Goal: Task Accomplishment & Management: Complete application form

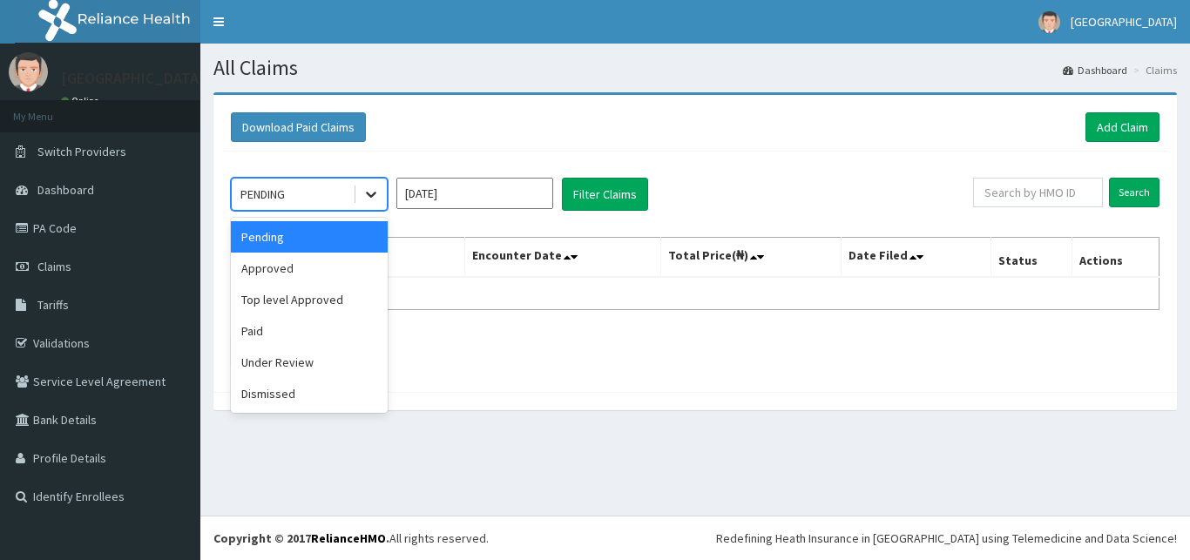
click at [372, 193] on icon at bounding box center [370, 194] width 17 height 17
click at [361, 270] on div "Approved" at bounding box center [309, 268] width 157 height 31
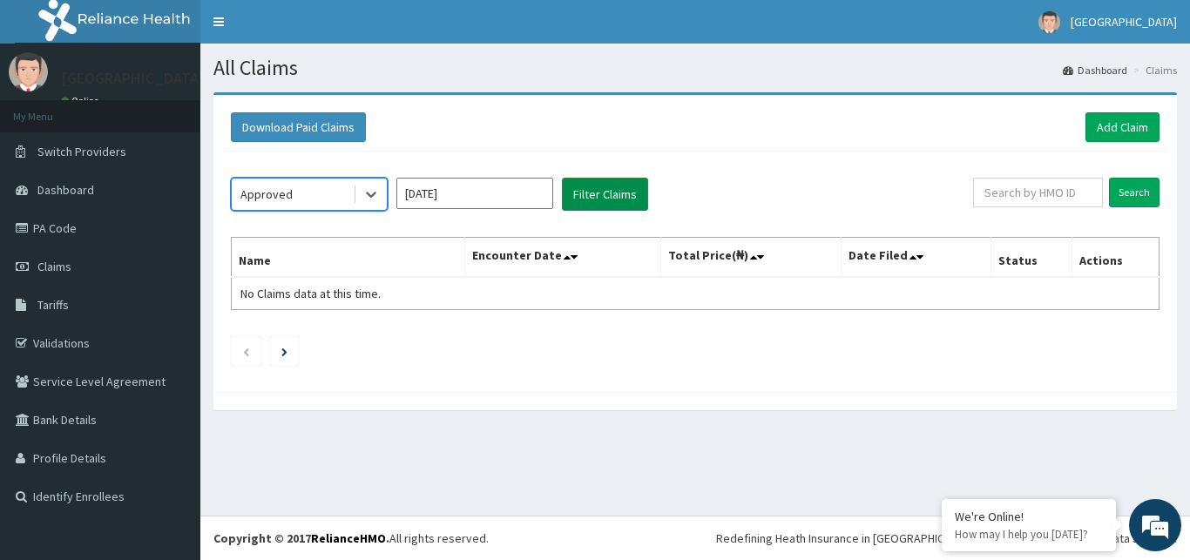
click at [575, 206] on button "Filter Claims" at bounding box center [605, 194] width 86 height 33
click at [584, 193] on button "Filter Claims" at bounding box center [605, 194] width 86 height 33
click at [585, 193] on button "Filter Claims" at bounding box center [605, 194] width 86 height 33
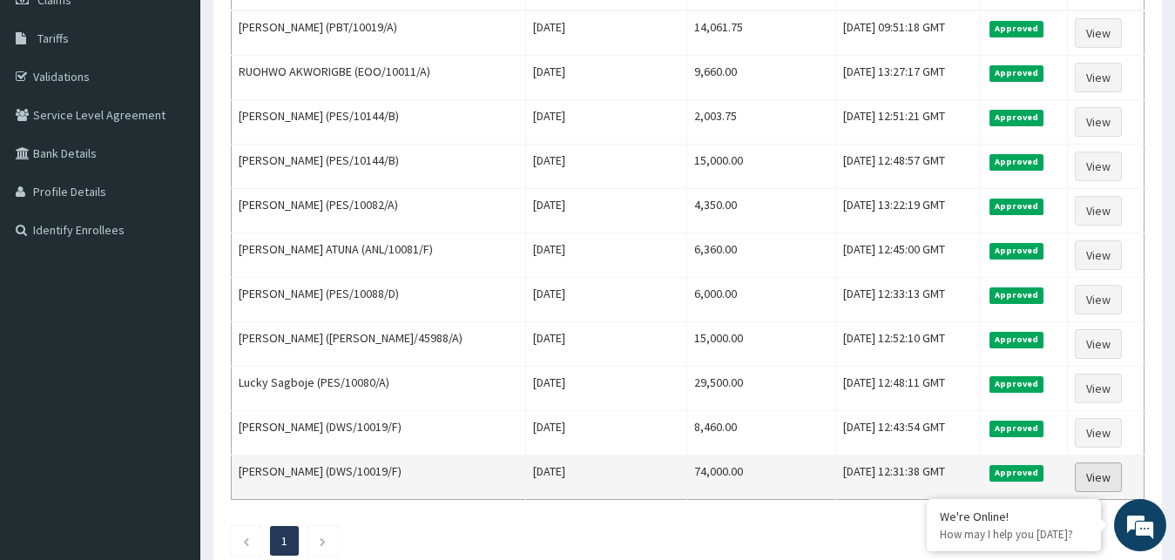
click at [1084, 482] on link "View" at bounding box center [1098, 477] width 47 height 30
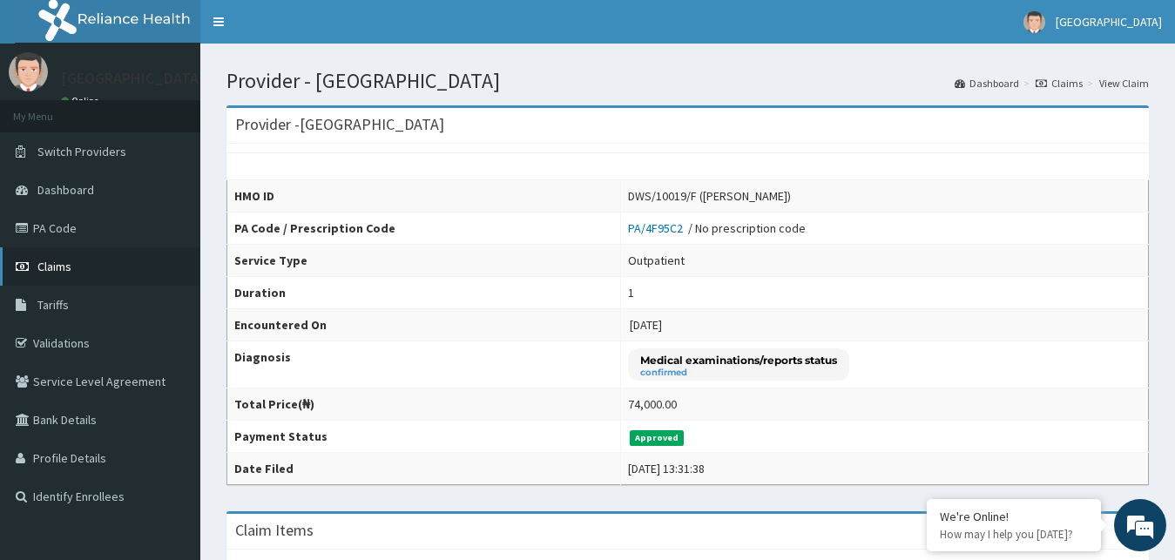
click at [65, 261] on span "Claims" at bounding box center [54, 267] width 34 height 16
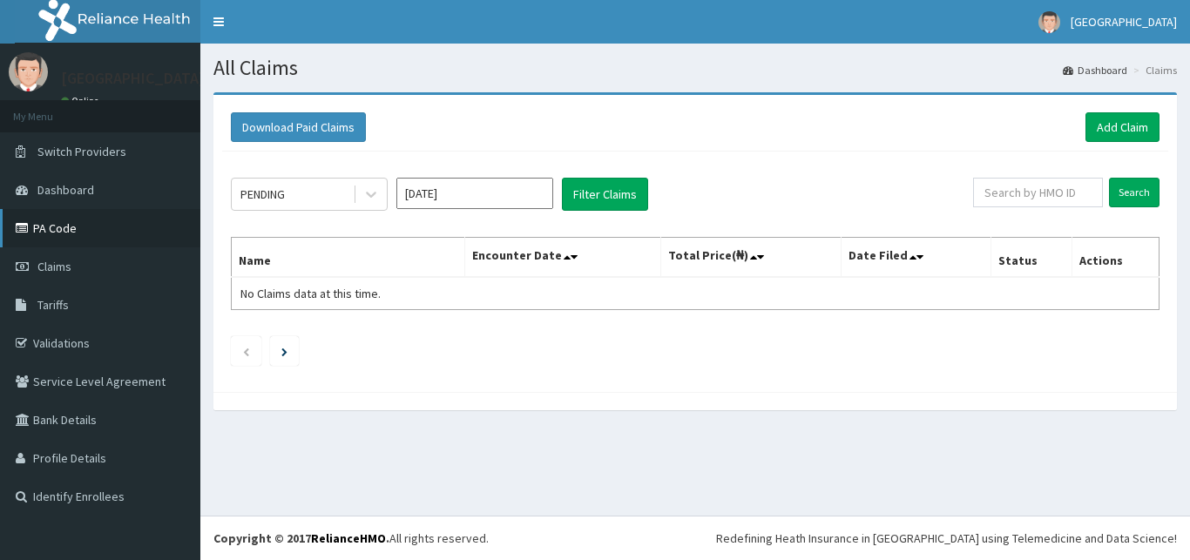
click at [55, 231] on link "PA Code" at bounding box center [100, 228] width 200 height 38
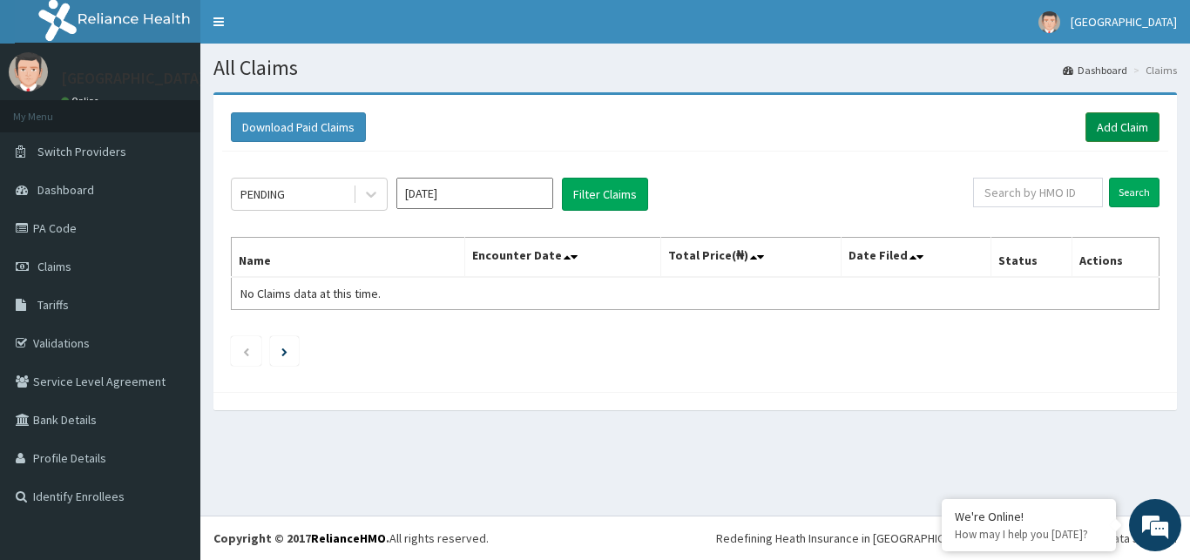
click at [1119, 134] on link "Add Claim" at bounding box center [1122, 127] width 74 height 30
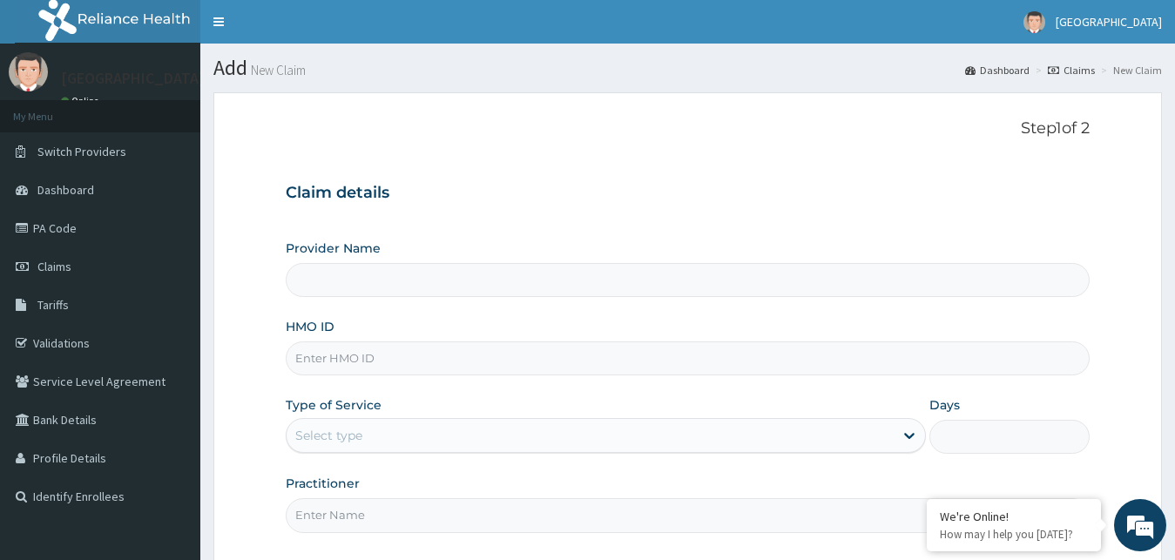
type input "[GEOGRAPHIC_DATA]"
type input "RET/45988/A"
click at [336, 422] on div "Select type" at bounding box center [606, 435] width 641 height 35
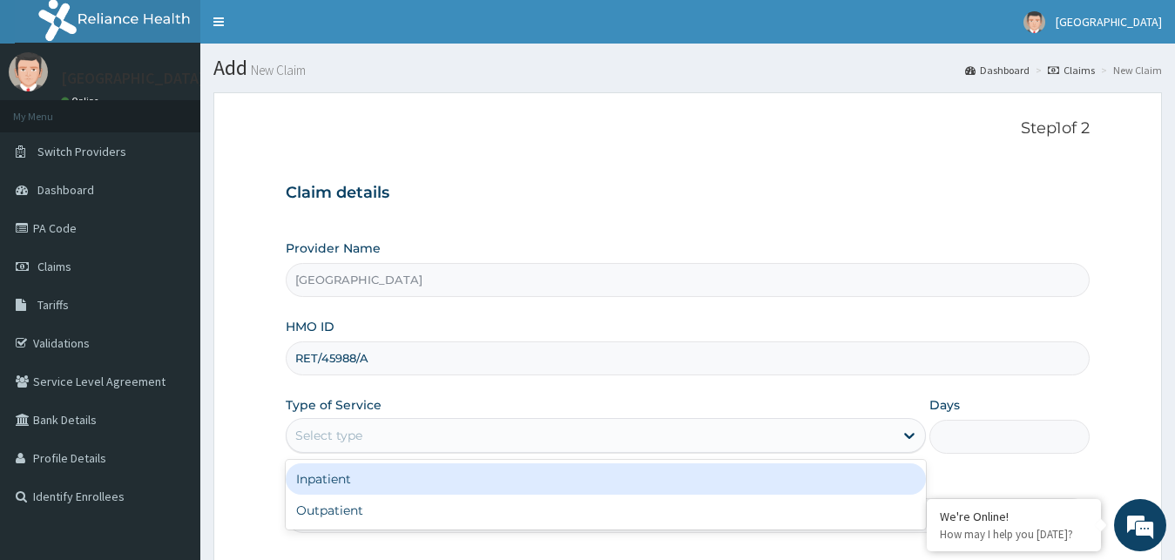
click at [344, 497] on div "Outpatient" at bounding box center [606, 510] width 641 height 31
type input "1"
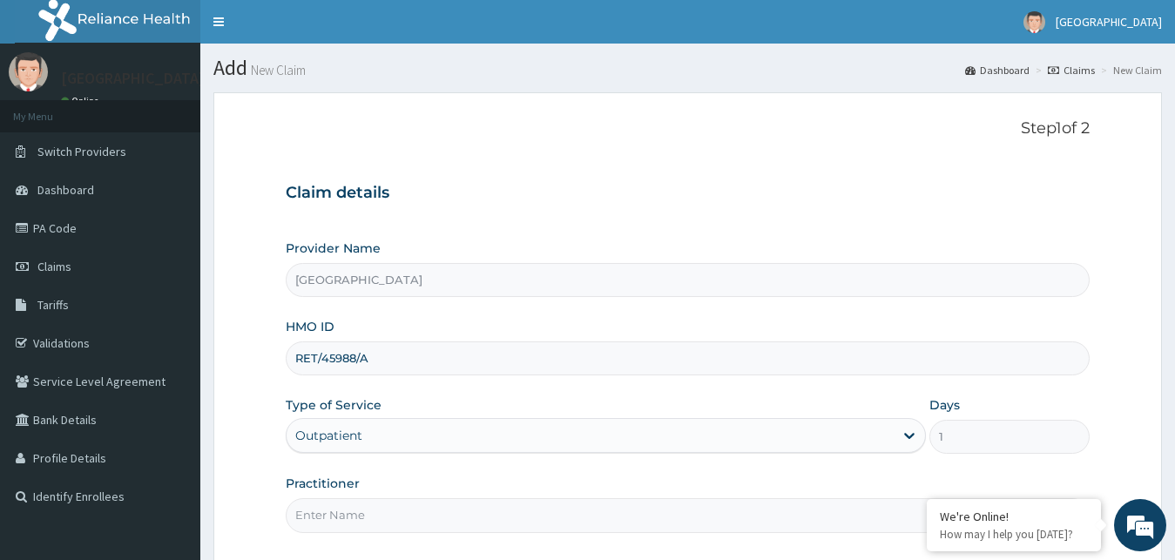
click at [345, 520] on input "Practitioner" at bounding box center [688, 515] width 805 height 34
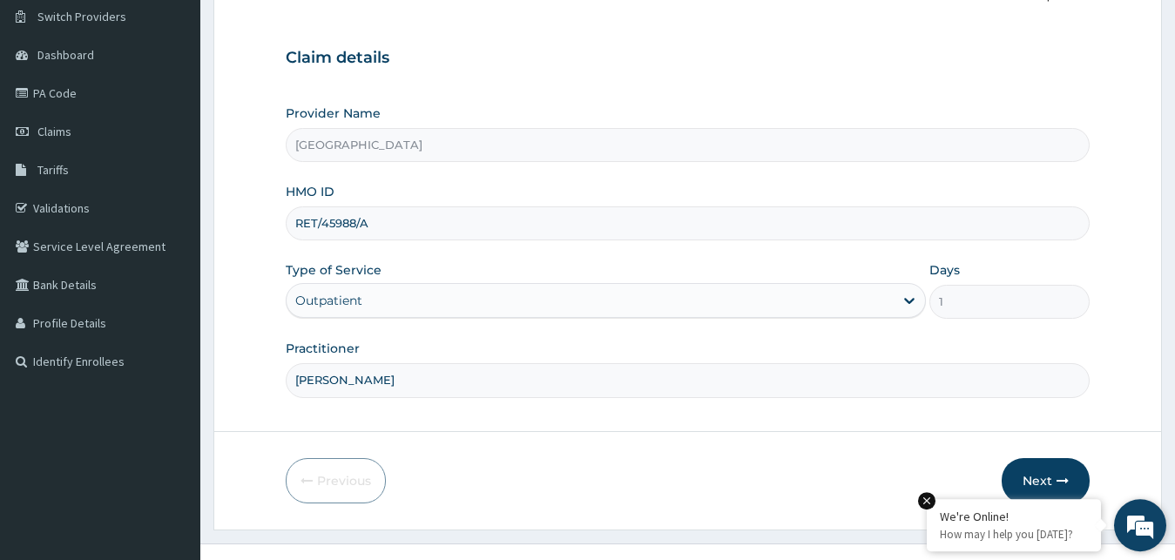
scroll to position [163, 0]
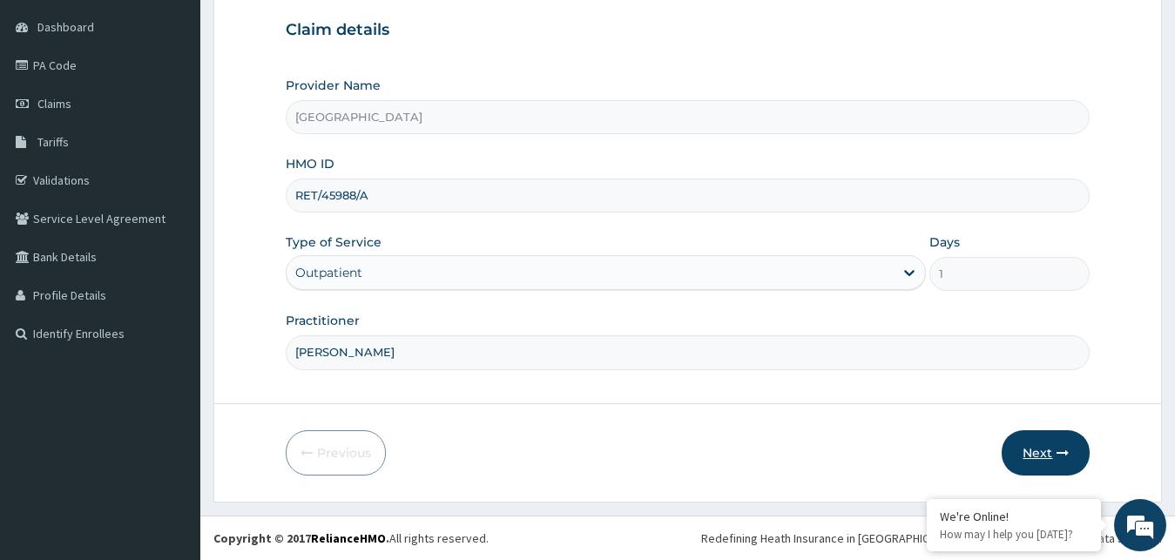
type input "[PERSON_NAME]"
click at [1056, 455] on button "Next" at bounding box center [1046, 452] width 88 height 45
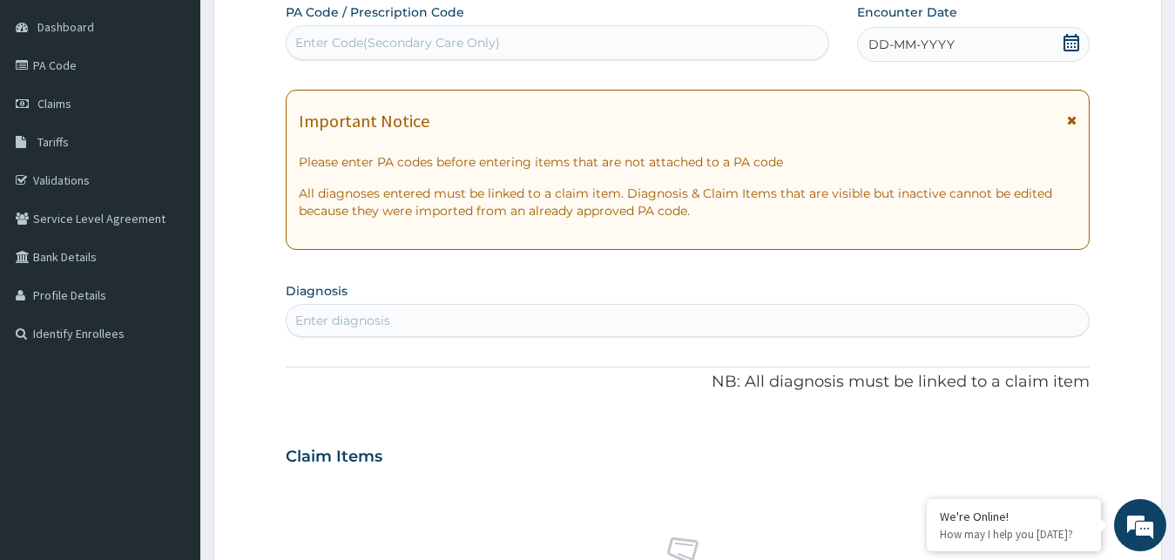
click at [505, 27] on div "Enter Code(Secondary Care Only)" at bounding box center [557, 42] width 543 height 35
paste input "PA/10009A"
type input "PA/10009A"
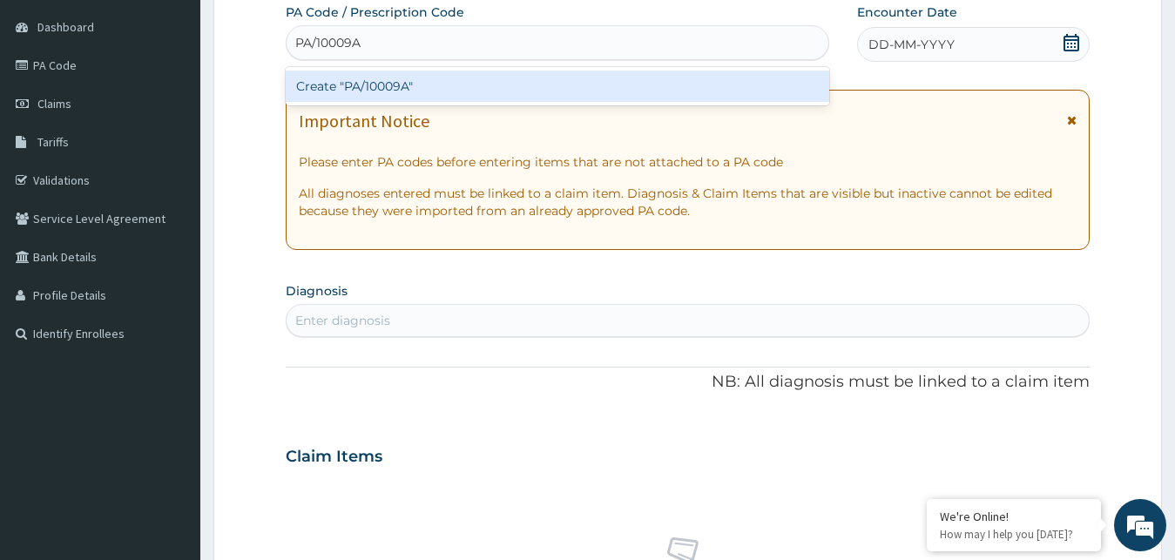
click at [500, 73] on div "Create "PA/10009A"" at bounding box center [557, 86] width 543 height 31
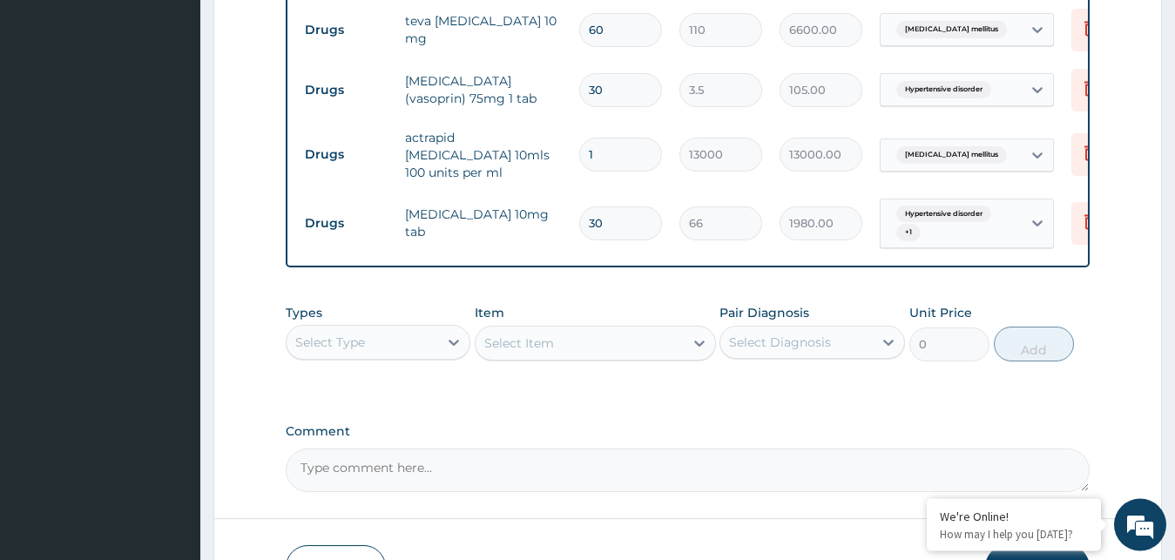
scroll to position [838, 0]
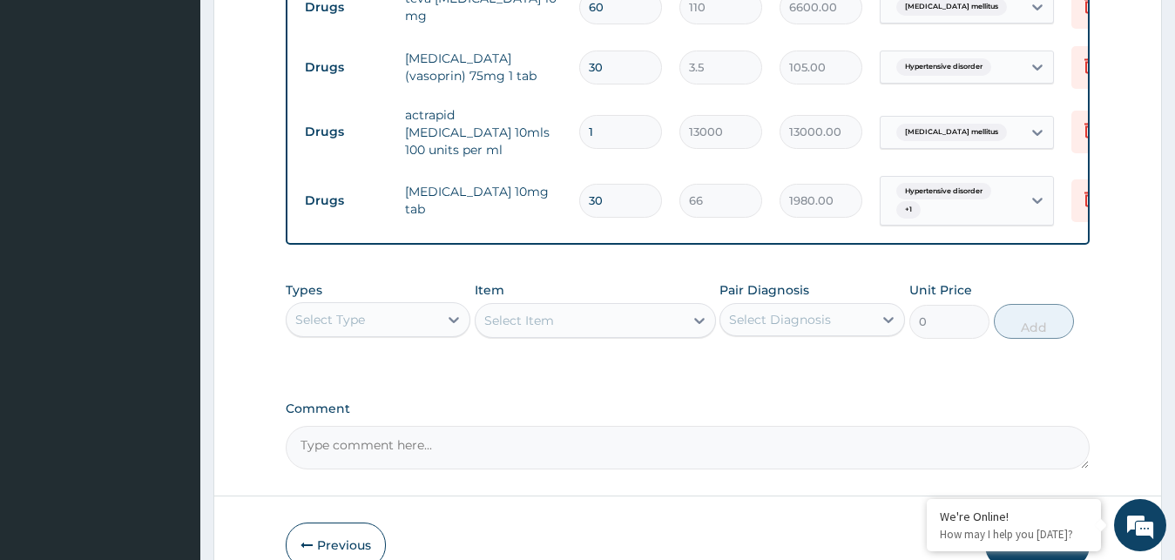
click at [394, 323] on div "Select Type" at bounding box center [363, 320] width 152 height 28
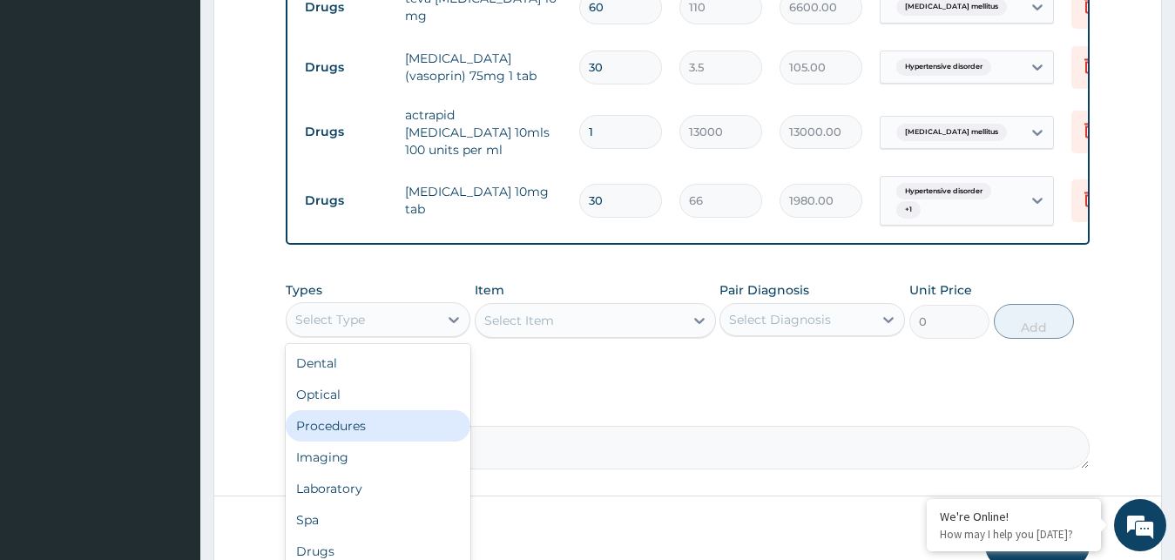
drag, startPoint x: 369, startPoint y: 433, endPoint x: 421, endPoint y: 388, distance: 67.9
click at [369, 432] on div "Procedures" at bounding box center [379, 425] width 186 height 31
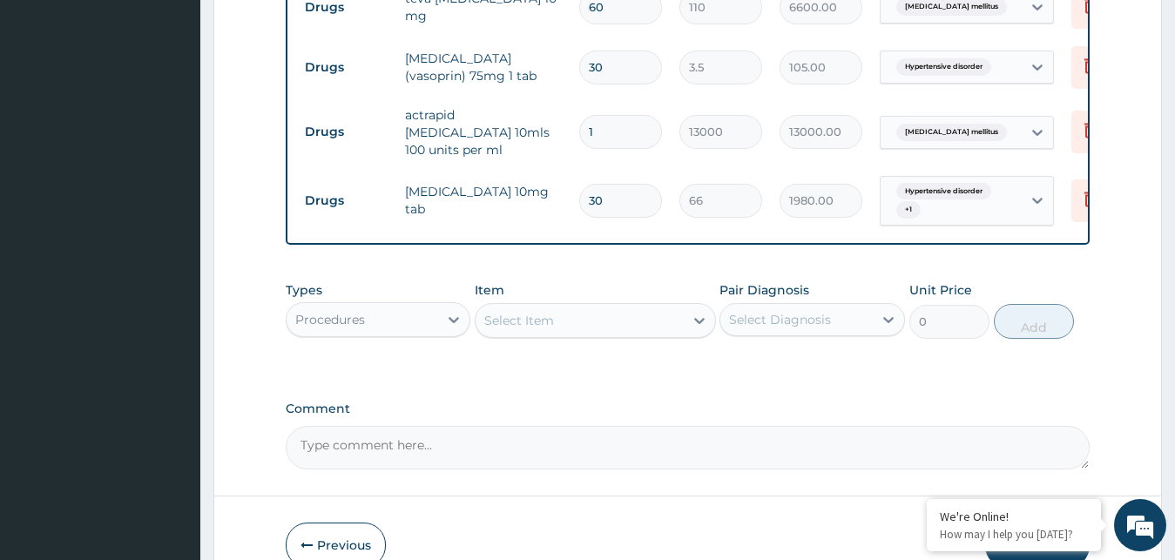
click at [574, 328] on div "Select Item" at bounding box center [580, 321] width 208 height 28
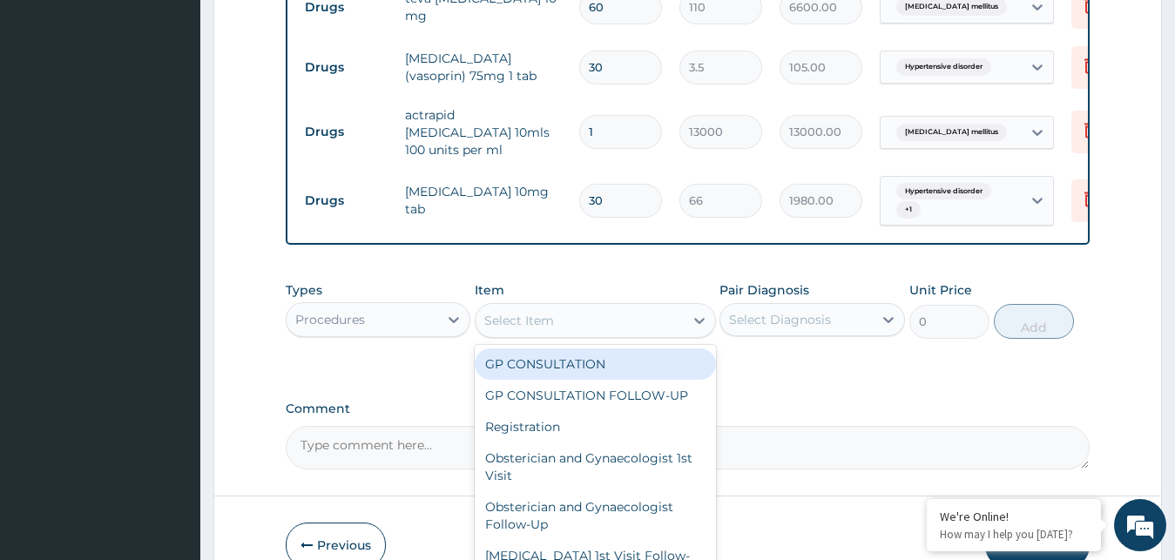
click at [578, 377] on div "GP CONSULTATION" at bounding box center [595, 363] width 241 height 31
type input "3000"
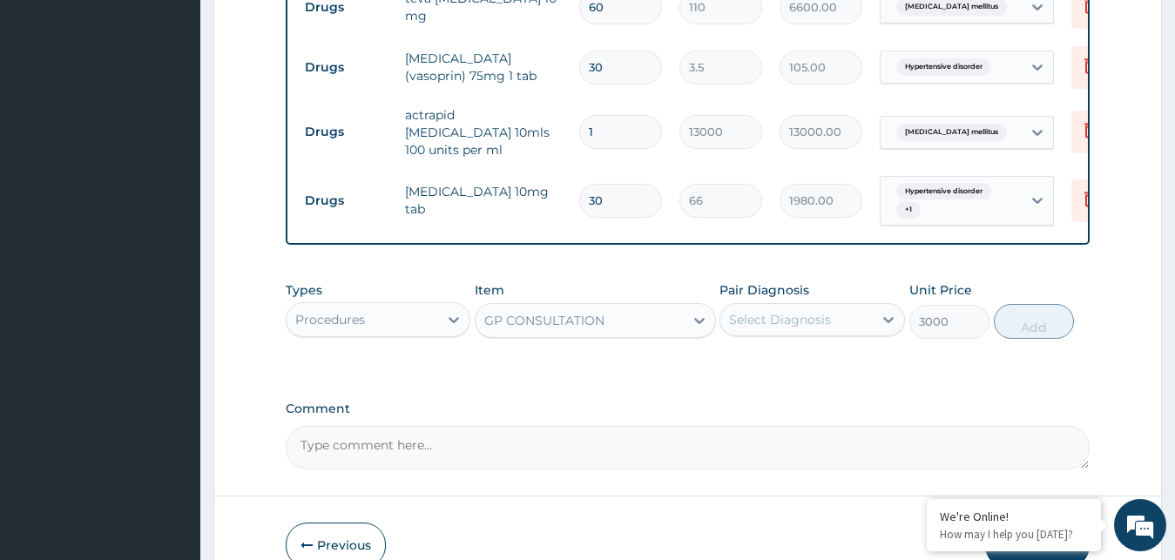
click at [786, 314] on div "Select Diagnosis" at bounding box center [796, 320] width 152 height 28
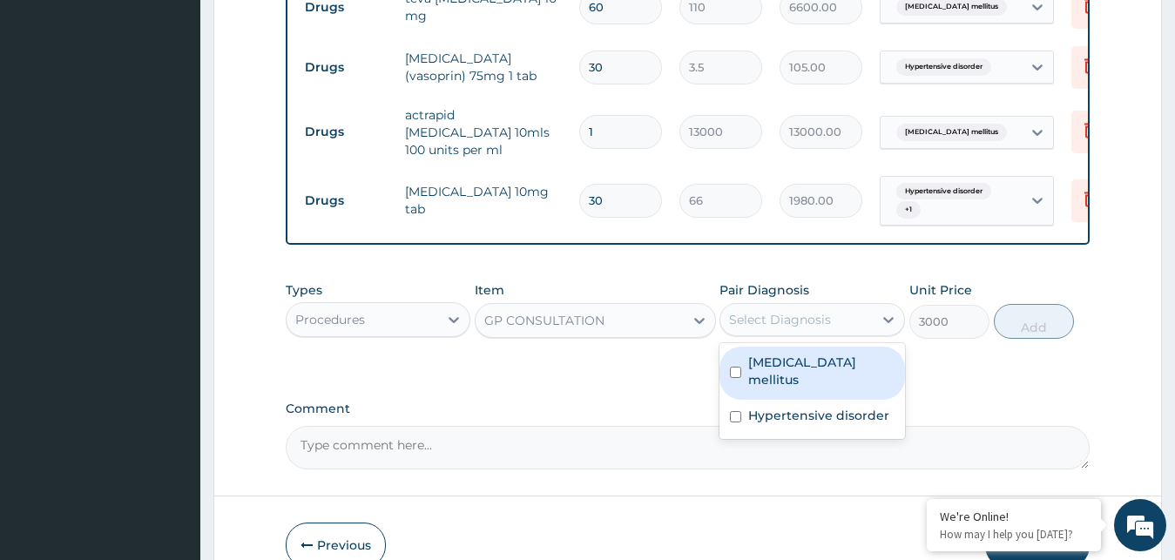
click at [782, 388] on div "Diabetes mellitus" at bounding box center [812, 373] width 186 height 53
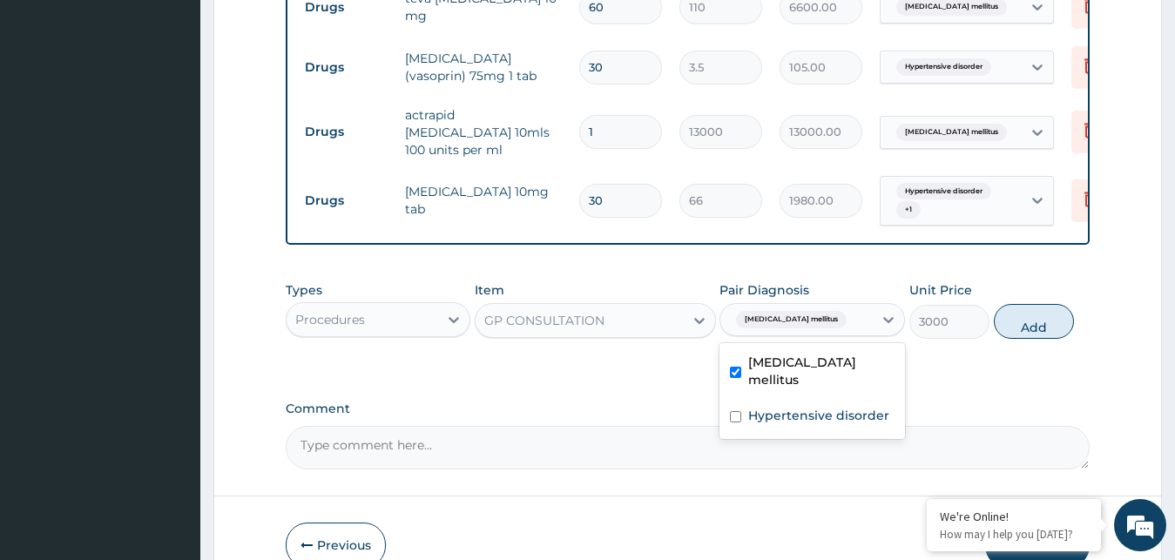
checkbox input "true"
click at [780, 408] on label "Hypertensive disorder" at bounding box center [818, 415] width 141 height 17
checkbox input "true"
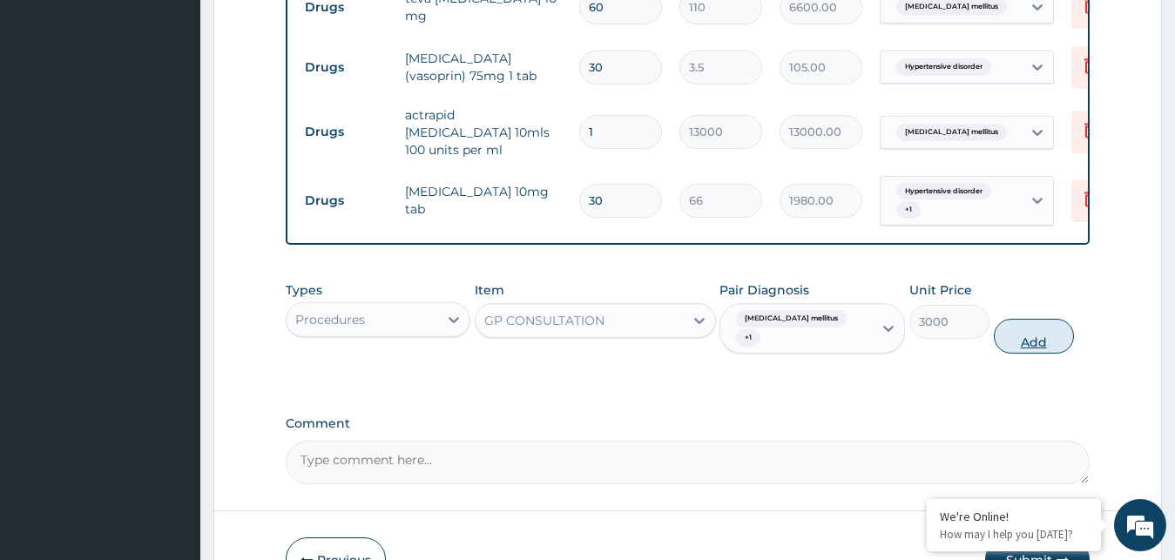
click at [1039, 335] on button "Add" at bounding box center [1034, 336] width 80 height 35
type input "0"
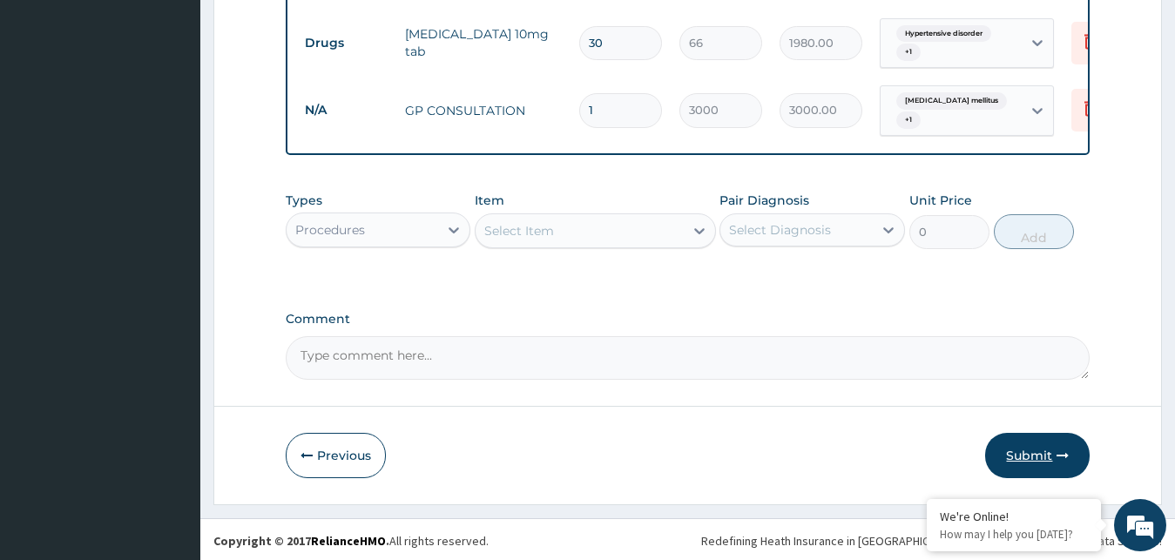
click at [1025, 455] on button "Submit" at bounding box center [1037, 455] width 105 height 45
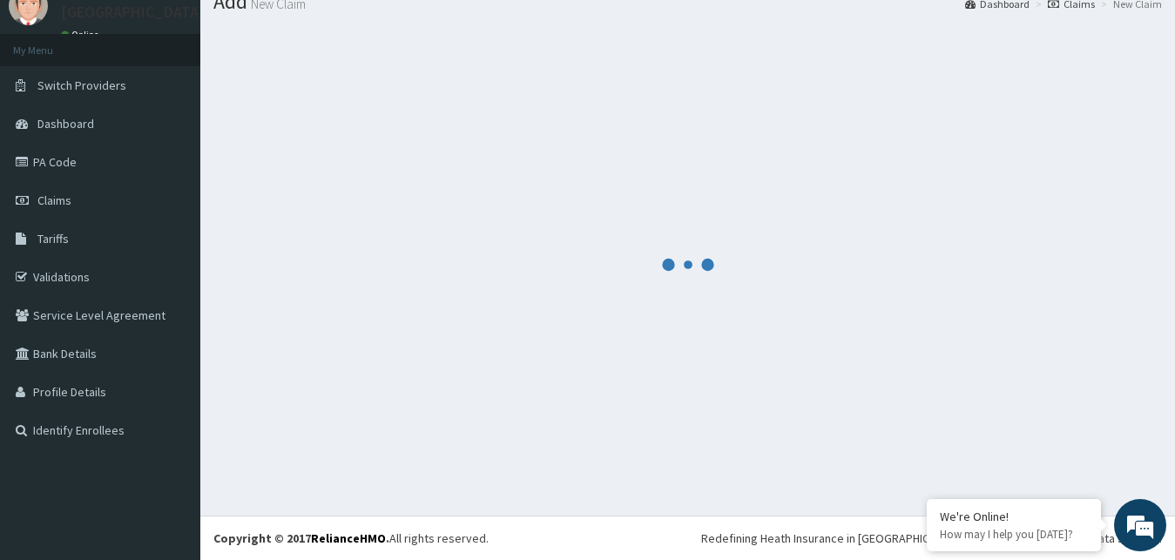
scroll to position [66, 0]
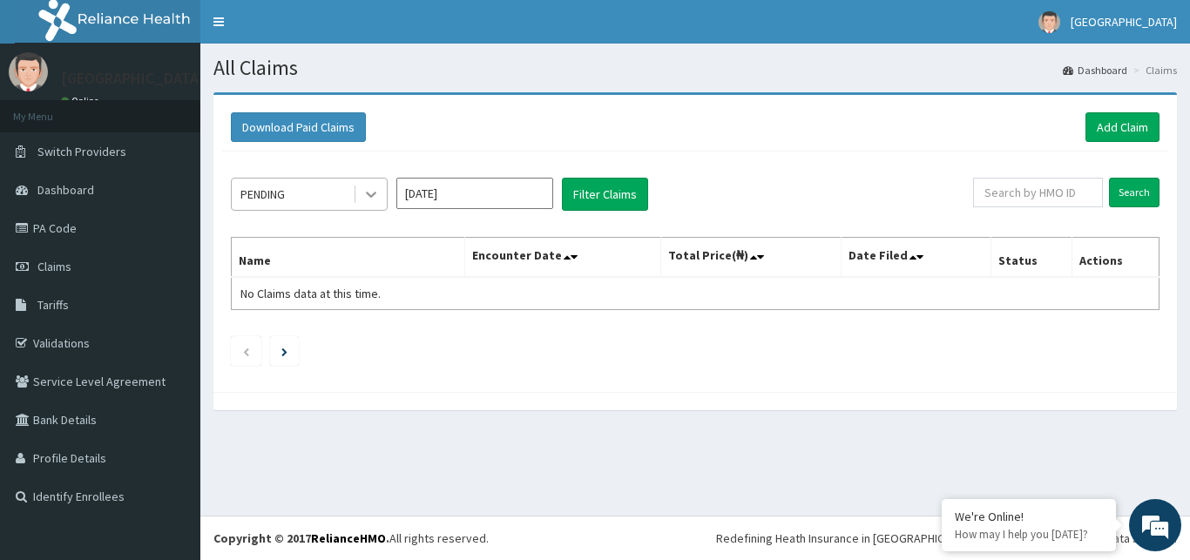
click at [363, 195] on icon at bounding box center [370, 194] width 17 height 17
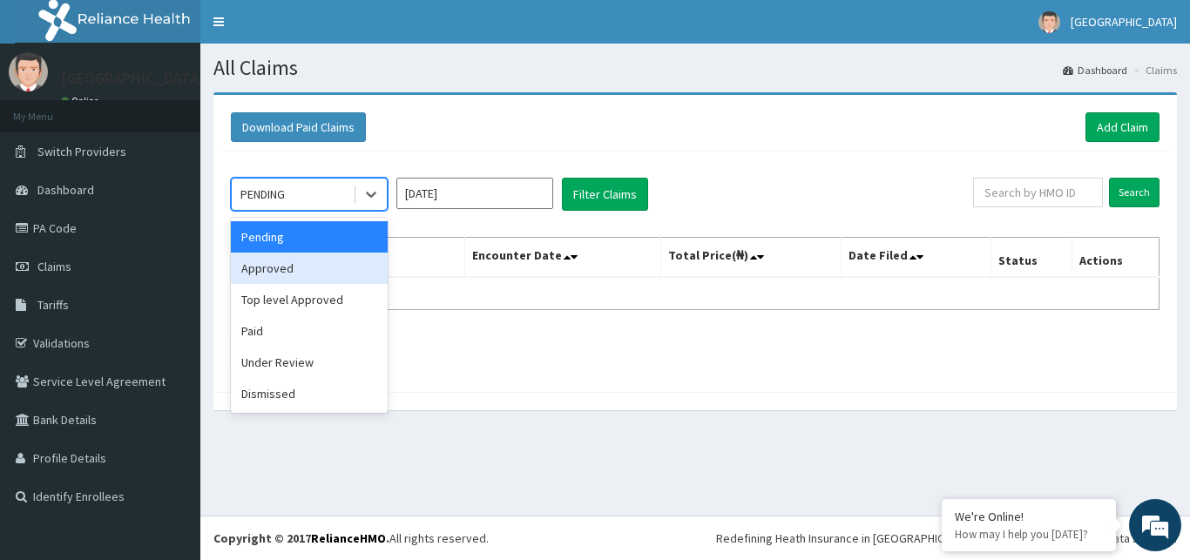
drag, startPoint x: 316, startPoint y: 267, endPoint x: 402, endPoint y: 238, distance: 91.2
click at [315, 267] on div "Approved" at bounding box center [309, 268] width 157 height 31
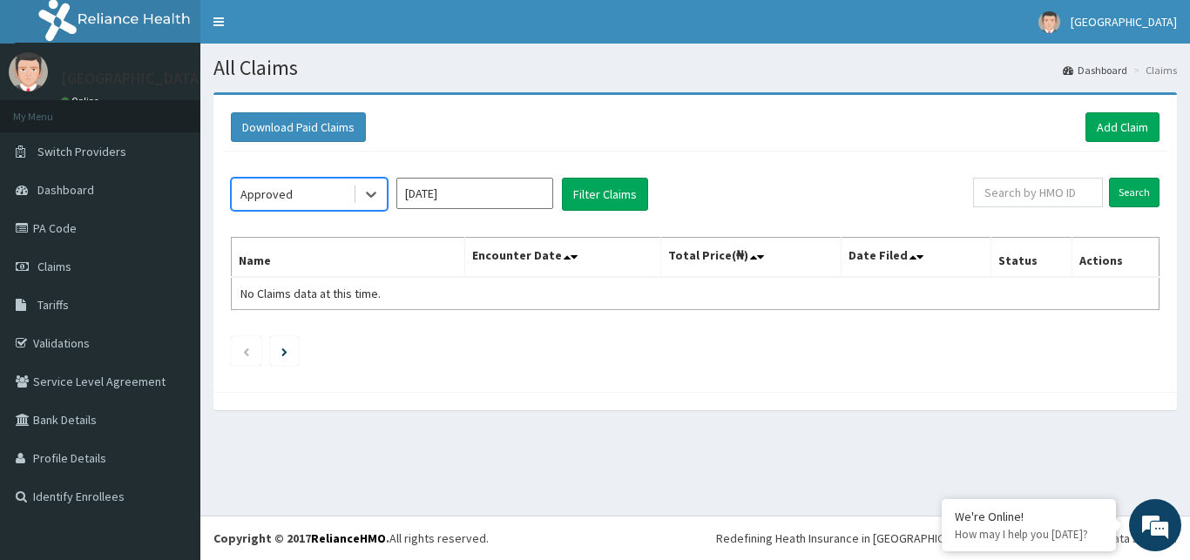
click at [453, 196] on input "Aug 2025" at bounding box center [474, 193] width 157 height 31
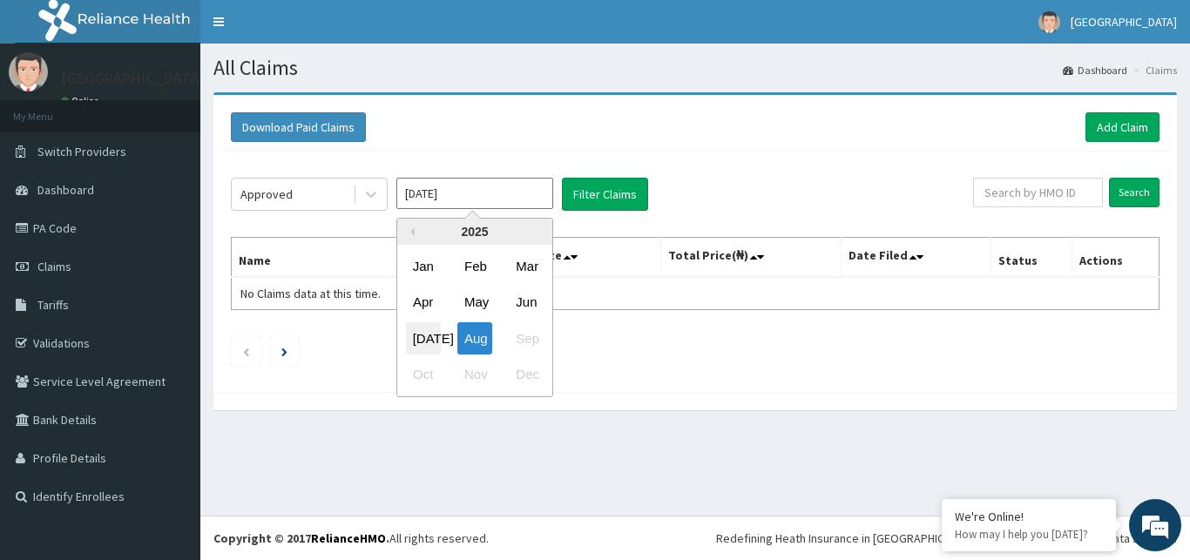
click at [430, 335] on div "Jul" at bounding box center [423, 338] width 35 height 32
type input "Jul 2025"
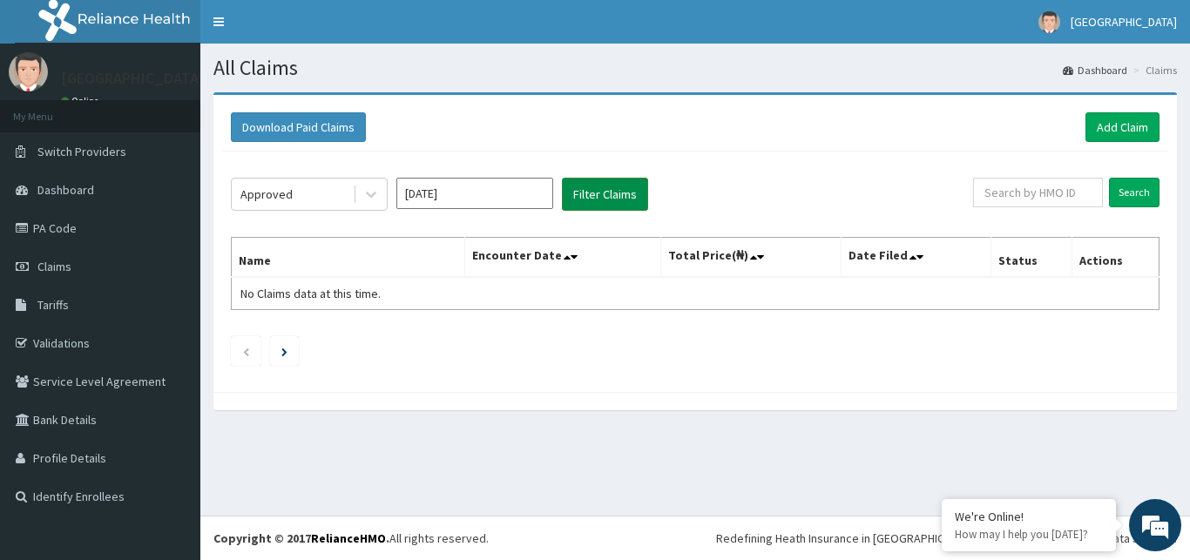
click at [590, 185] on button "Filter Claims" at bounding box center [605, 194] width 86 height 33
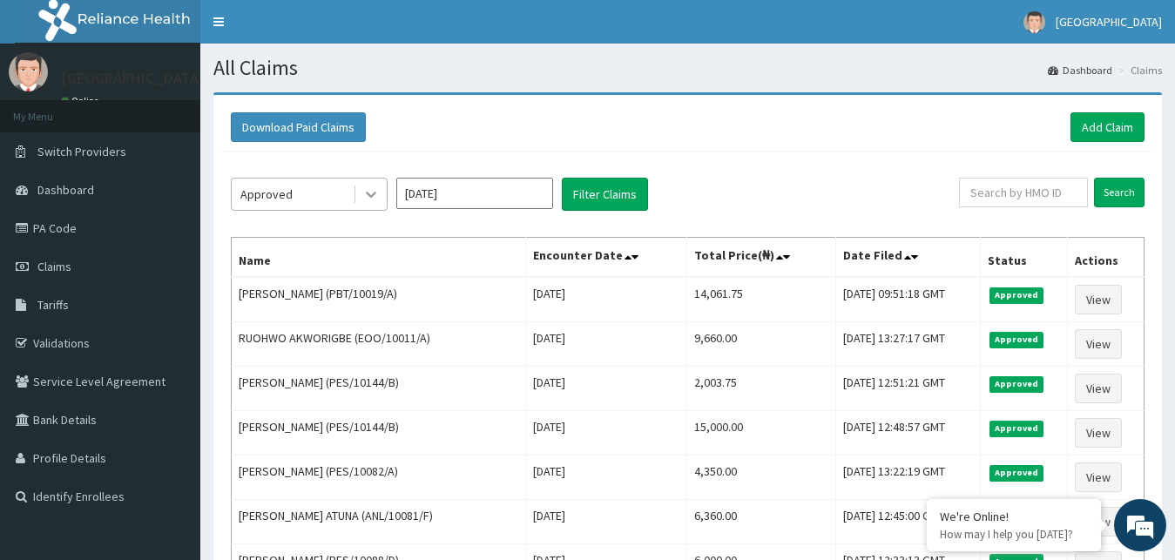
click at [372, 200] on icon at bounding box center [370, 194] width 17 height 17
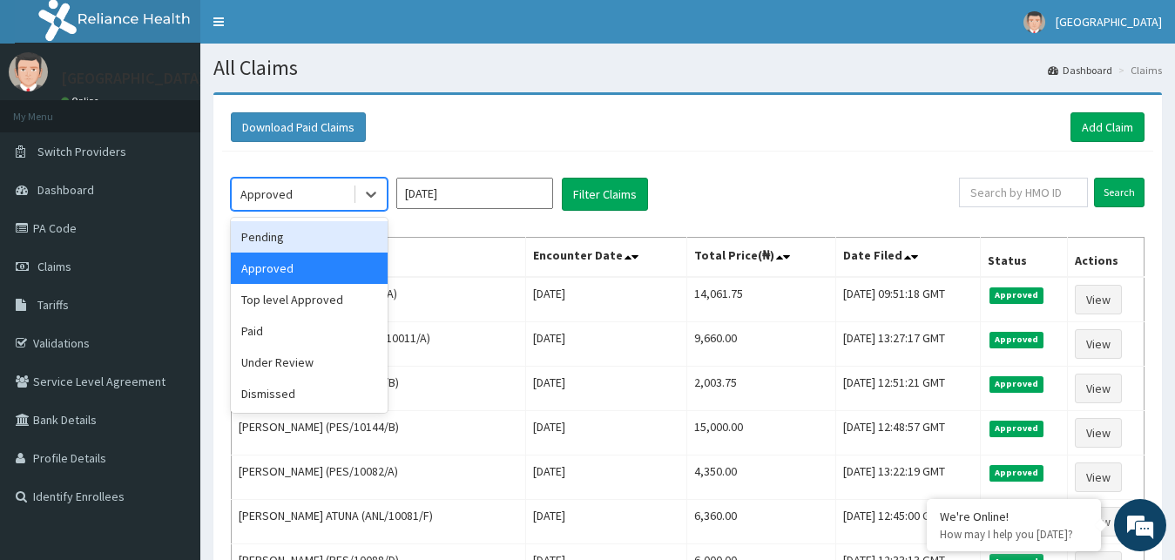
click at [280, 240] on div "Pending" at bounding box center [309, 236] width 157 height 31
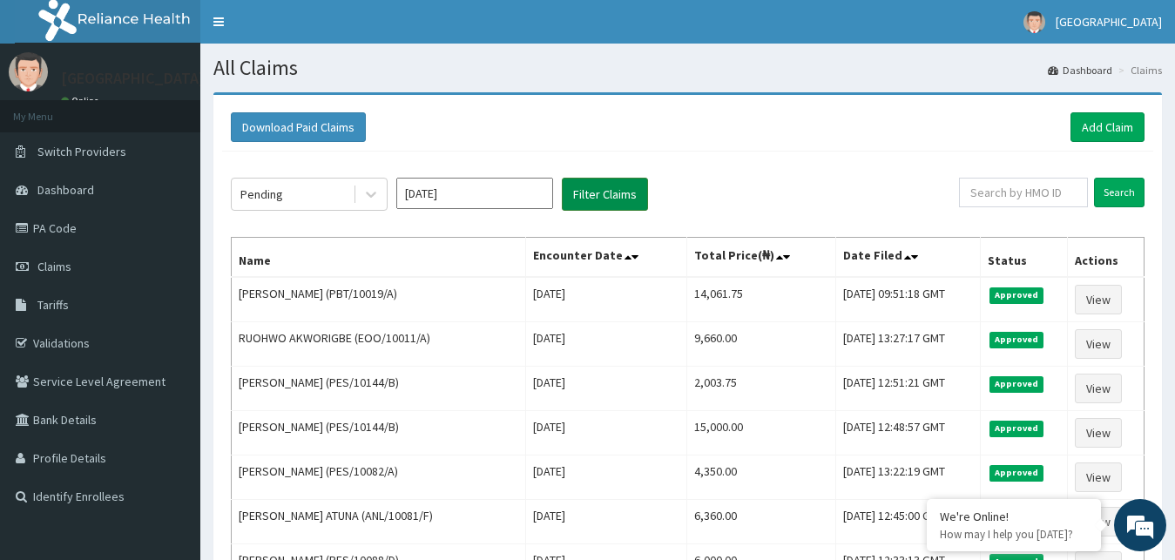
click at [580, 201] on button "Filter Claims" at bounding box center [605, 194] width 86 height 33
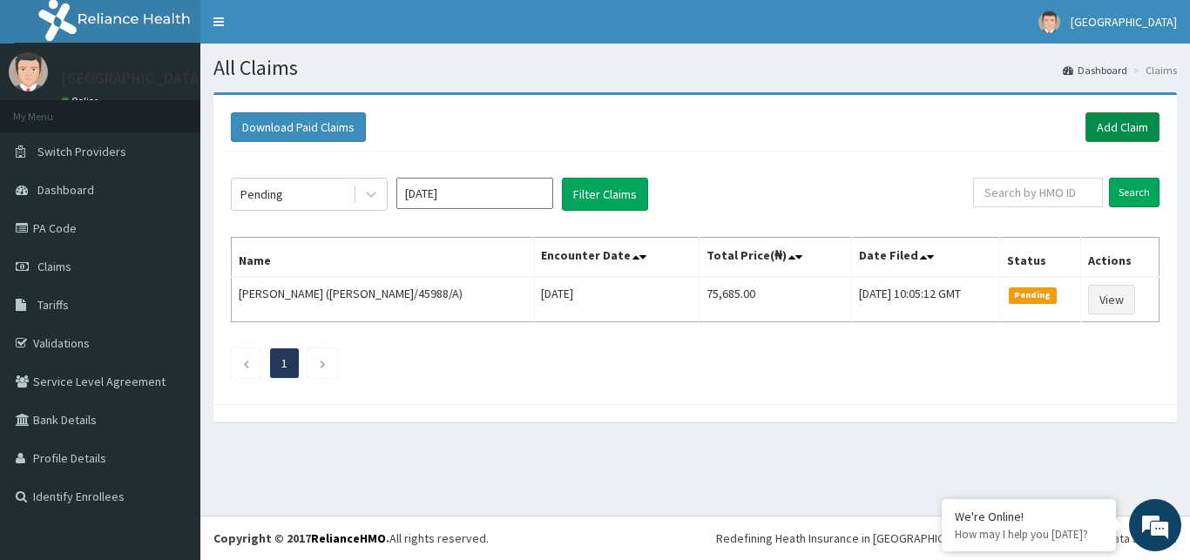
click at [1096, 123] on link "Add Claim" at bounding box center [1122, 127] width 74 height 30
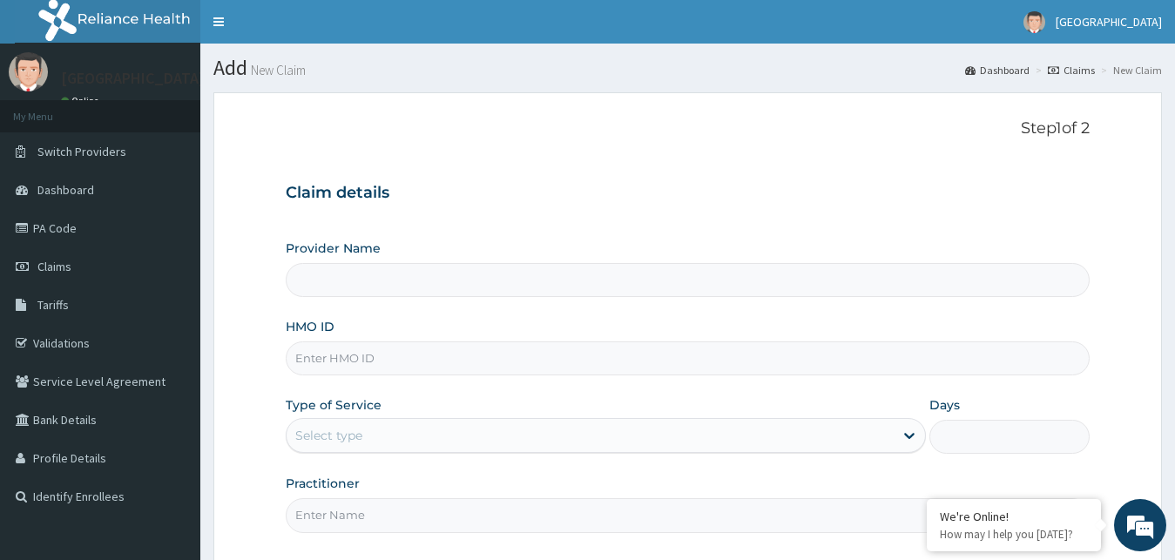
type input "[GEOGRAPHIC_DATA]"
drag, startPoint x: 389, startPoint y: 341, endPoint x: 388, endPoint y: 350, distance: 8.9
click at [389, 343] on div "HMO ID" at bounding box center [688, 346] width 805 height 57
click at [384, 367] on input "HMO ID" at bounding box center [688, 358] width 805 height 34
type input "PES/10131/A"
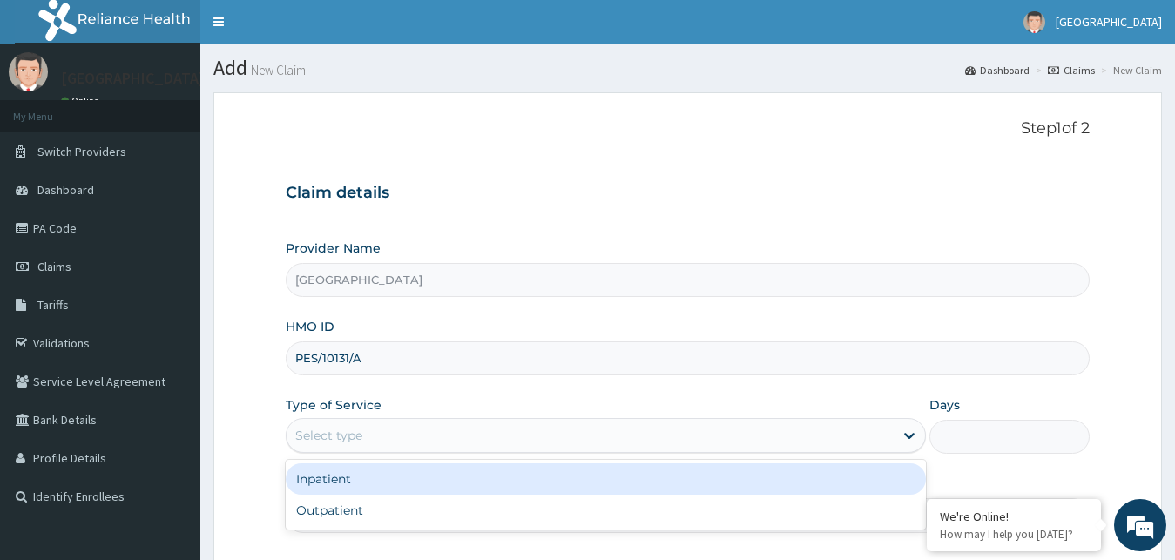
click at [361, 430] on div "Select type" at bounding box center [328, 435] width 67 height 17
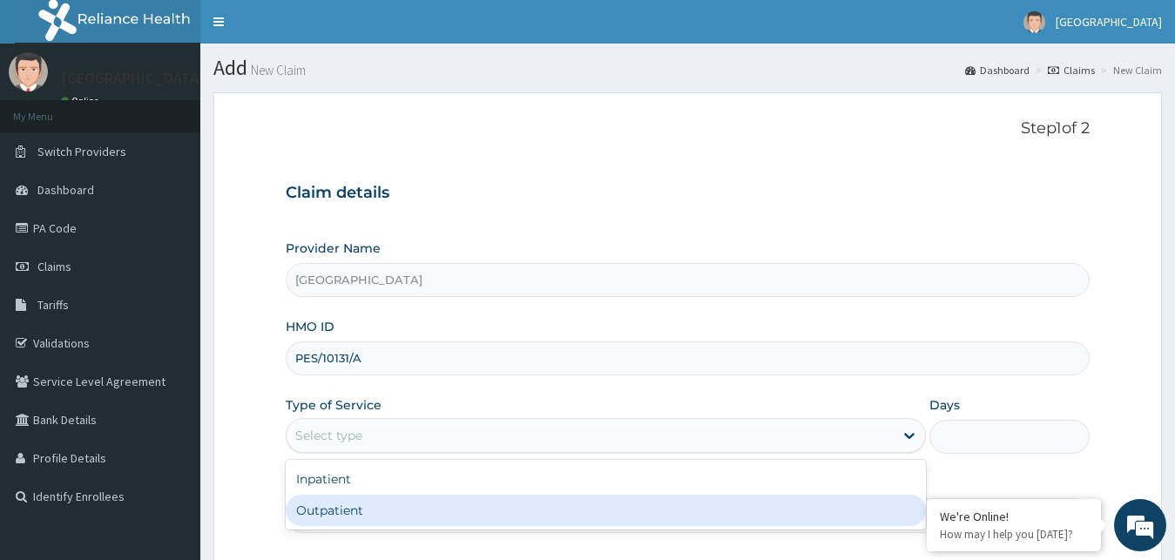
click at [360, 514] on div "Outpatient" at bounding box center [606, 510] width 641 height 31
type input "1"
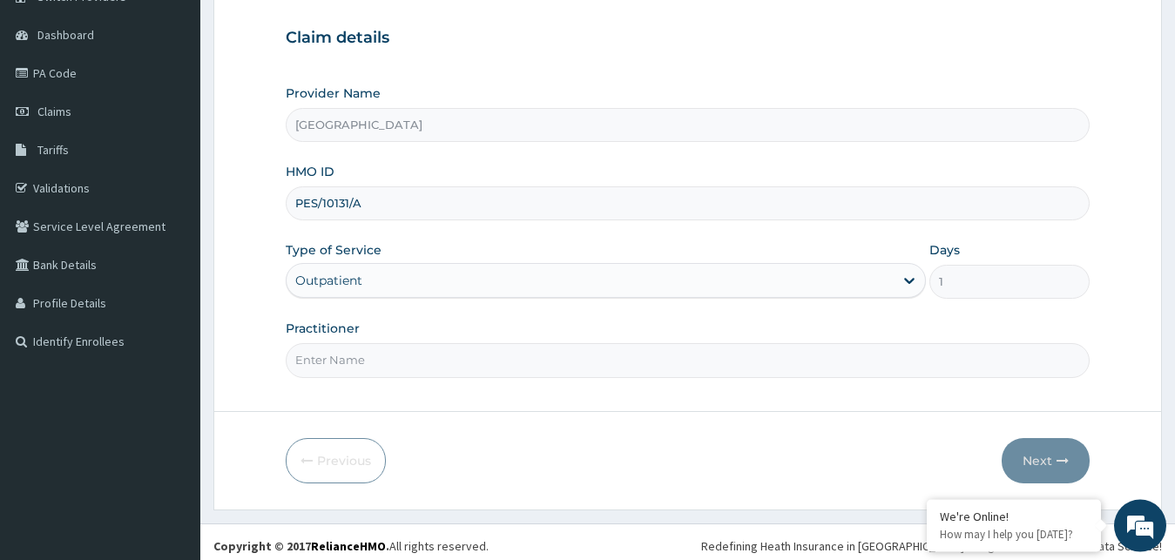
scroll to position [163, 0]
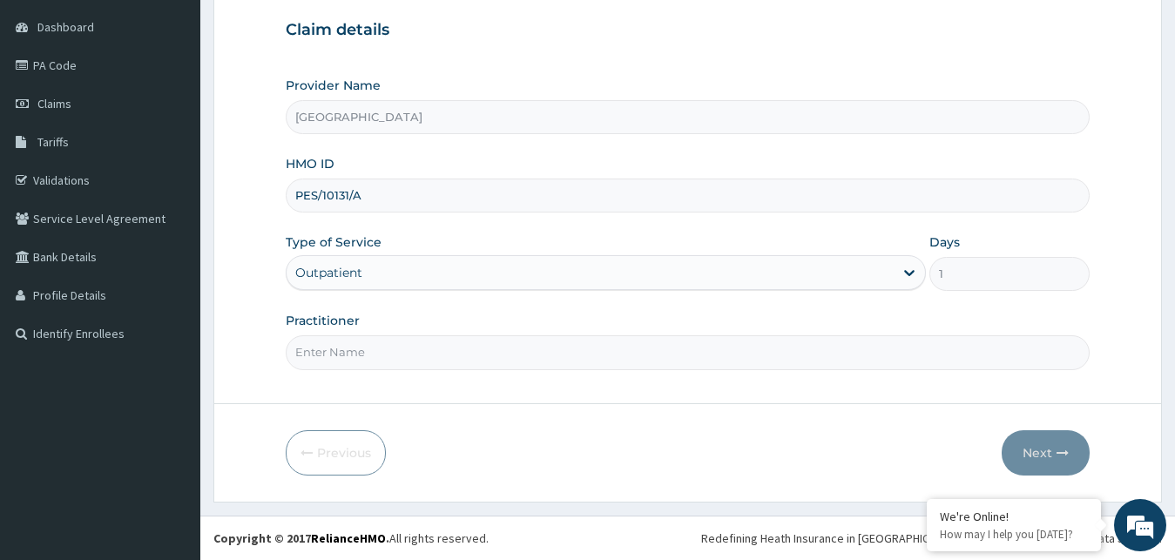
click at [371, 359] on input "Practitioner" at bounding box center [688, 352] width 805 height 34
type input "[PERSON_NAME]"
click at [1042, 442] on button "Next" at bounding box center [1046, 452] width 88 height 45
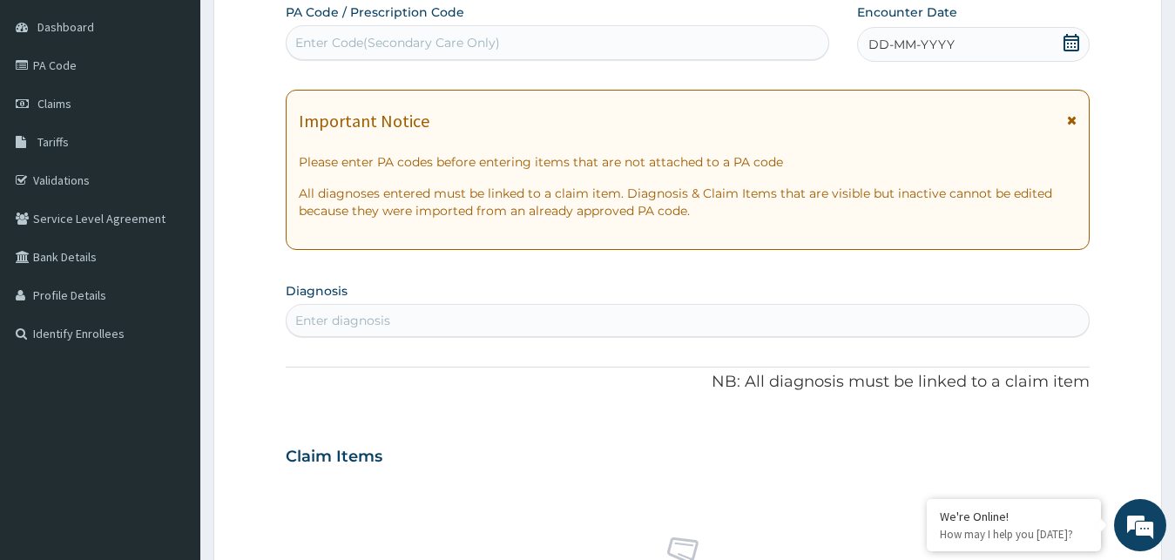
click at [1073, 44] on icon at bounding box center [1071, 42] width 17 height 17
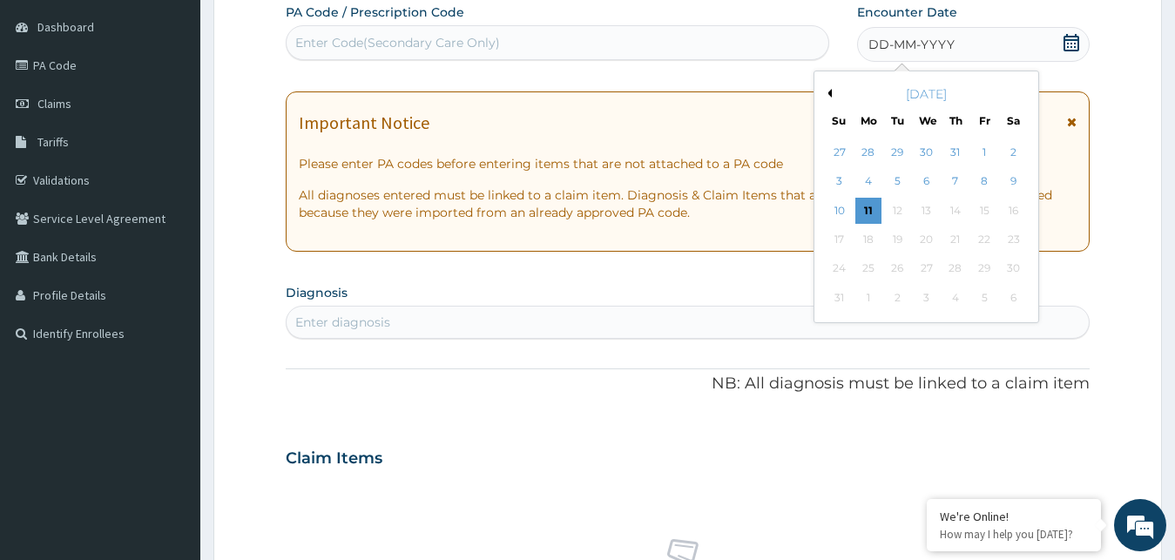
click at [828, 96] on button "Previous Month" at bounding box center [827, 93] width 9 height 9
click at [948, 150] on div "3" at bounding box center [955, 152] width 26 height 26
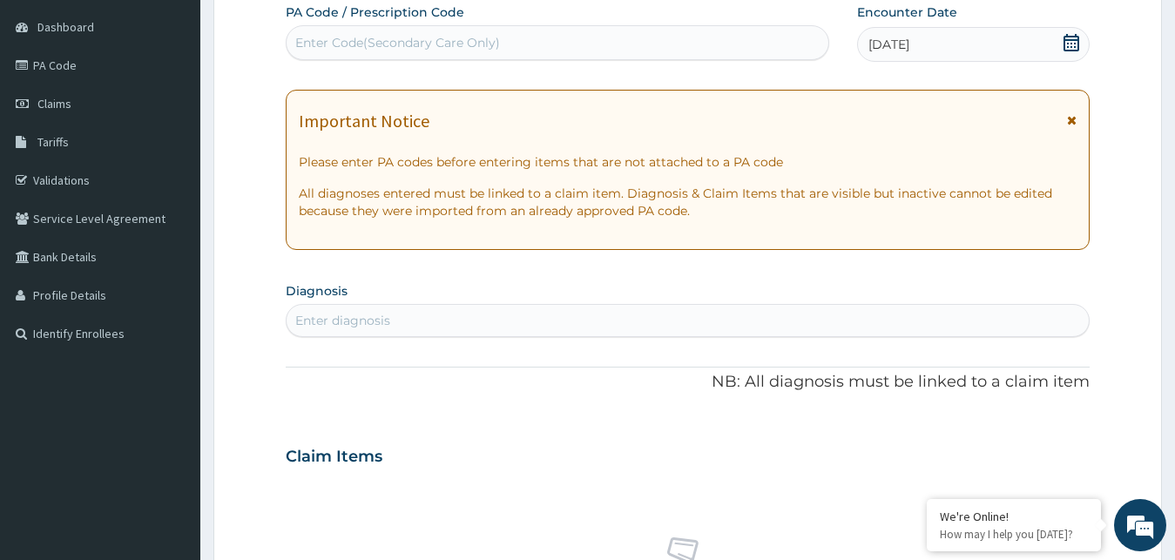
click at [364, 321] on div "Enter diagnosis" at bounding box center [342, 320] width 95 height 17
type input "MALA"
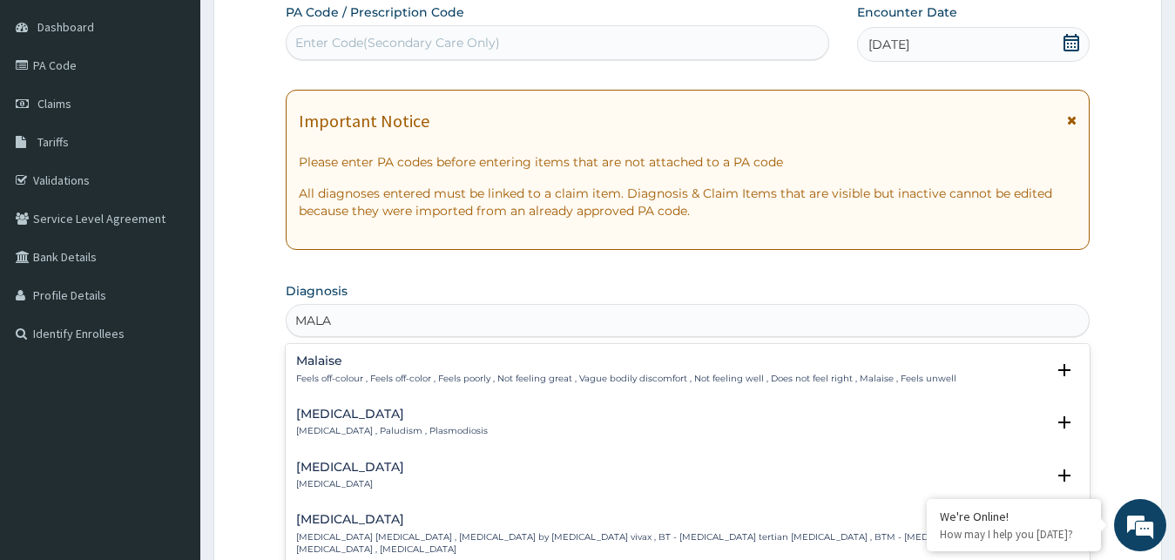
click at [368, 423] on div "Malaria Malaria , Paludism , Plasmodiosis" at bounding box center [392, 423] width 192 height 30
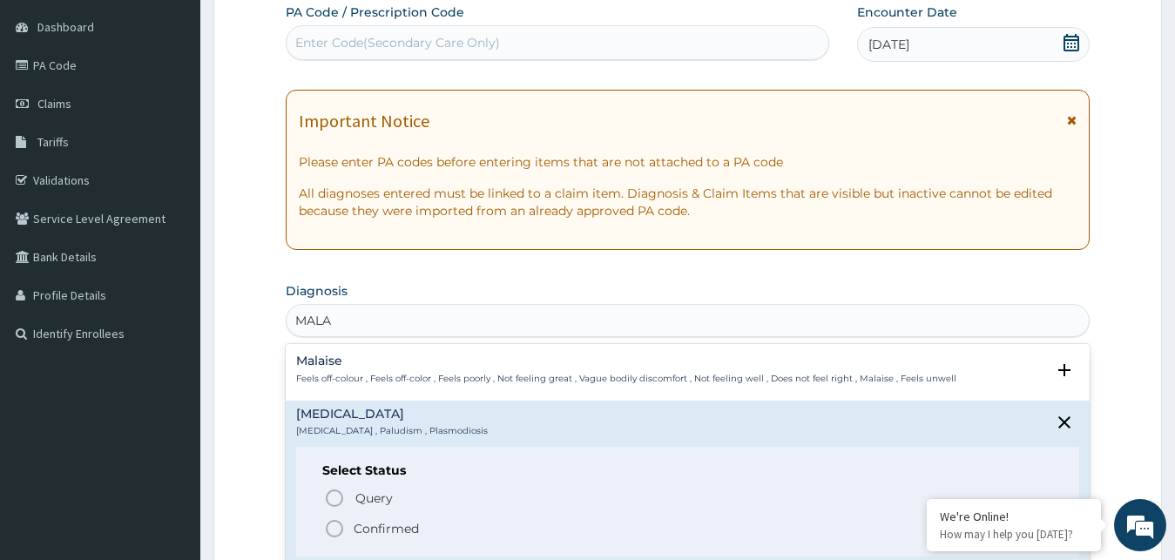
click at [376, 534] on p "Confirmed" at bounding box center [386, 528] width 65 height 17
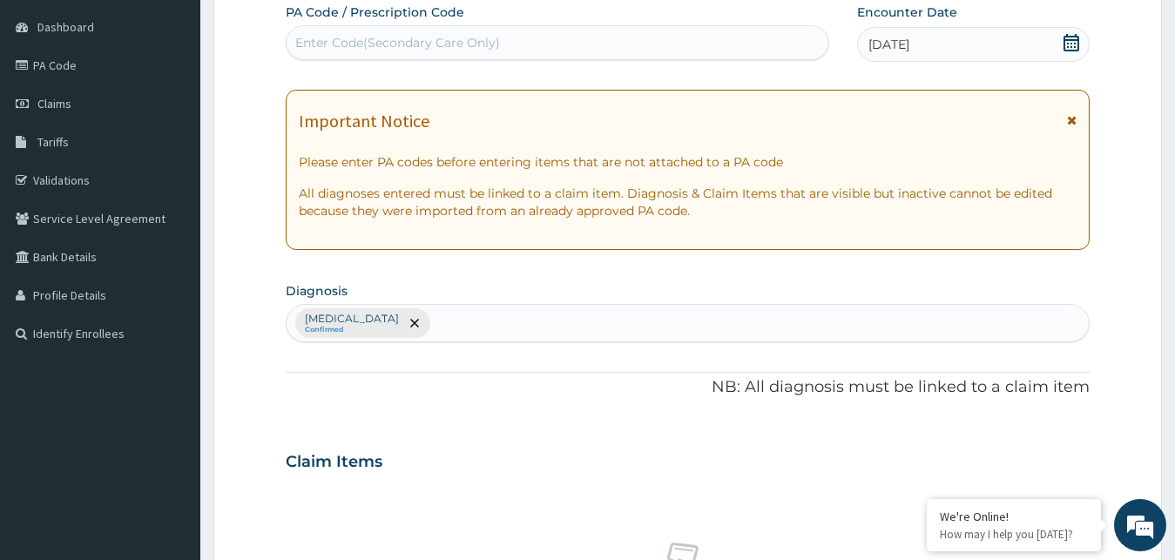
click at [417, 330] on div "Malaria Confirmed" at bounding box center [688, 323] width 803 height 37
type input "UPPER RES"
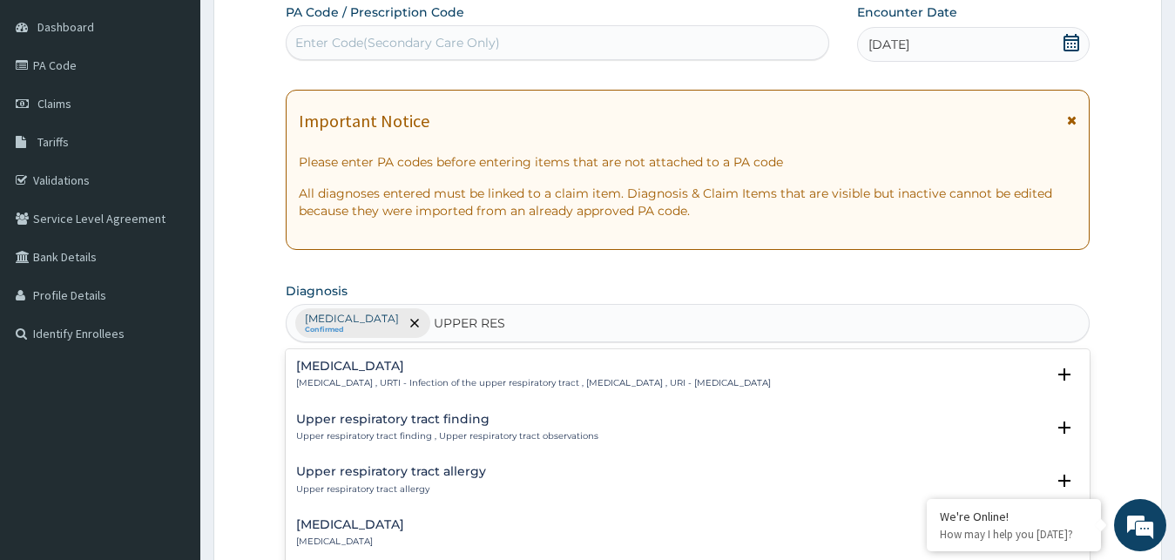
click at [411, 368] on h4 "Upper respiratory infection" at bounding box center [533, 366] width 475 height 13
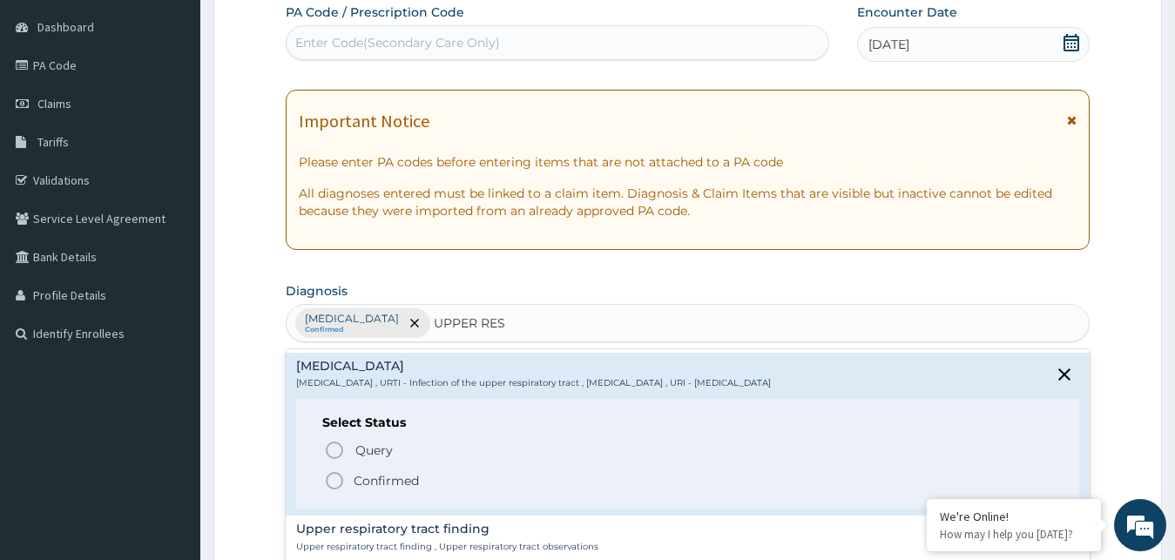
click at [379, 477] on p "Confirmed" at bounding box center [386, 480] width 65 height 17
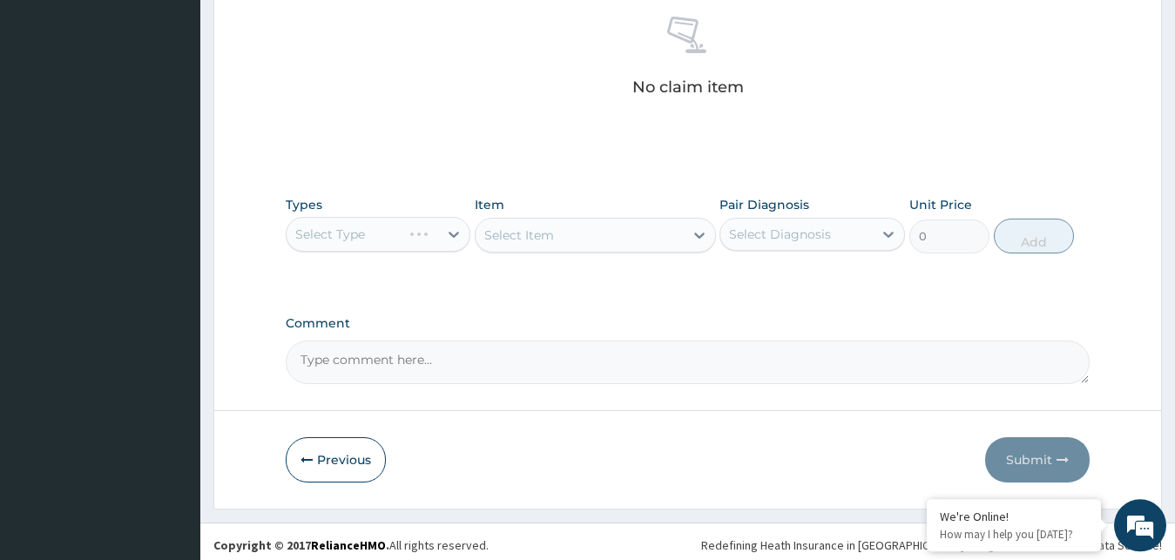
scroll to position [696, 0]
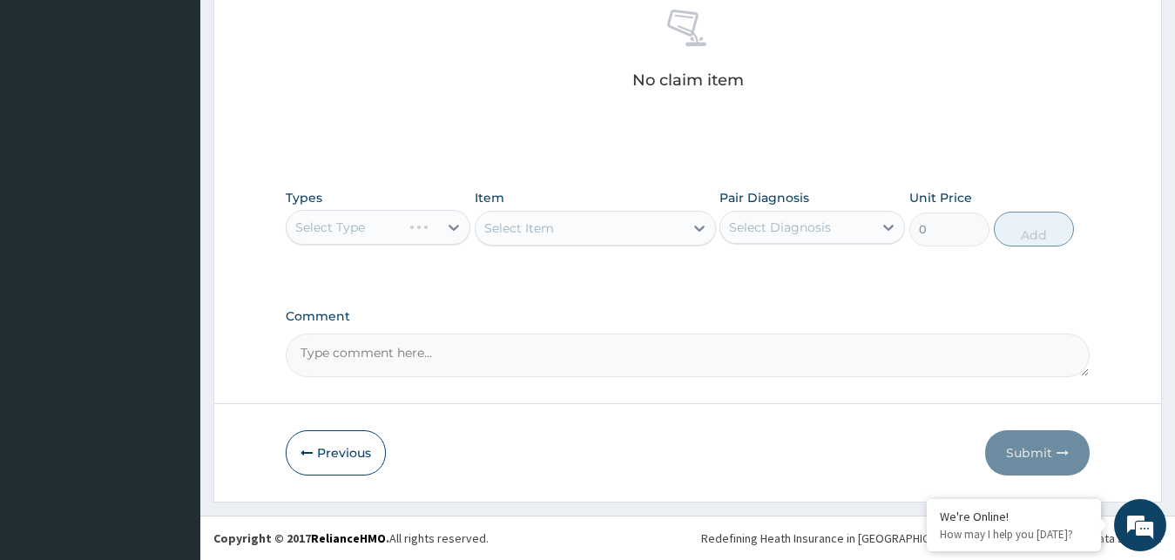
click at [402, 227] on div "Select Type" at bounding box center [379, 227] width 186 height 35
click at [553, 229] on div "Select Item" at bounding box center [595, 228] width 241 height 35
click at [574, 240] on div "Select Item" at bounding box center [595, 228] width 241 height 35
click at [695, 230] on div "Select Item" at bounding box center [595, 228] width 241 height 35
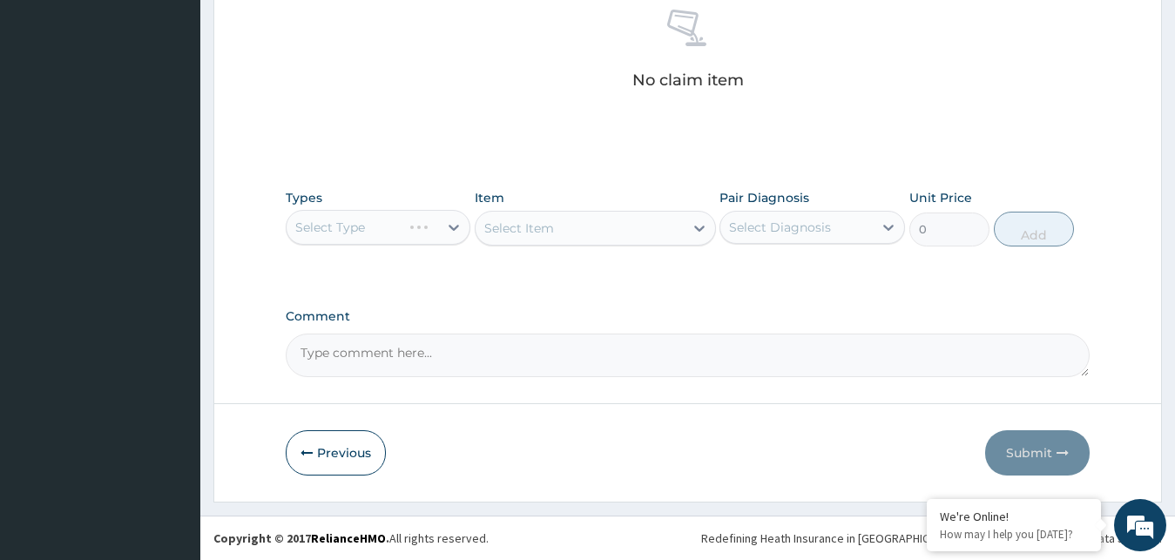
click at [370, 226] on div "Select Type" at bounding box center [379, 227] width 186 height 35
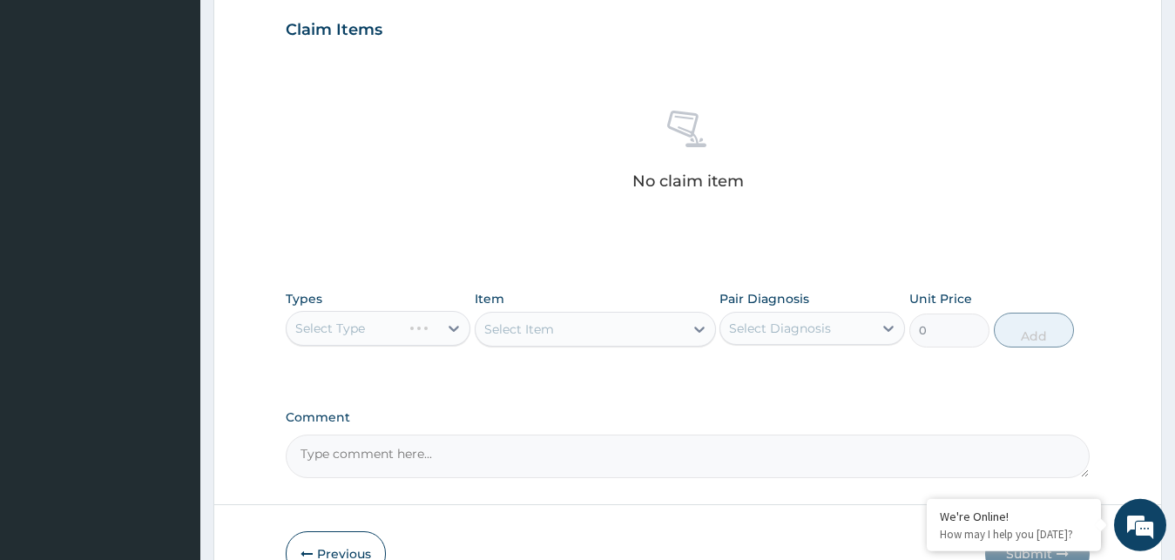
scroll to position [607, 0]
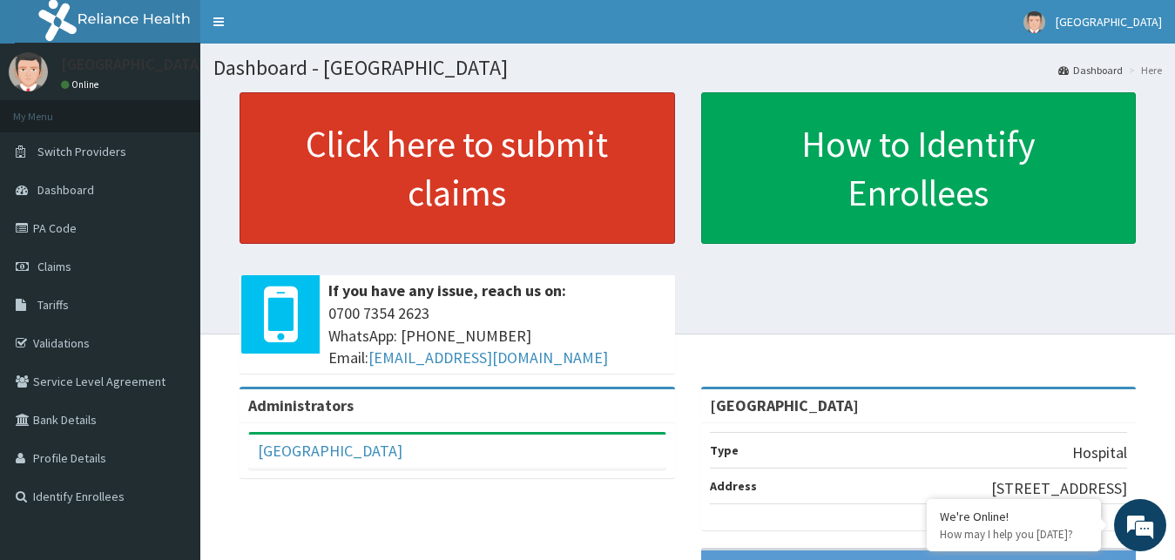
click at [543, 166] on link "Click here to submit claims" at bounding box center [457, 168] width 435 height 152
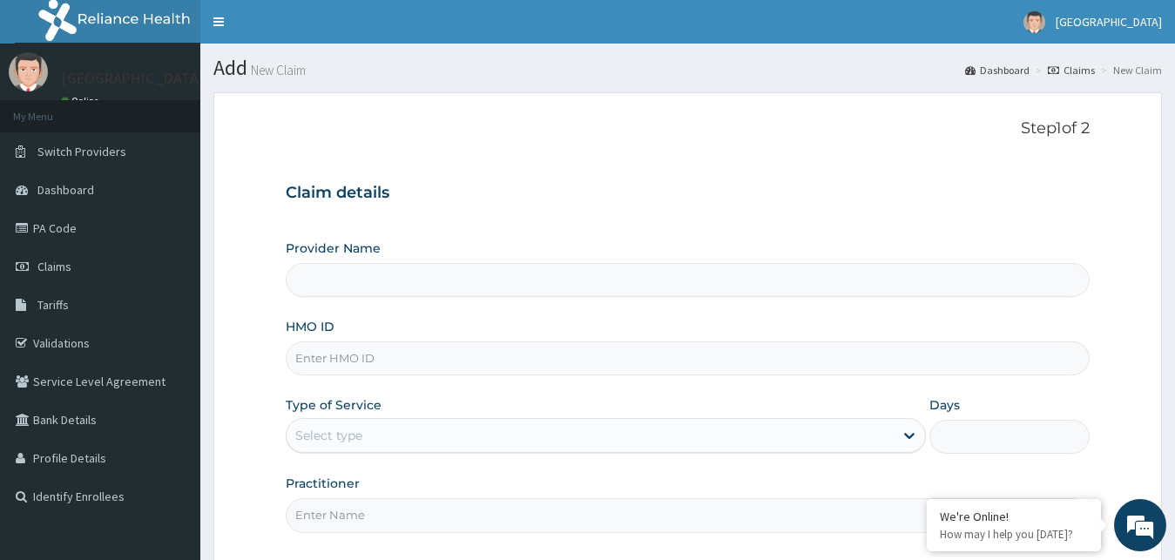
type input "[GEOGRAPHIC_DATA]"
click at [443, 340] on div "HMO ID" at bounding box center [688, 346] width 805 height 57
click at [444, 351] on input "HMO ID" at bounding box center [688, 358] width 805 height 34
type input "PES/10131/A"
click at [474, 415] on div "Type of Service Select type" at bounding box center [606, 424] width 641 height 57
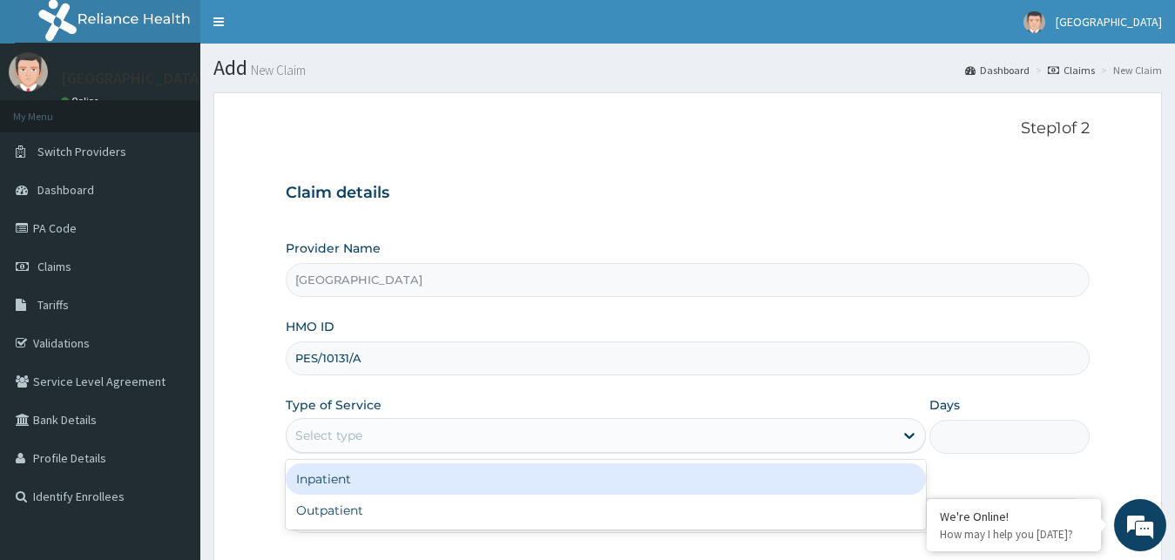
click at [462, 437] on div "Select type" at bounding box center [591, 436] width 608 height 28
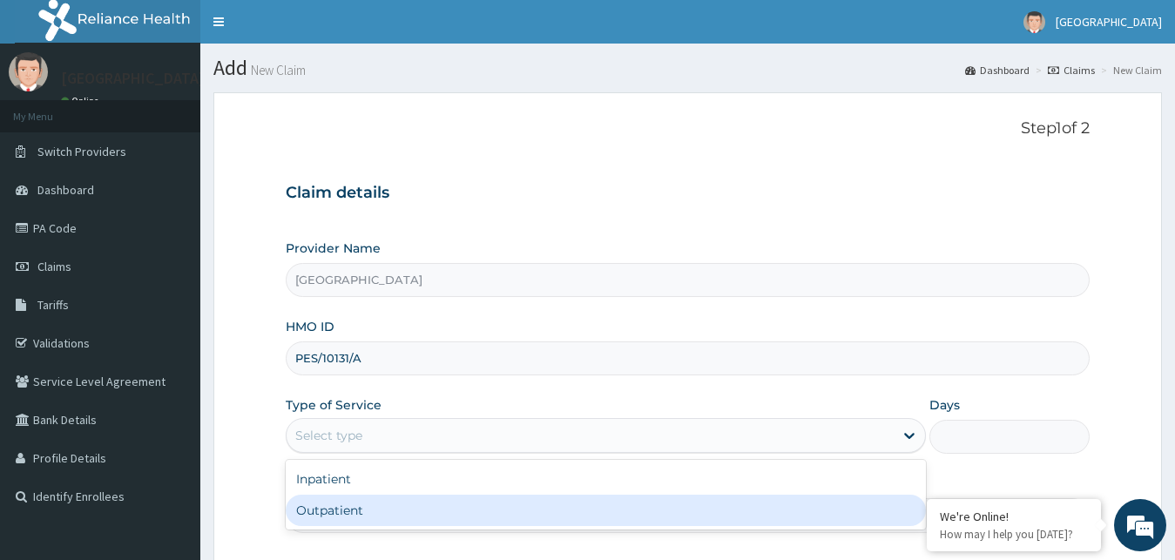
click at [418, 509] on div "Outpatient" at bounding box center [606, 510] width 641 height 31
type input "1"
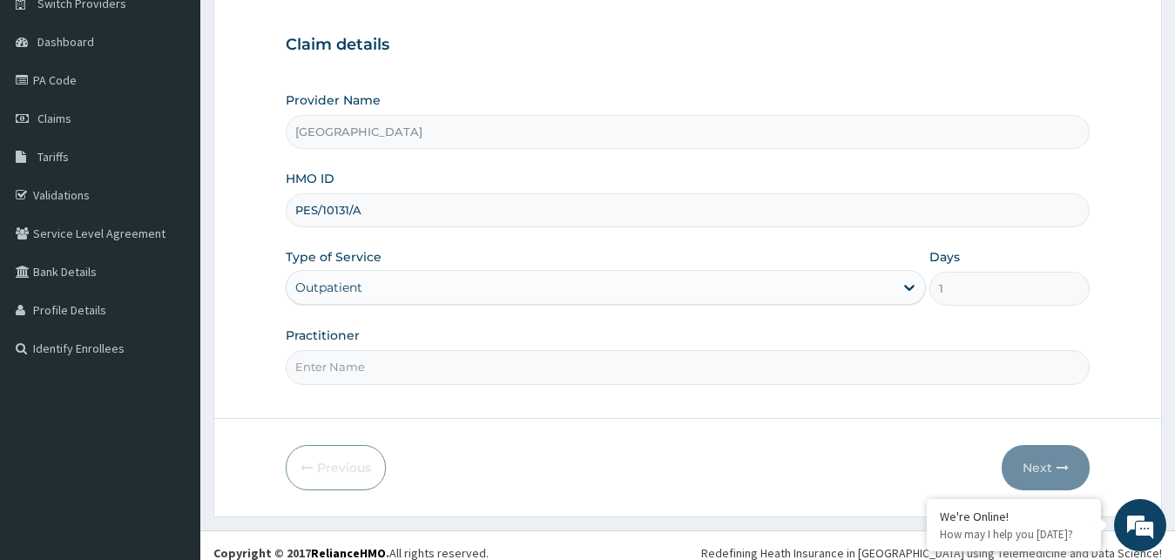
scroll to position [163, 0]
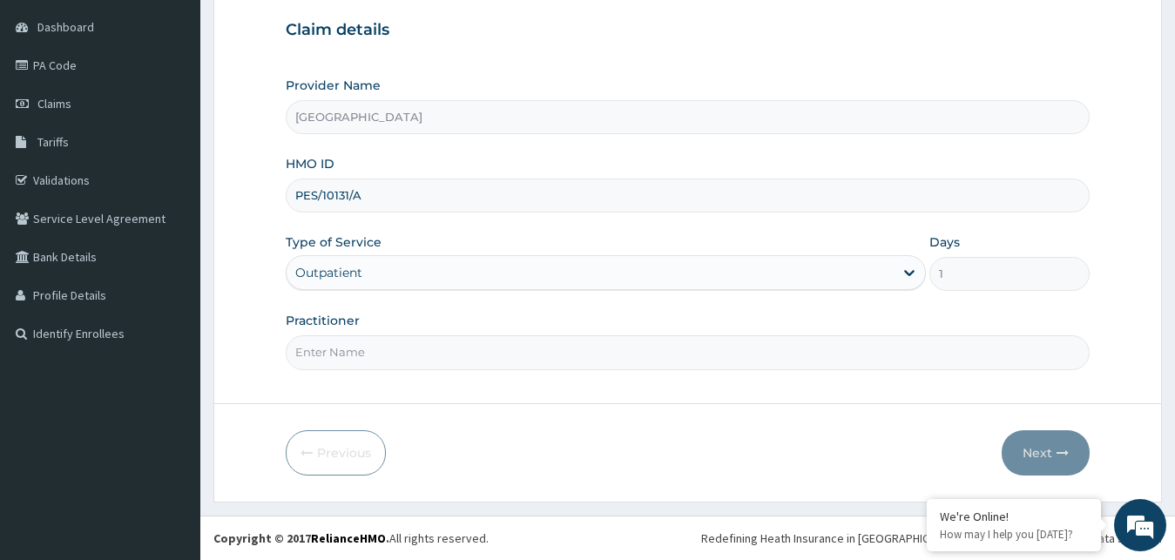
click at [444, 339] on input "Practitioner" at bounding box center [688, 352] width 805 height 34
type input "[PERSON_NAME]"
click at [1036, 451] on button "Next" at bounding box center [1046, 452] width 88 height 45
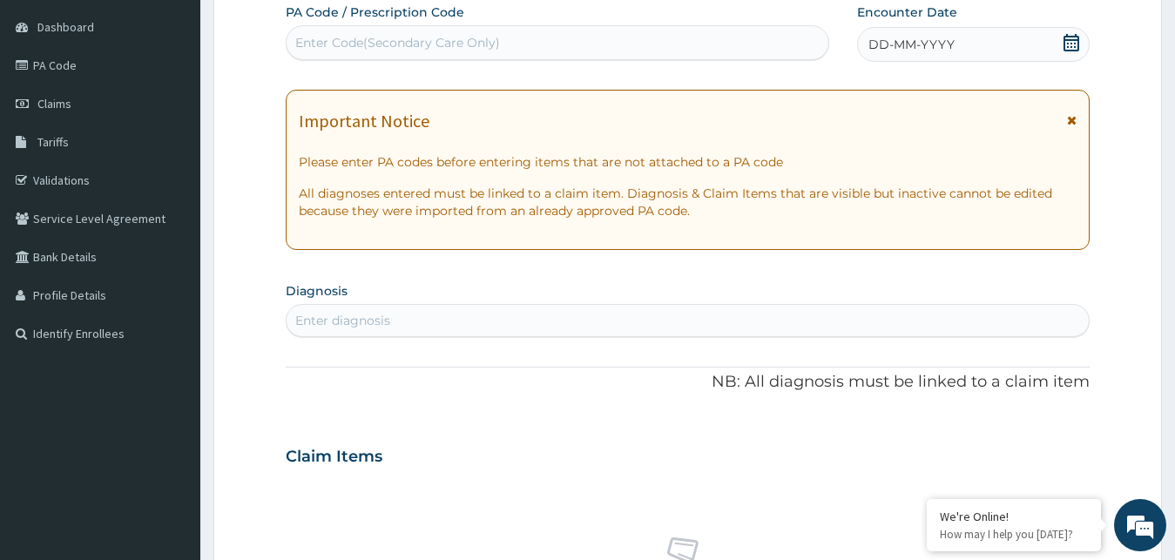
click at [894, 52] on span "DD-MM-YYYY" at bounding box center [911, 44] width 86 height 17
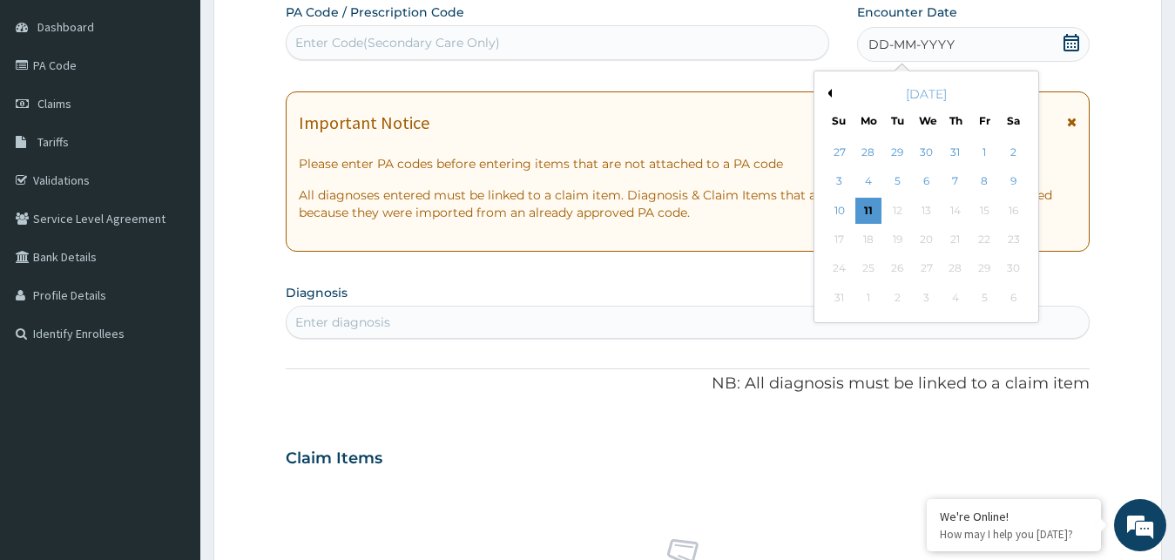
click at [832, 91] on div "August 2025" at bounding box center [926, 93] width 210 height 17
click at [825, 93] on button "Previous Month" at bounding box center [827, 93] width 9 height 9
click at [963, 153] on div "3" at bounding box center [955, 152] width 26 height 26
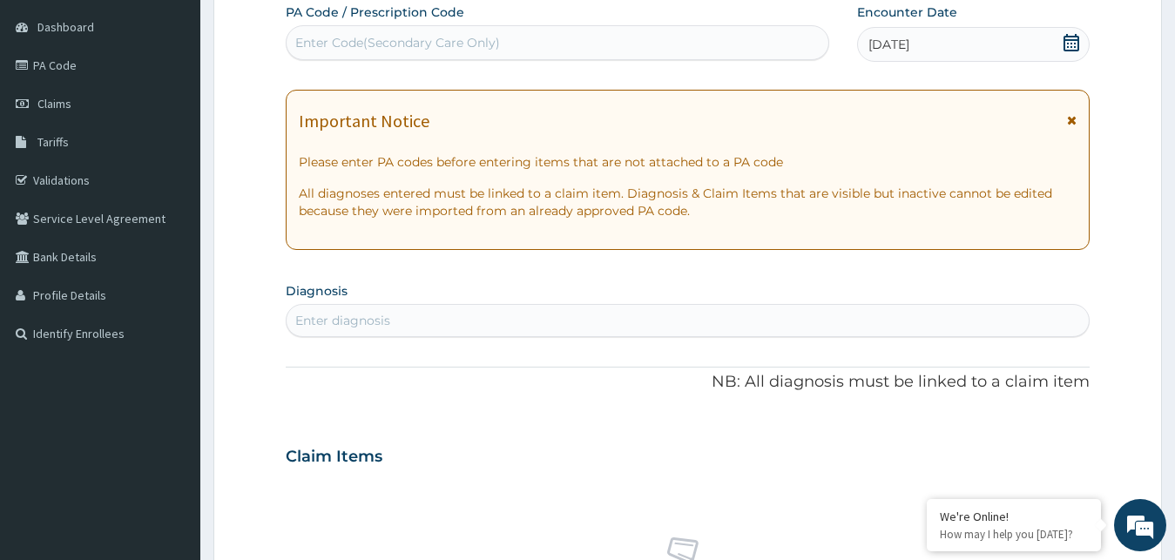
click at [425, 324] on div "Enter diagnosis" at bounding box center [688, 321] width 803 height 28
type input ","
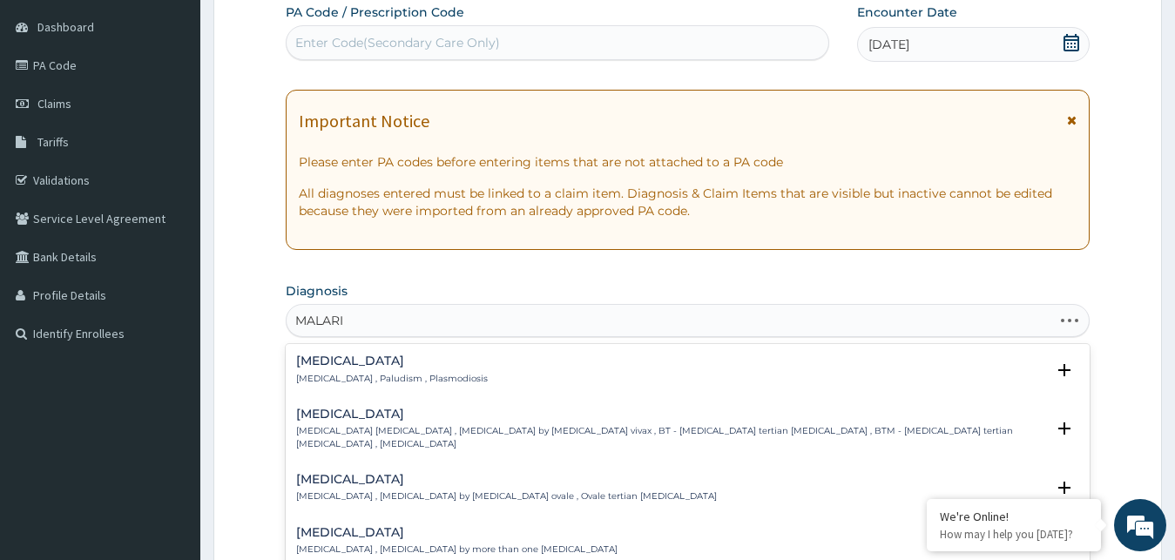
type input "MALARIA"
click at [313, 371] on div "Malaria Malaria , Paludism , Plasmodiosis" at bounding box center [392, 369] width 192 height 30
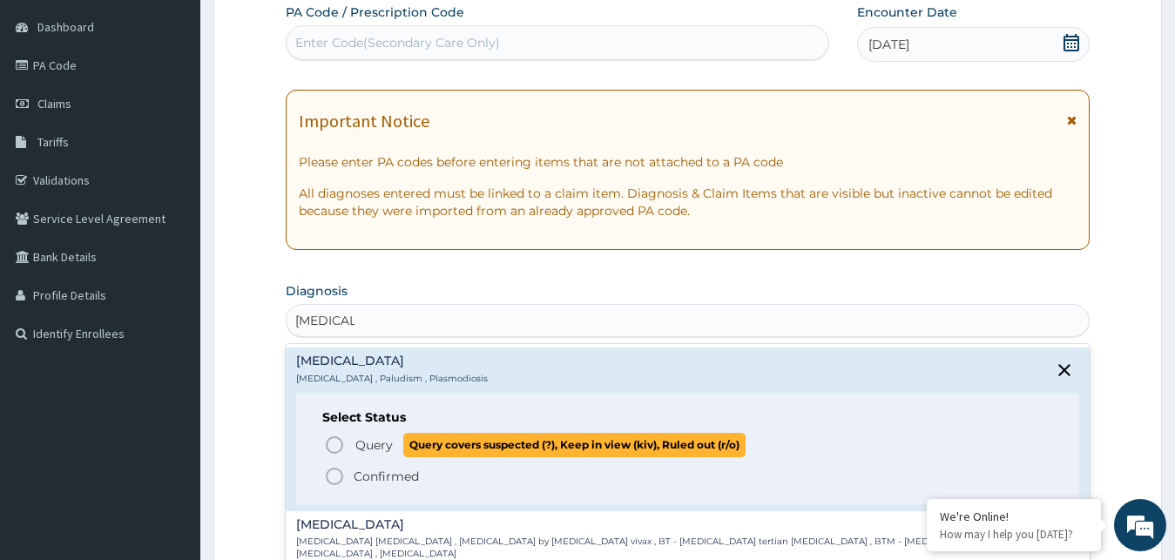
click at [381, 438] on span "Query" at bounding box center [373, 444] width 37 height 17
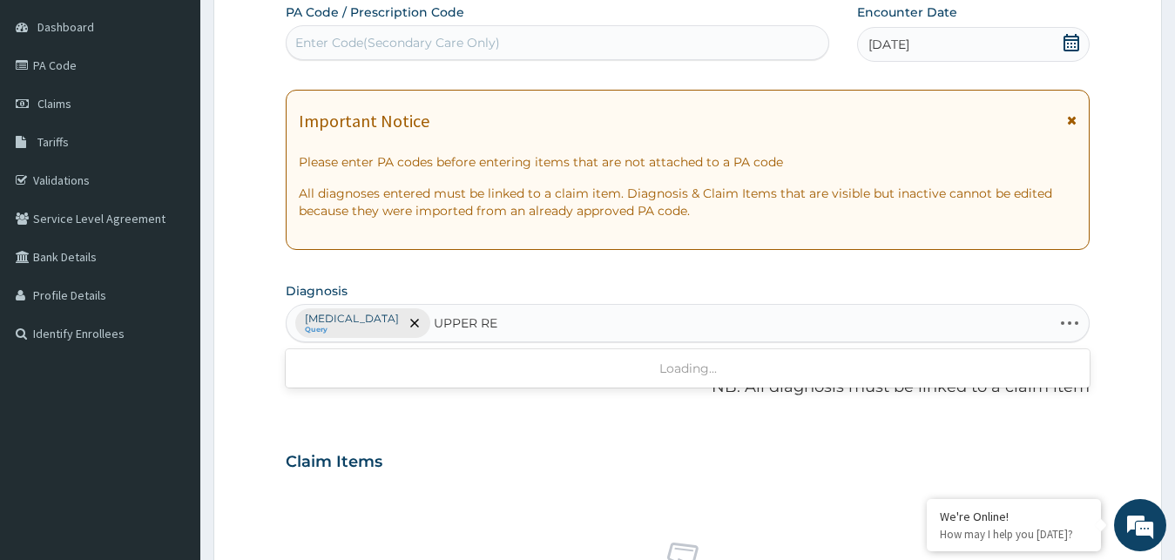
type input "UPPER RES"
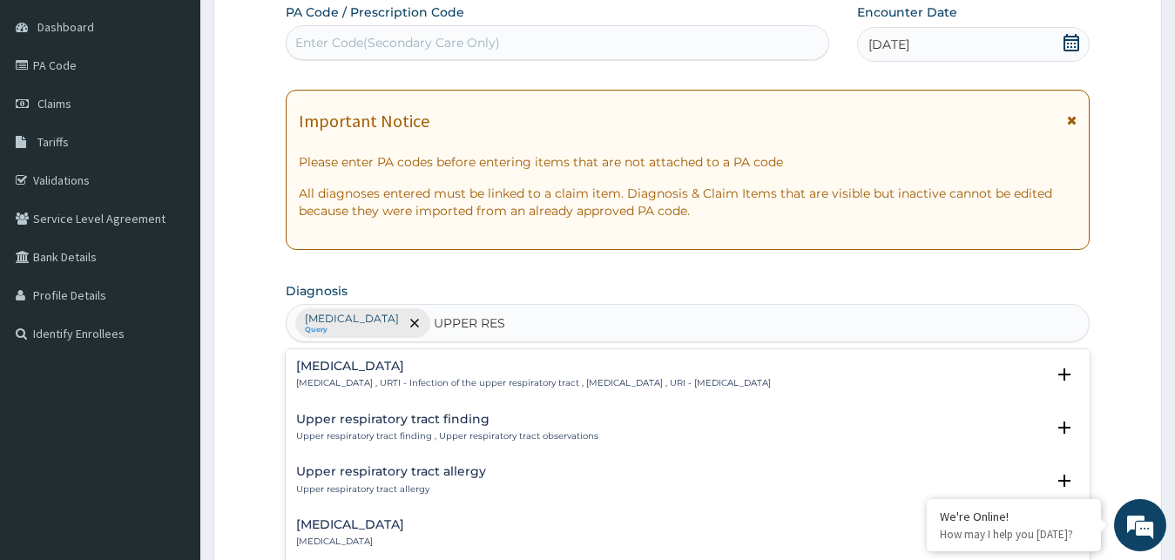
click at [435, 368] on h4 "Upper respiratory infection" at bounding box center [533, 366] width 475 height 13
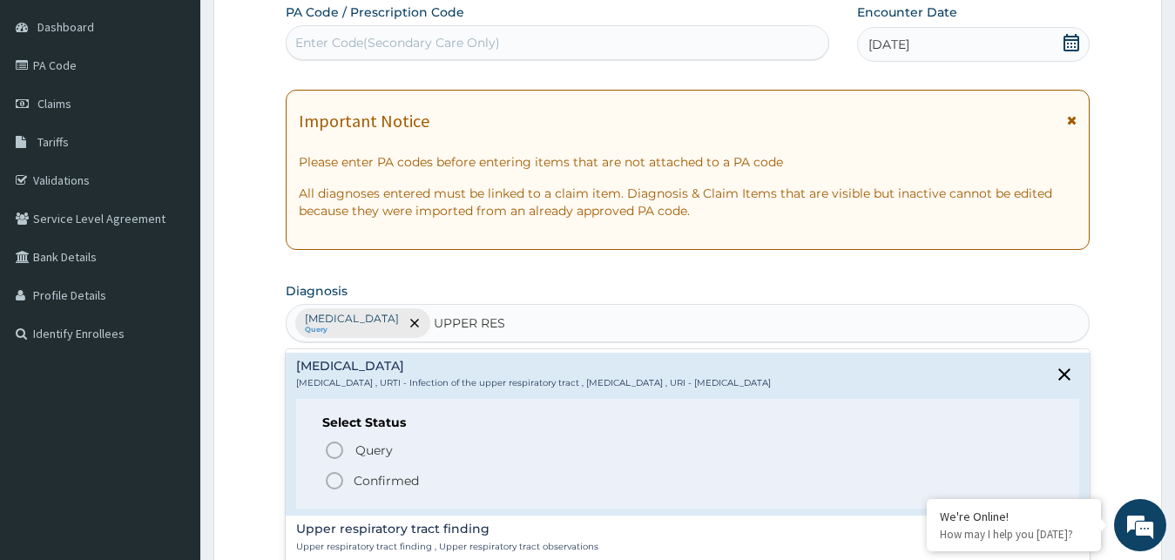
click at [399, 479] on p "Confirmed" at bounding box center [386, 480] width 65 height 17
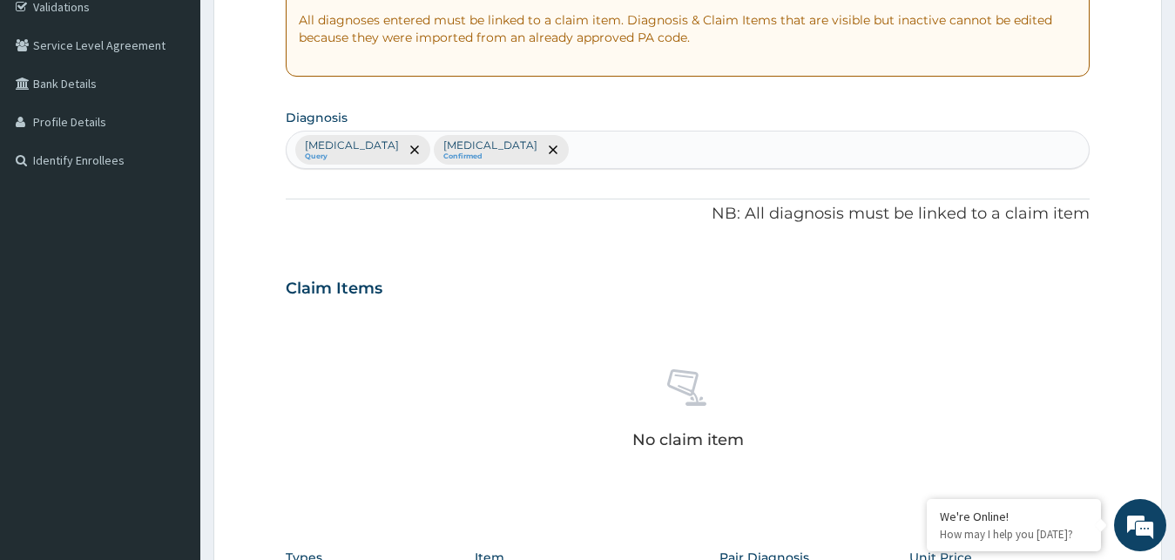
scroll to position [518, 0]
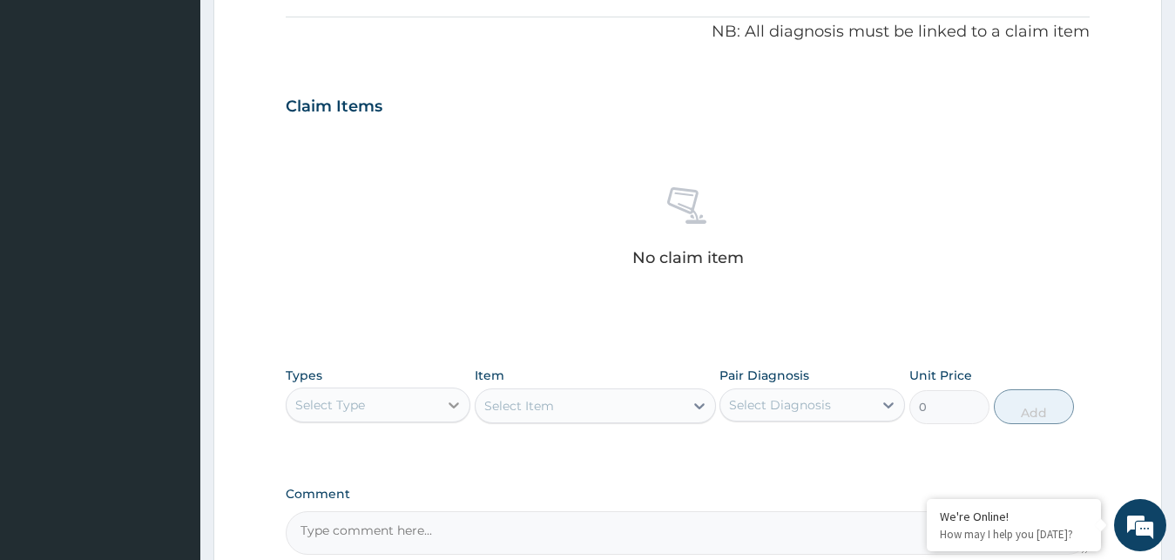
click at [442, 395] on div at bounding box center [453, 404] width 31 height 31
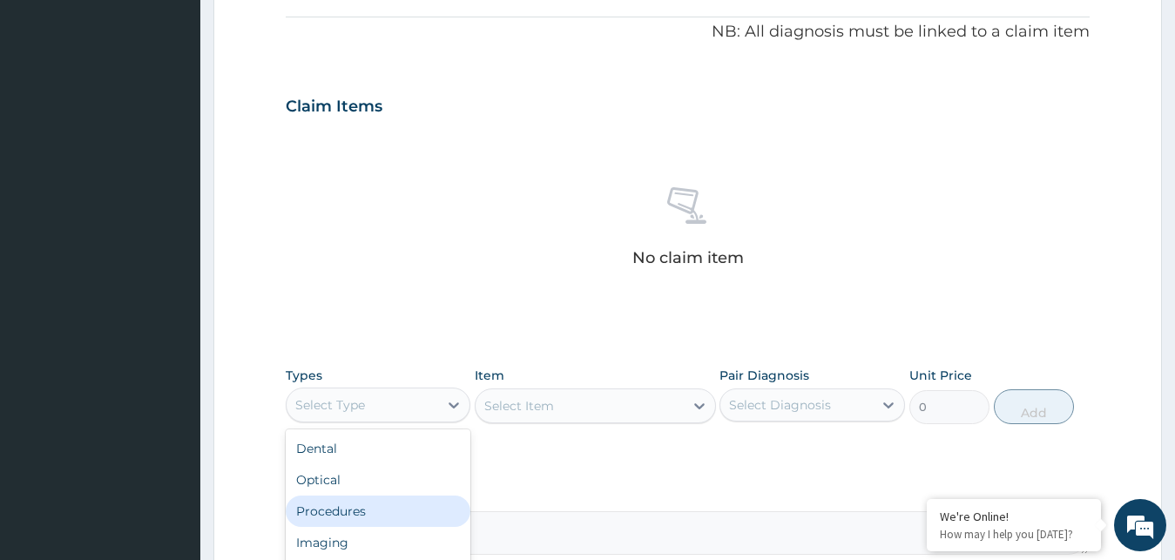
drag, startPoint x: 355, startPoint y: 515, endPoint x: 367, endPoint y: 508, distance: 13.3
click at [354, 515] on div "Procedures" at bounding box center [379, 511] width 186 height 31
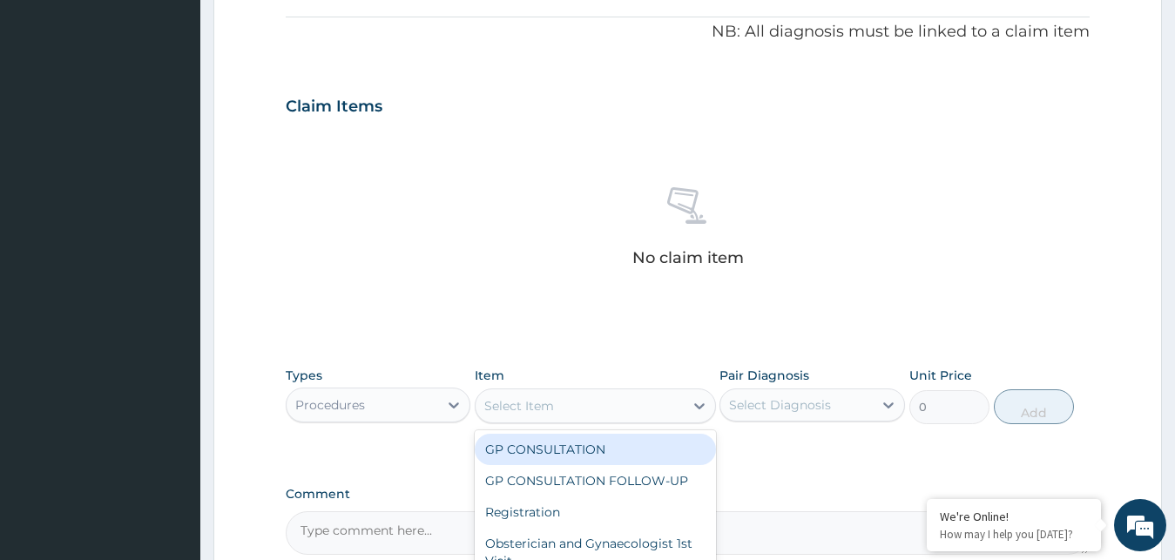
click at [525, 407] on div "Select Item" at bounding box center [519, 405] width 70 height 17
click at [526, 455] on div "GP CONSULTATION" at bounding box center [595, 449] width 241 height 31
type input "3000"
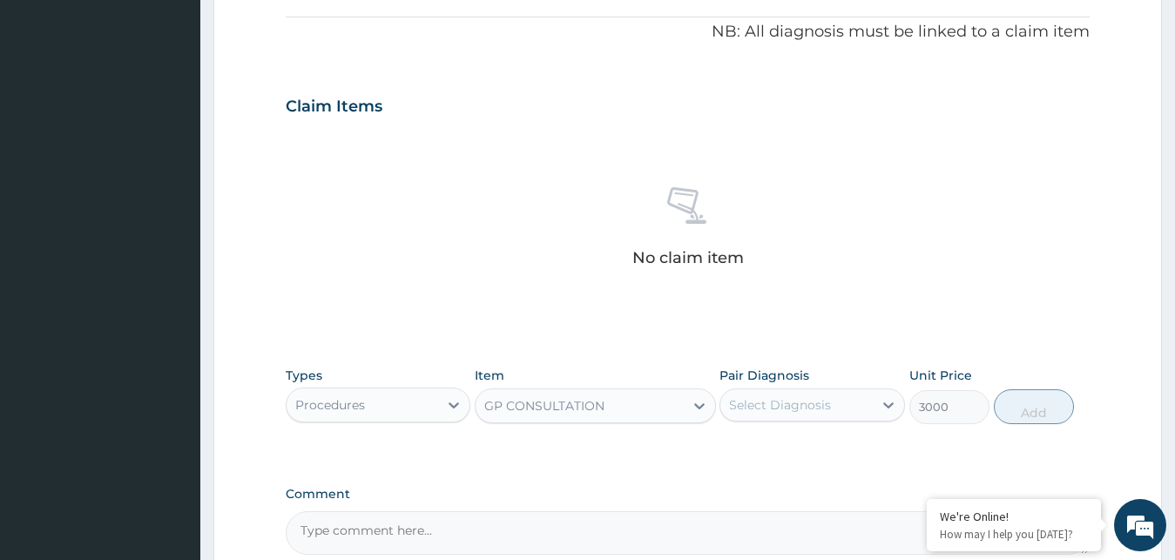
click at [776, 418] on div "Select Diagnosis" at bounding box center [796, 405] width 152 height 28
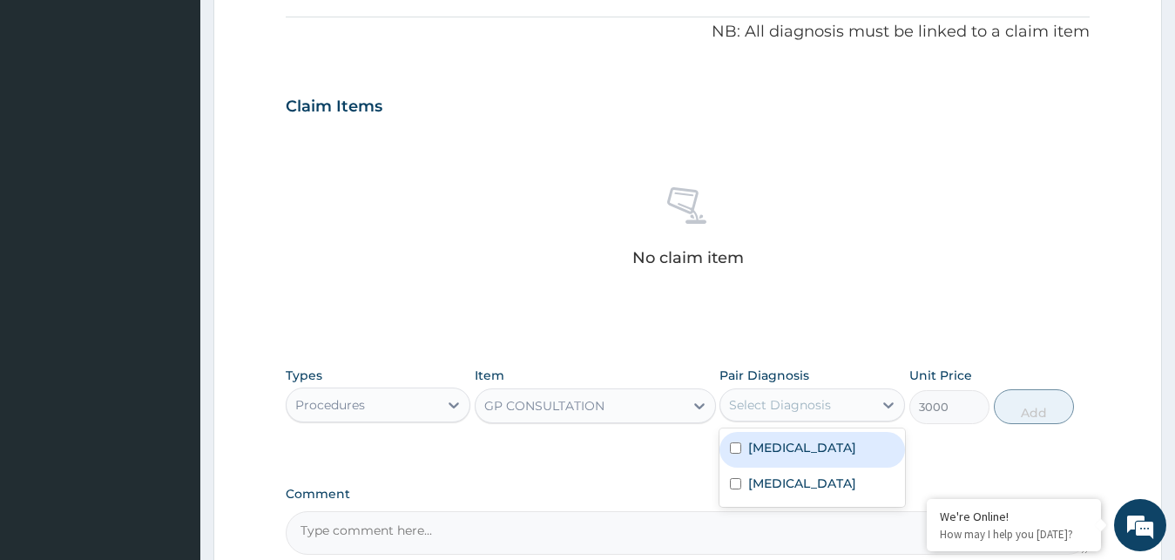
click at [766, 451] on label "Malaria" at bounding box center [802, 447] width 108 height 17
checkbox input "true"
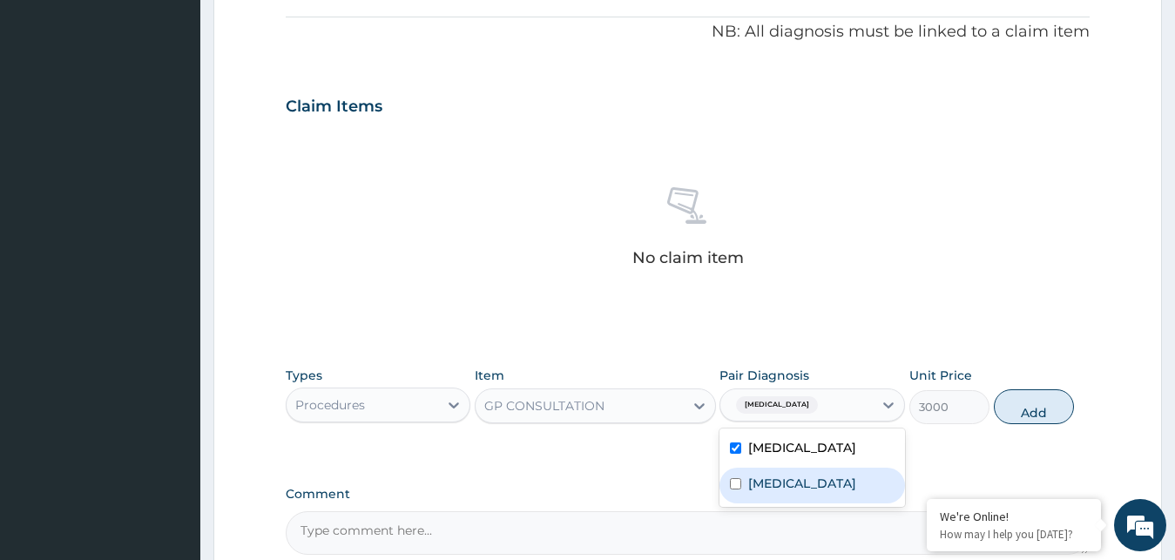
drag, startPoint x: 766, startPoint y: 481, endPoint x: 806, endPoint y: 479, distance: 39.2
click at [769, 482] on label "Upper respiratory infection" at bounding box center [802, 483] width 108 height 17
checkbox input "true"
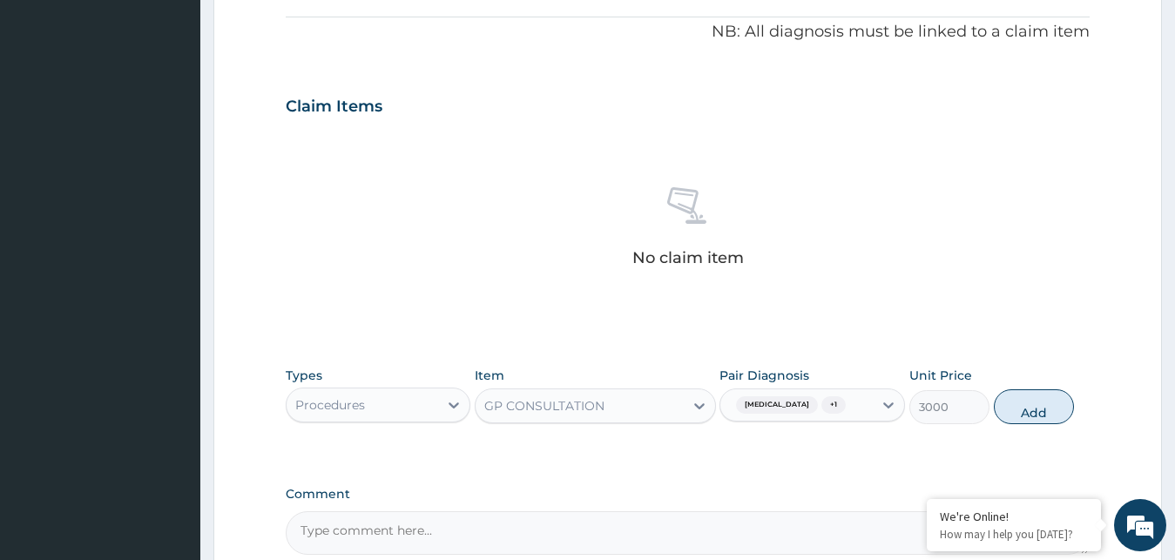
drag, startPoint x: 1043, startPoint y: 406, endPoint x: 879, endPoint y: 411, distance: 164.7
click at [1041, 406] on button "Add" at bounding box center [1034, 406] width 80 height 35
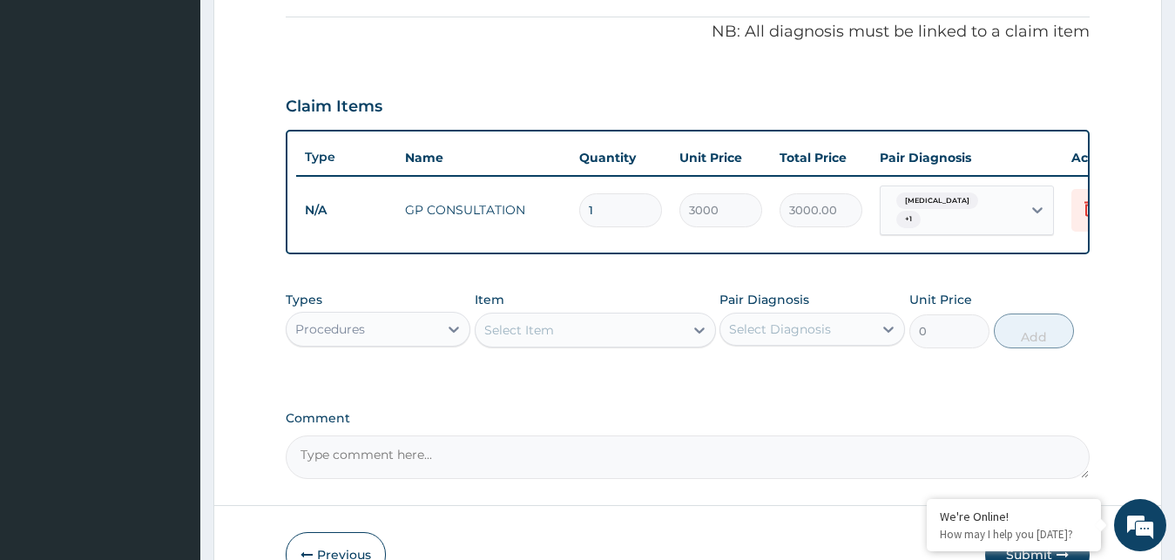
click at [352, 338] on div "Procedures" at bounding box center [330, 329] width 70 height 17
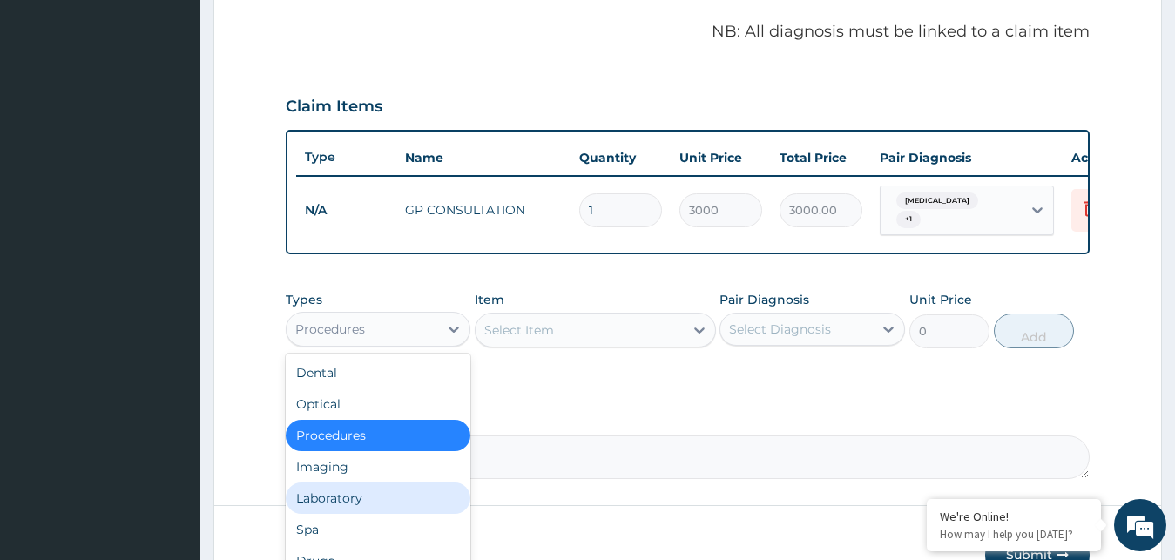
scroll to position [59, 0]
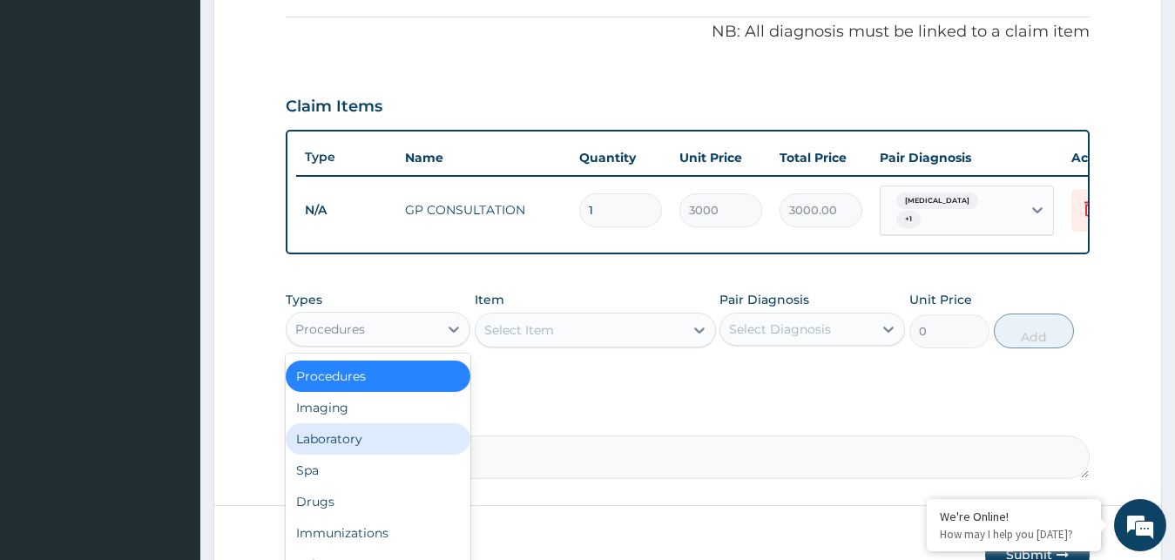
click at [338, 437] on div "Laboratory" at bounding box center [379, 438] width 186 height 31
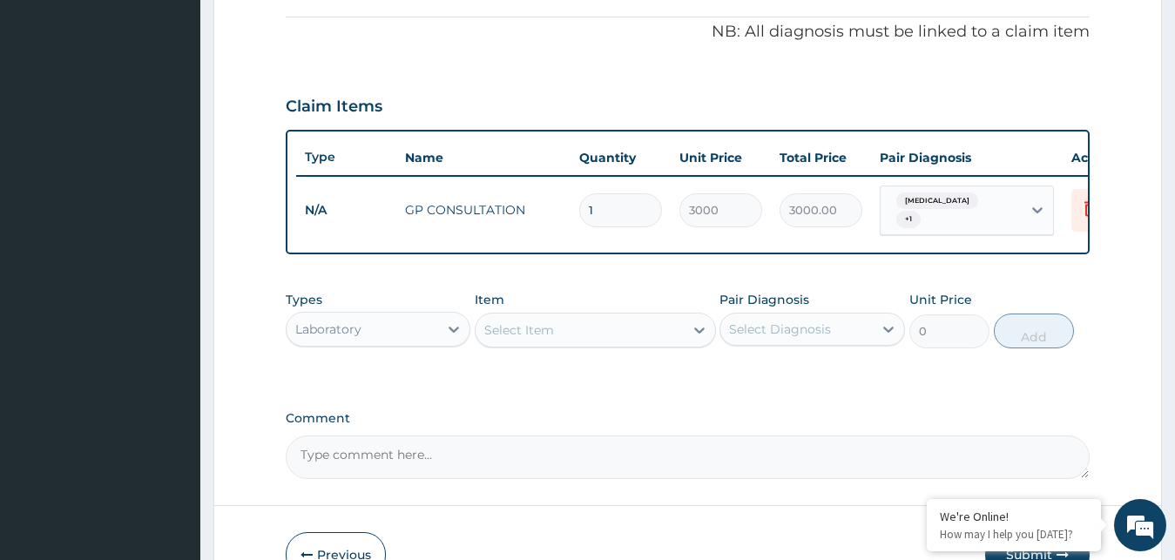
click at [503, 339] on div "Select Item" at bounding box center [519, 329] width 70 height 17
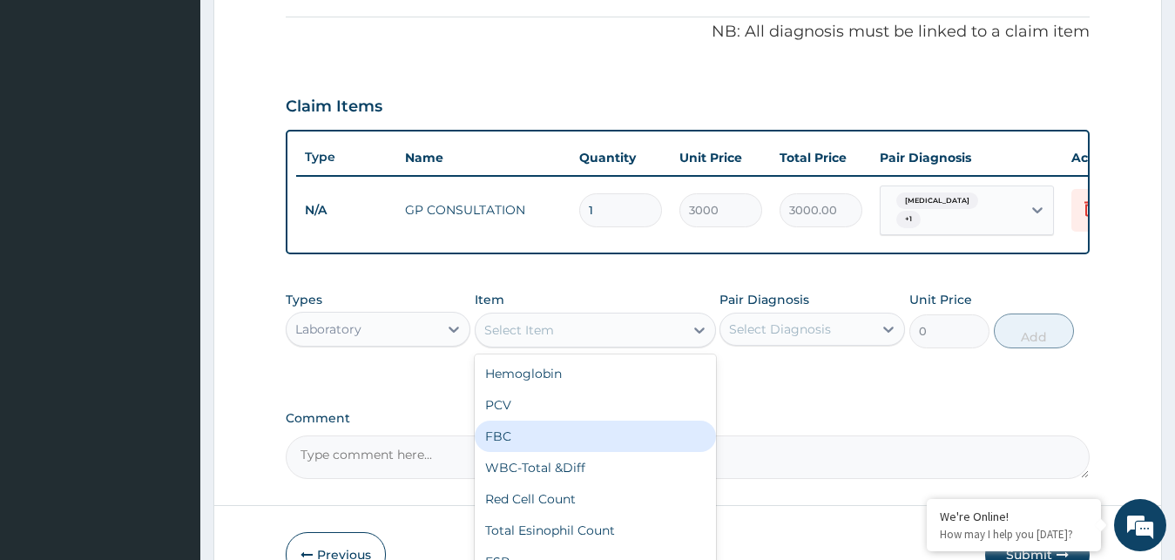
click at [487, 452] on div "FBC" at bounding box center [595, 436] width 241 height 31
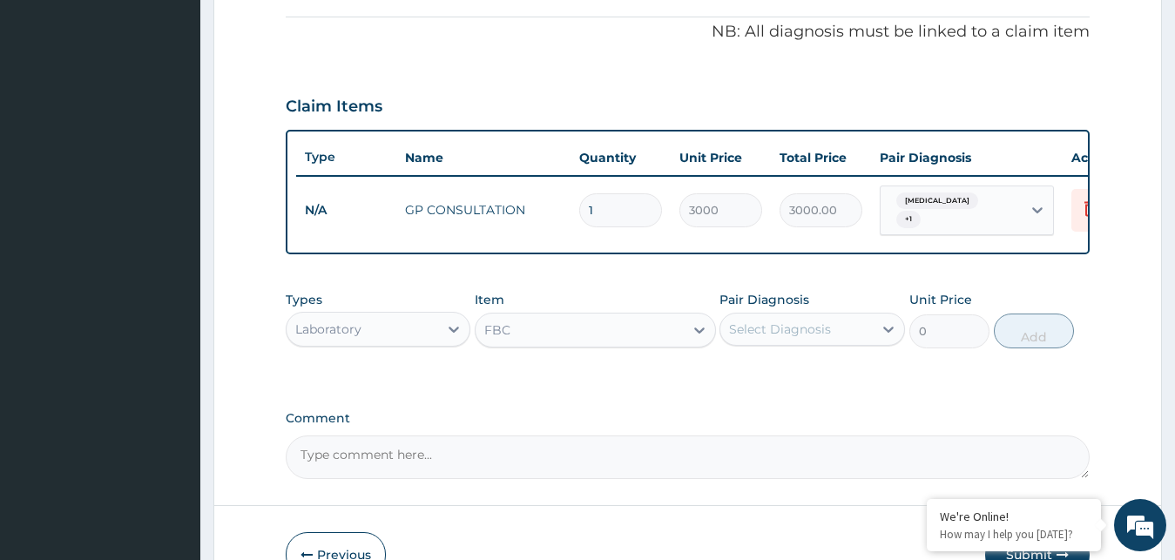
type input "3000"
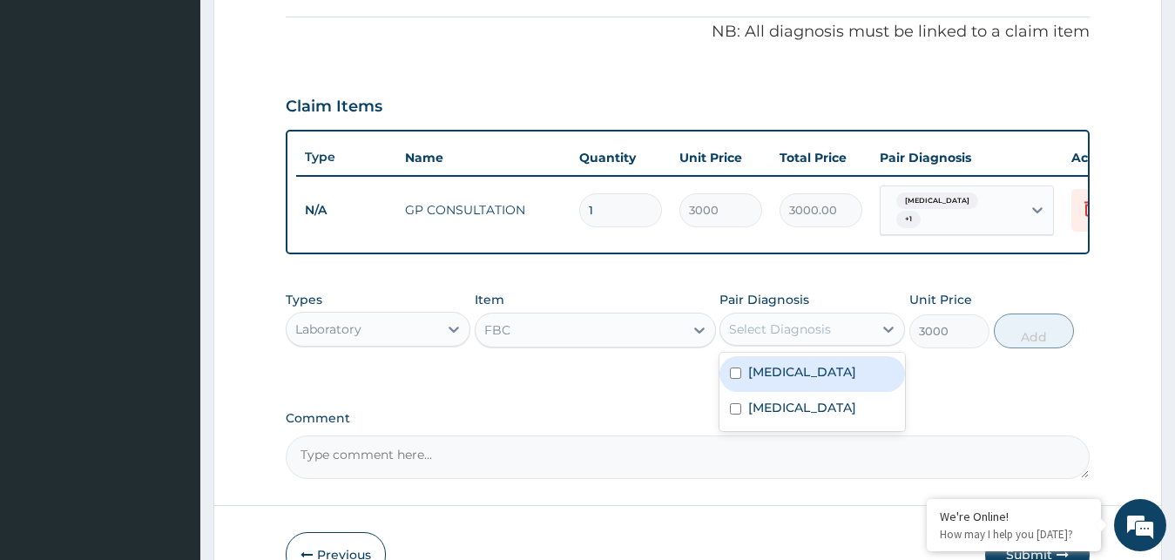
click at [813, 336] on div "Select Diagnosis" at bounding box center [780, 329] width 102 height 17
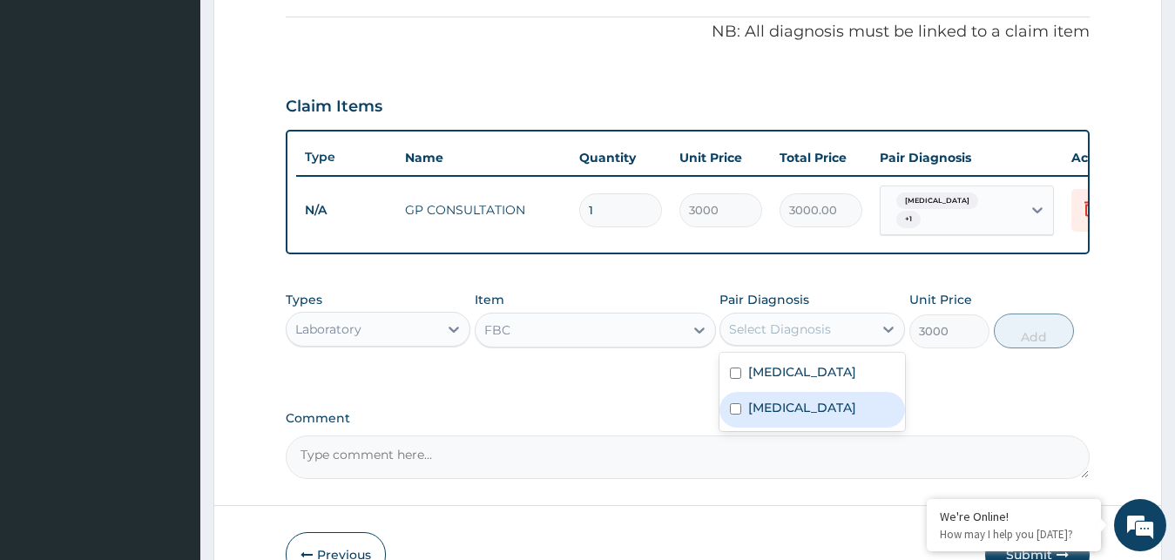
click at [797, 416] on label "Upper respiratory infection" at bounding box center [802, 407] width 108 height 17
checkbox input "true"
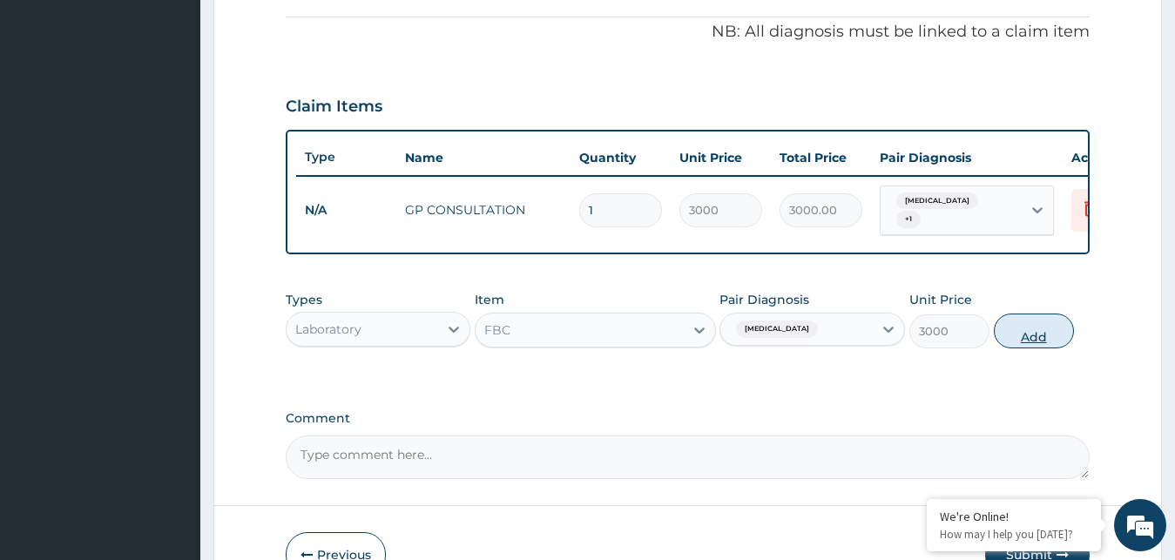
click at [1020, 347] on button "Add" at bounding box center [1034, 331] width 80 height 35
type input "0"
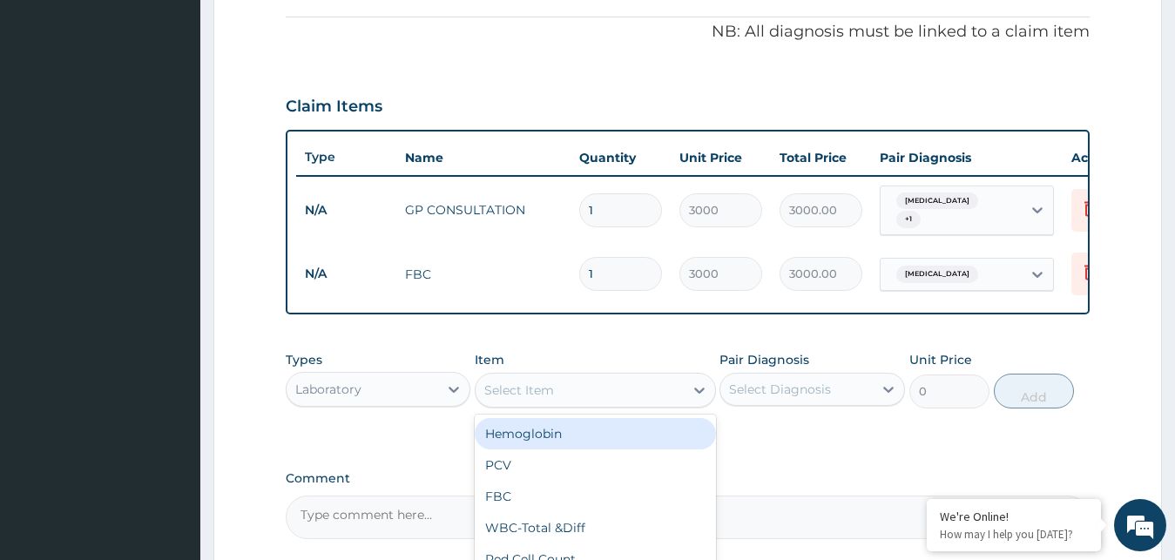
click at [592, 403] on div "Select Item" at bounding box center [580, 390] width 208 height 28
type input "MALA"
click at [548, 430] on div "Malaria Parasite" at bounding box center [595, 433] width 241 height 31
type input "1000"
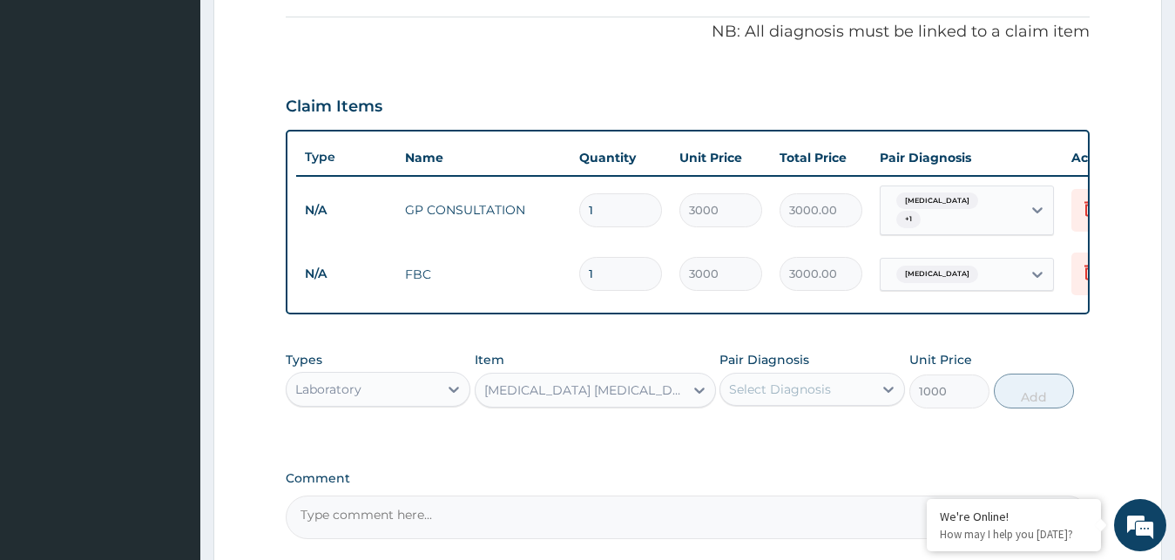
click at [746, 395] on div "Select Diagnosis" at bounding box center [780, 389] width 102 height 17
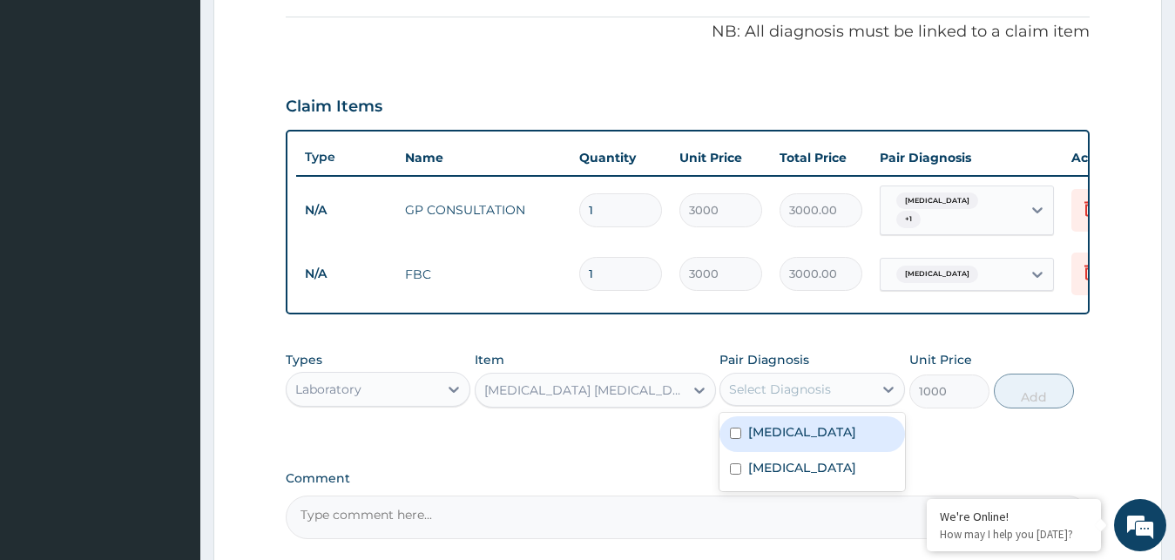
drag, startPoint x: 753, startPoint y: 449, endPoint x: 761, endPoint y: 445, distance: 9.0
click at [753, 449] on div "Malaria" at bounding box center [812, 434] width 186 height 36
checkbox input "true"
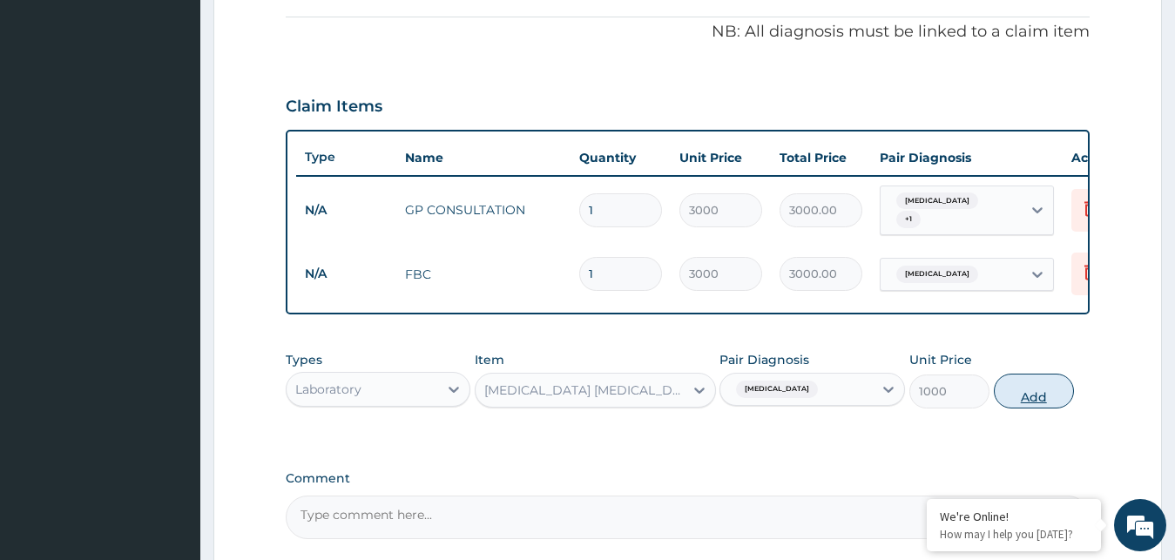
click at [1046, 397] on button "Add" at bounding box center [1034, 391] width 80 height 35
type input "0"
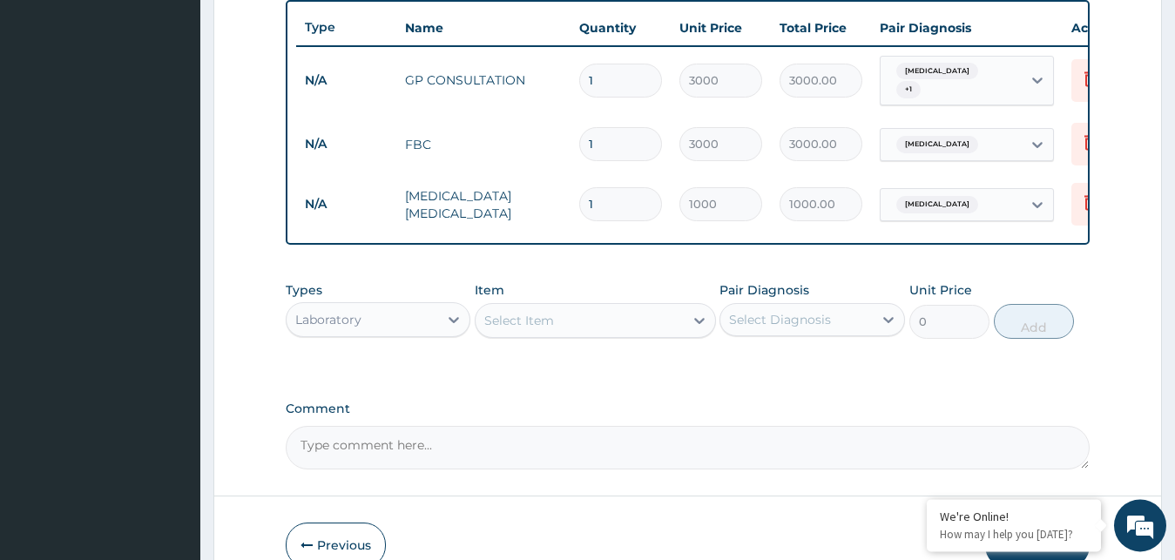
scroll to position [748, 0]
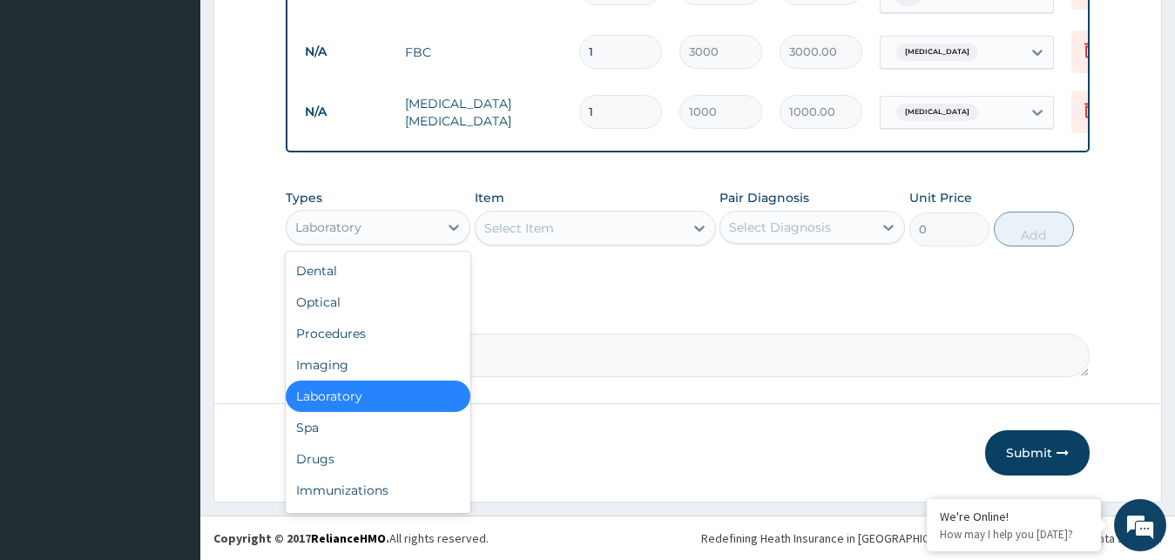
click at [422, 212] on div "Laboratory" at bounding box center [379, 227] width 186 height 35
click at [334, 474] on div "Drugs" at bounding box center [379, 458] width 186 height 31
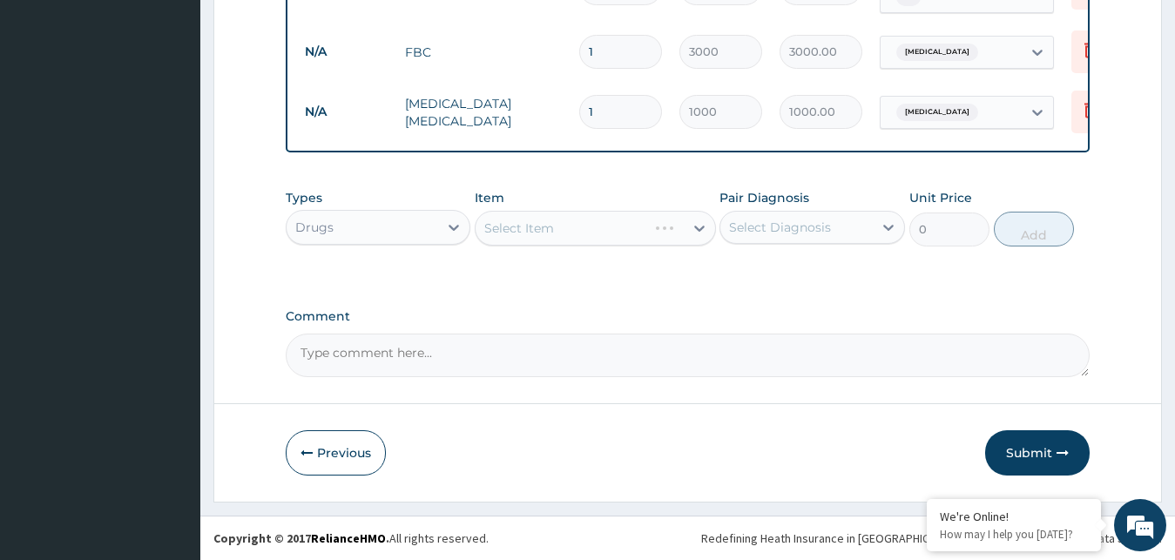
click at [564, 227] on div "Select Item" at bounding box center [595, 228] width 241 height 35
click at [543, 235] on div "Select Item" at bounding box center [519, 227] width 70 height 17
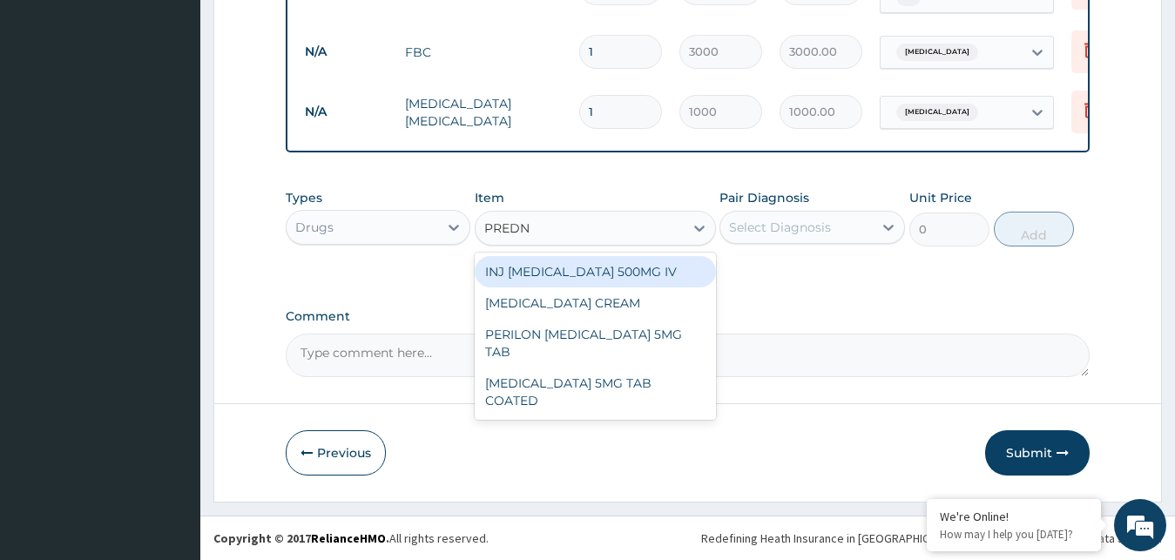
type input "PREDNI"
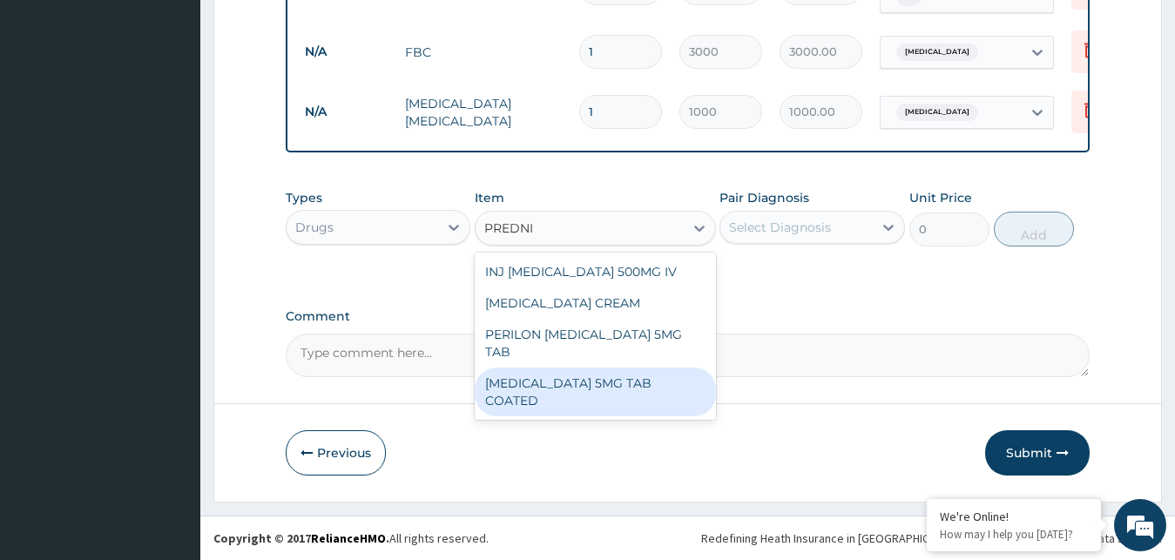
click at [559, 401] on div "PREDNISOLONE 5MG TAB COATED" at bounding box center [595, 392] width 241 height 49
type input "40"
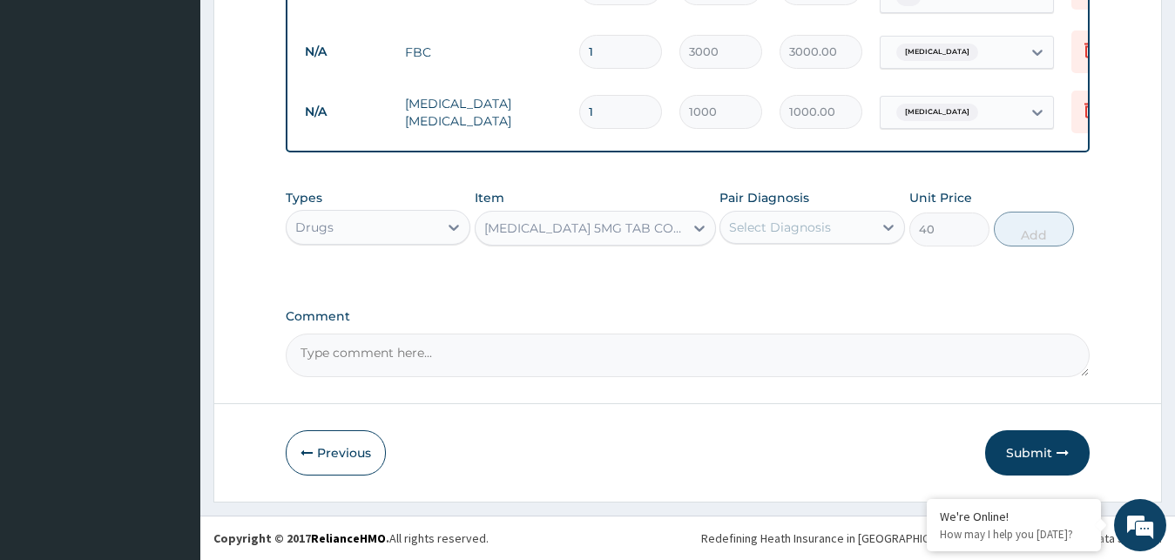
click at [788, 218] on div "Select Diagnosis" at bounding box center [796, 227] width 152 height 28
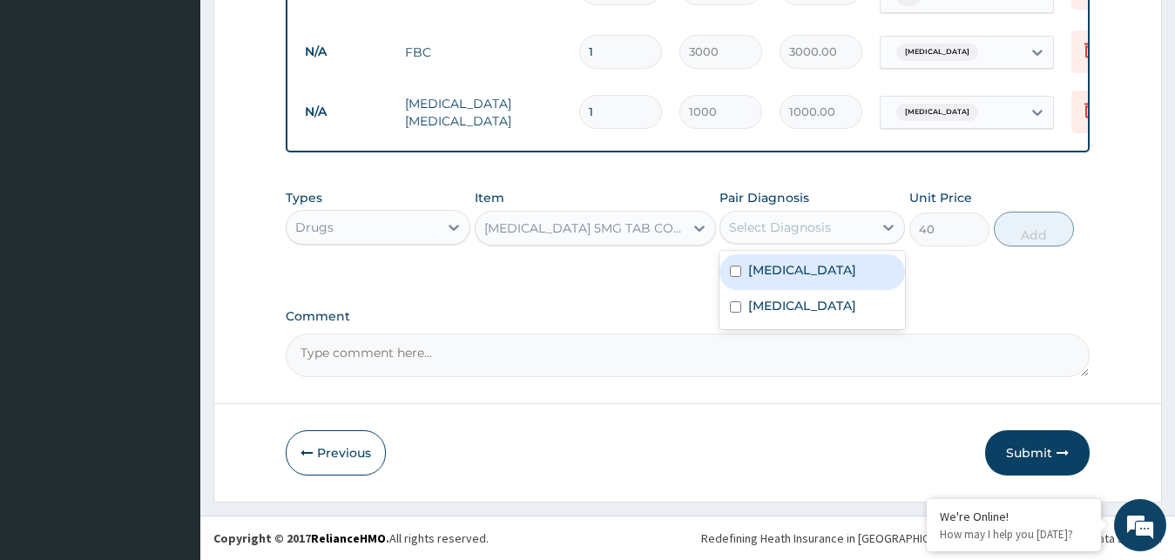
click at [787, 226] on div "Select Diagnosis" at bounding box center [780, 227] width 102 height 17
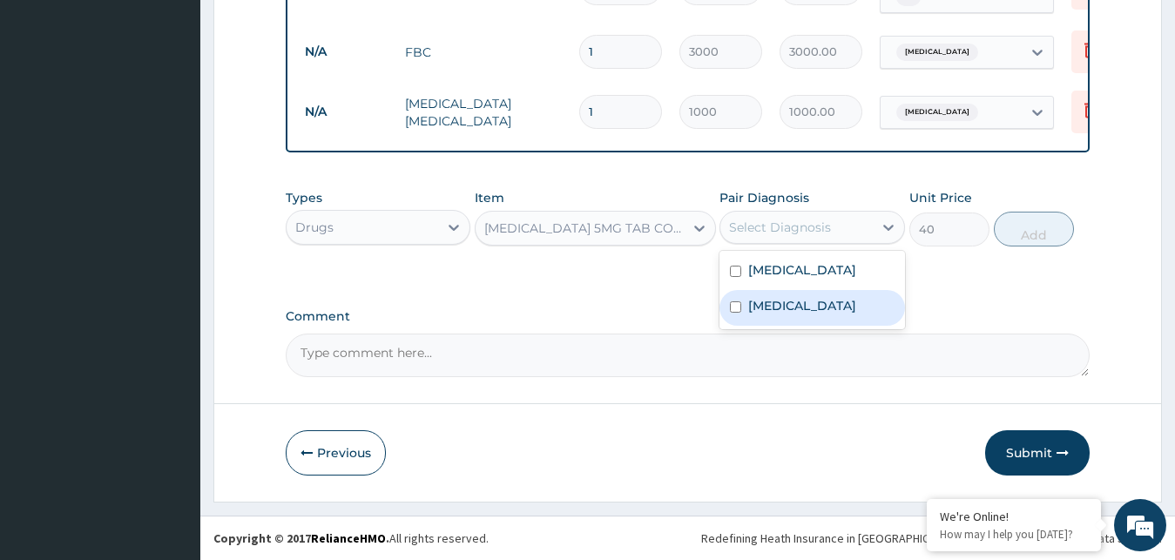
click at [779, 314] on label "Upper respiratory infection" at bounding box center [802, 305] width 108 height 17
checkbox input "true"
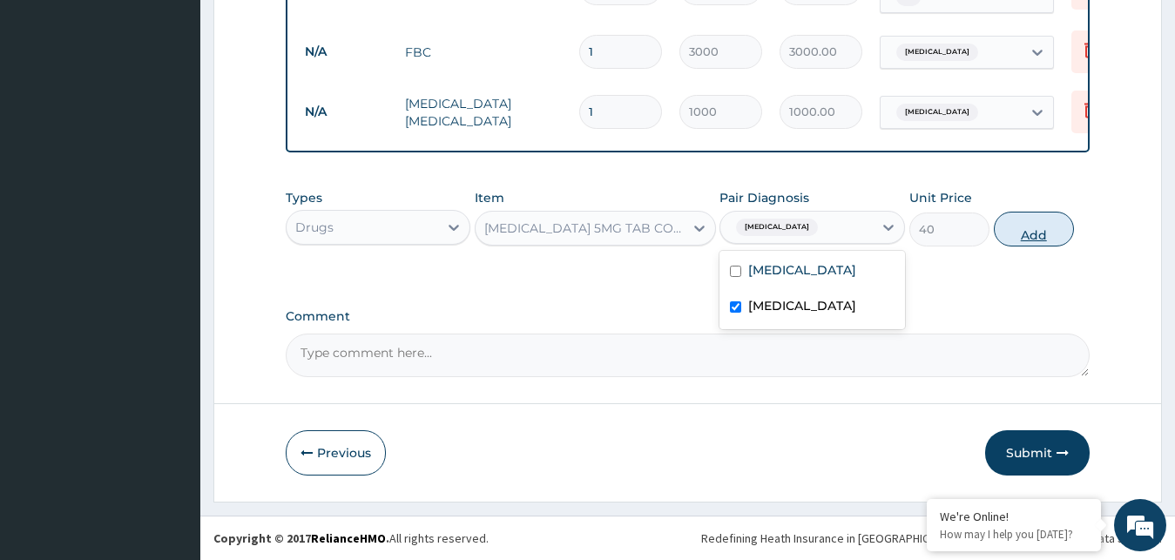
click at [1041, 231] on button "Add" at bounding box center [1034, 229] width 80 height 35
type input "0"
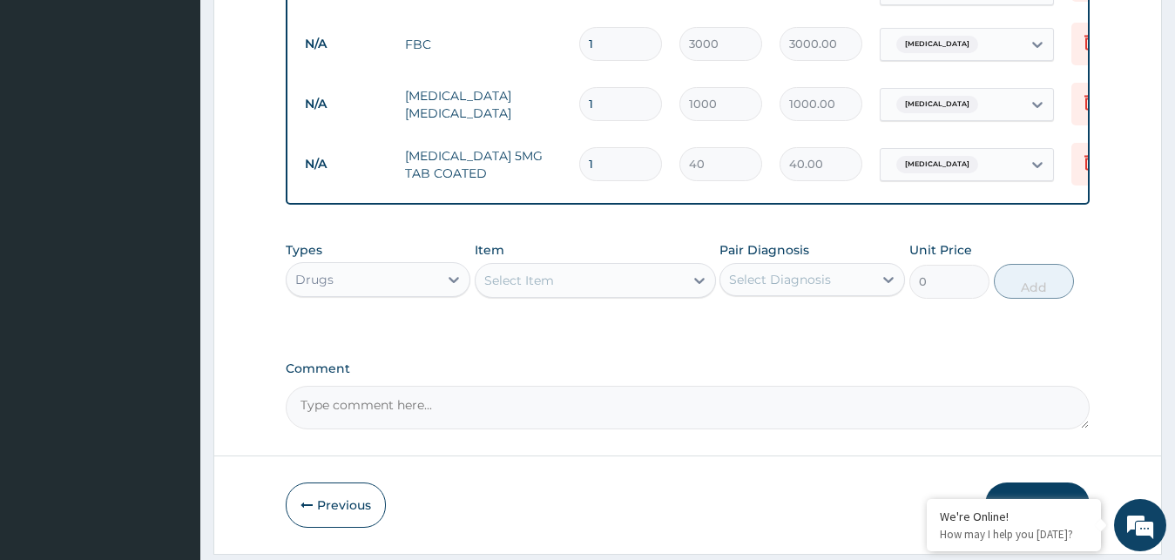
click at [560, 287] on div "Select Item" at bounding box center [580, 281] width 208 height 28
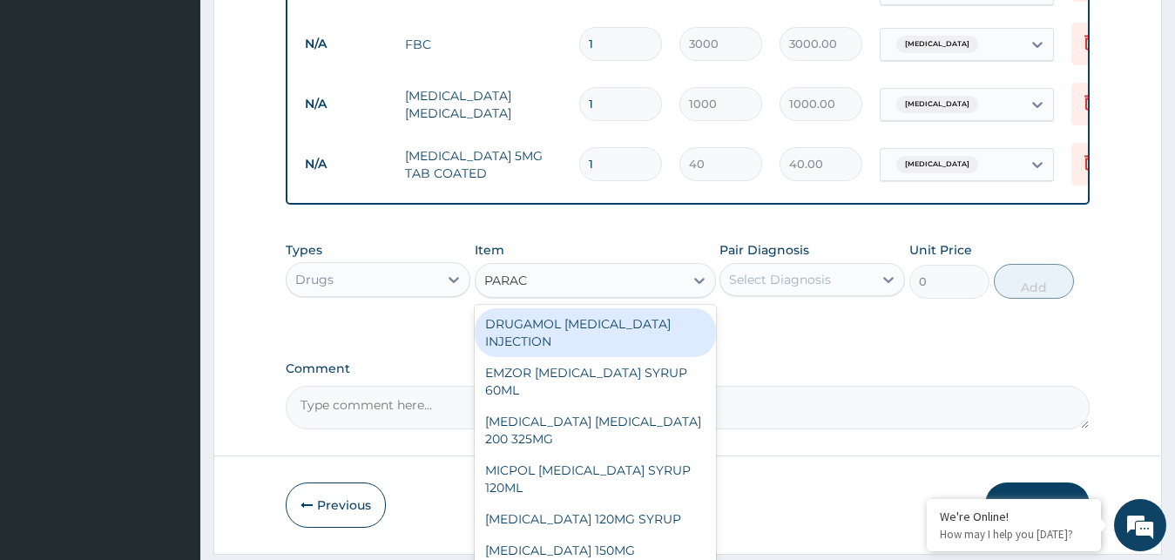
type input "PARACE"
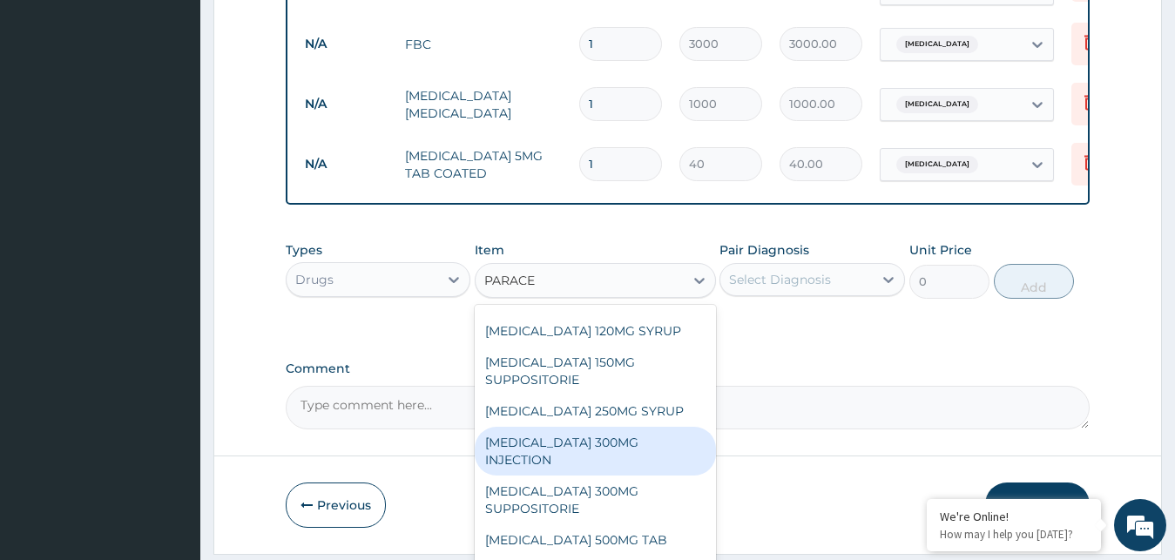
scroll to position [261, 0]
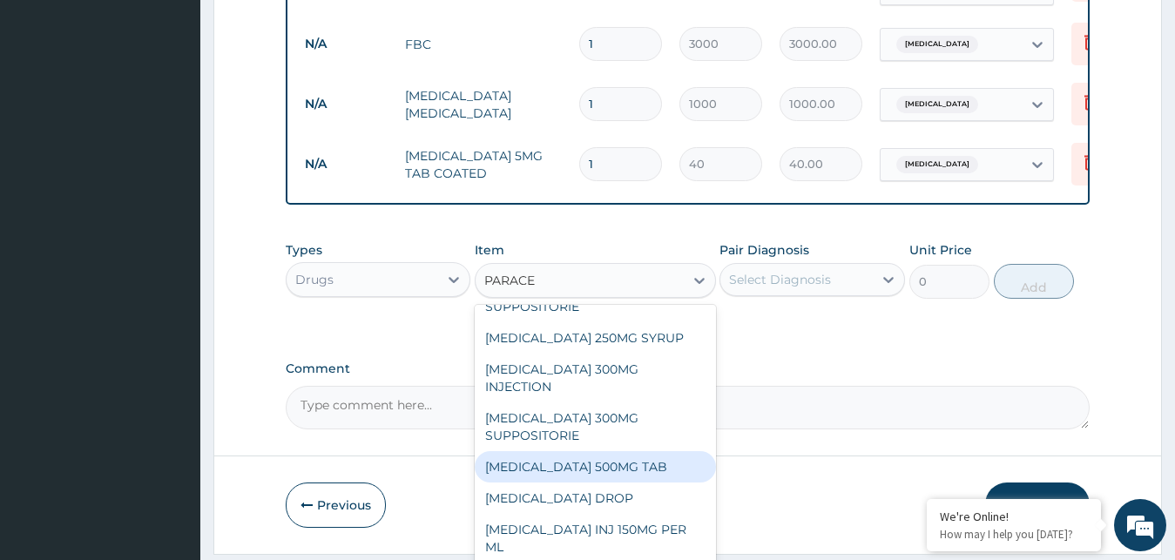
click at [604, 472] on div "PARACETAMOL 500MG TAB" at bounding box center [595, 466] width 241 height 31
type input "20"
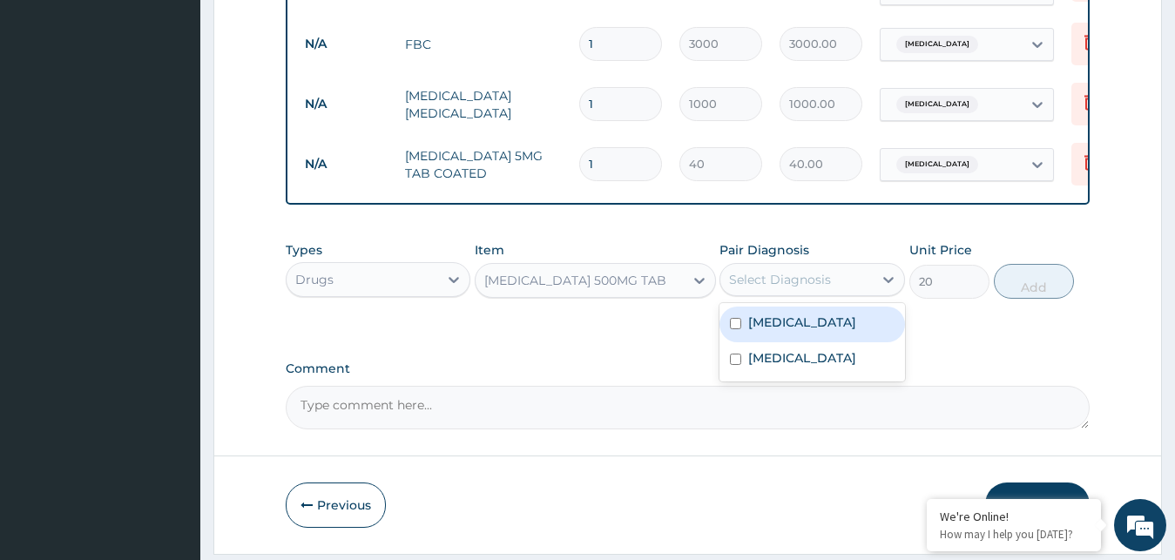
click at [775, 288] on div "Select Diagnosis" at bounding box center [780, 279] width 102 height 17
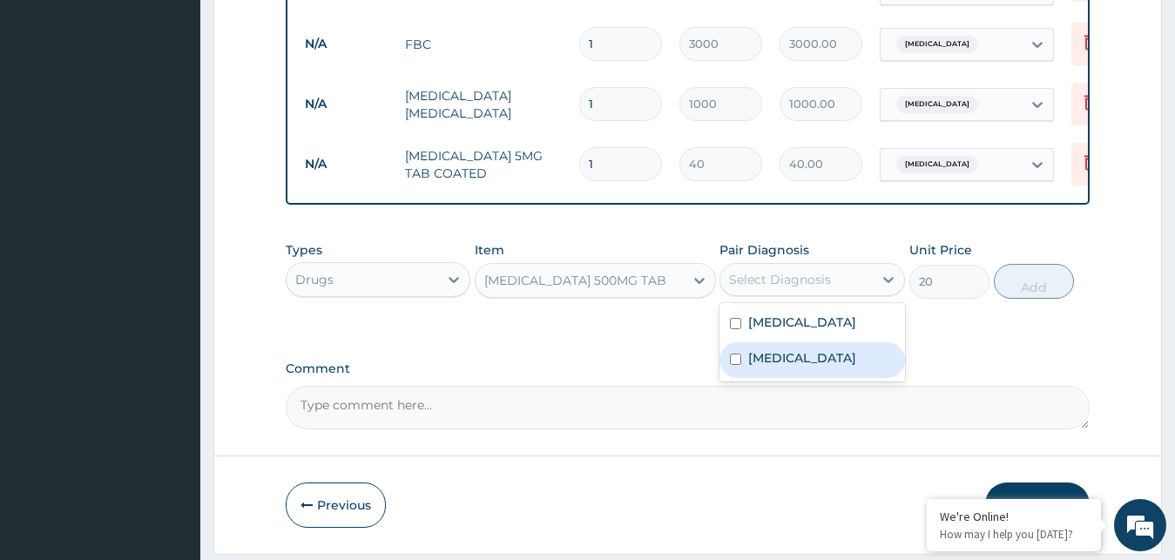
click at [769, 367] on label "Upper respiratory infection" at bounding box center [802, 357] width 108 height 17
checkbox input "true"
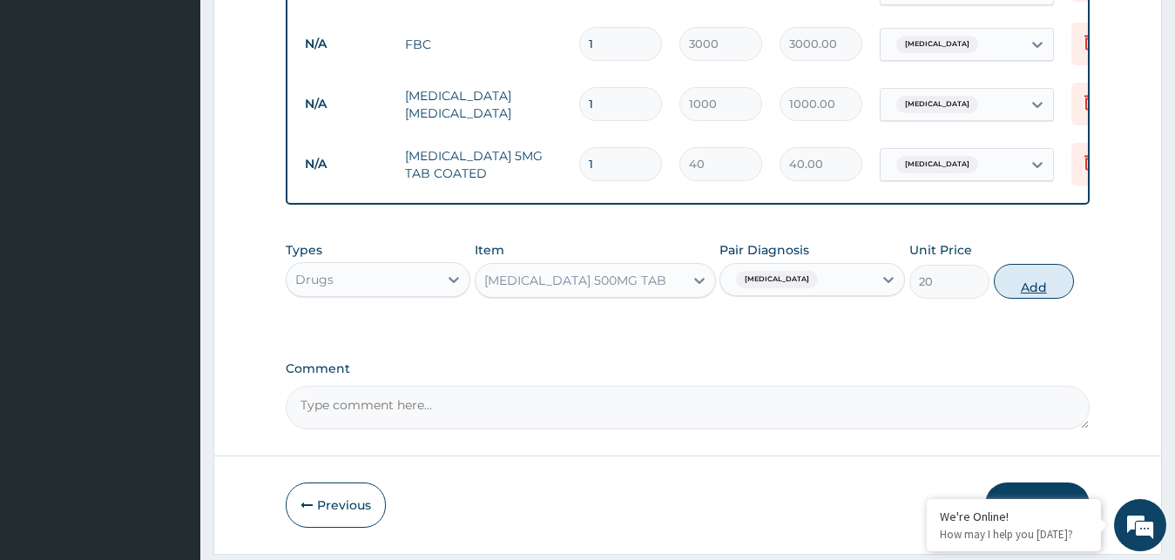
click at [1031, 288] on button "Add" at bounding box center [1034, 281] width 80 height 35
type input "0"
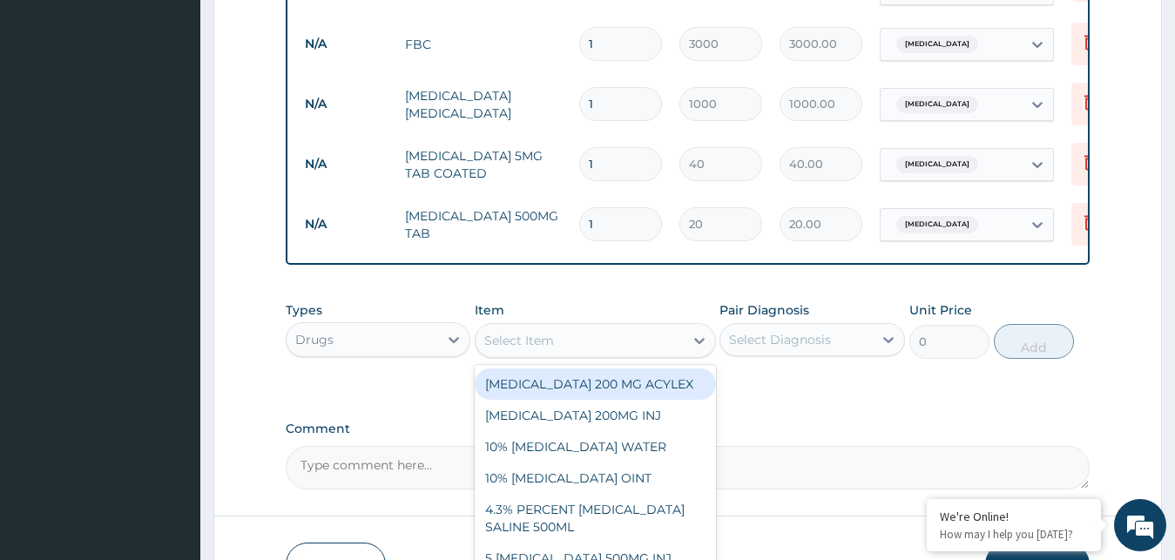
click at [501, 349] on div "Select Item" at bounding box center [519, 340] width 70 height 17
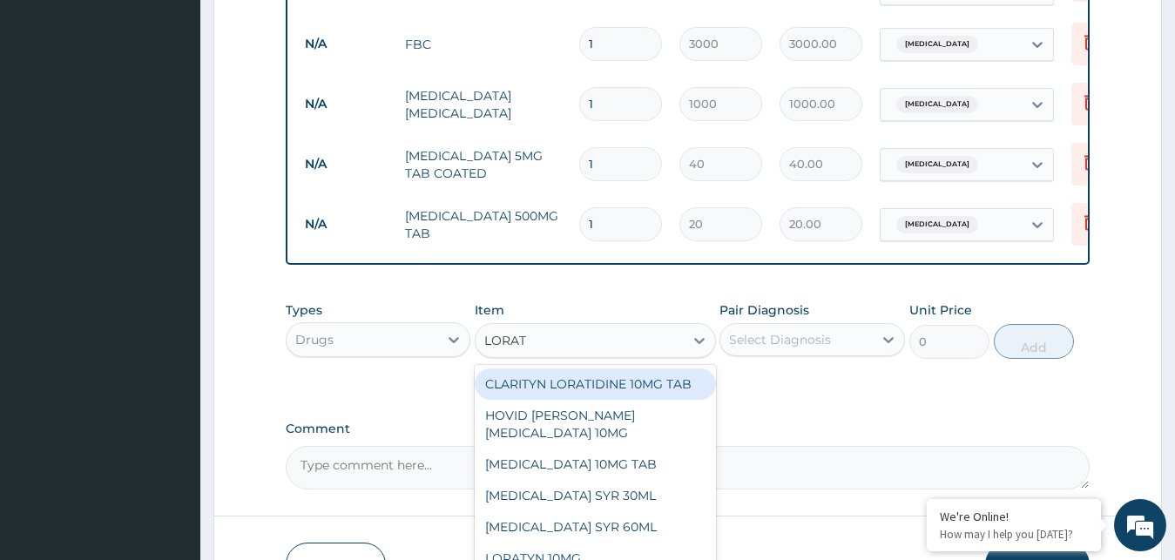
type input "LORATI"
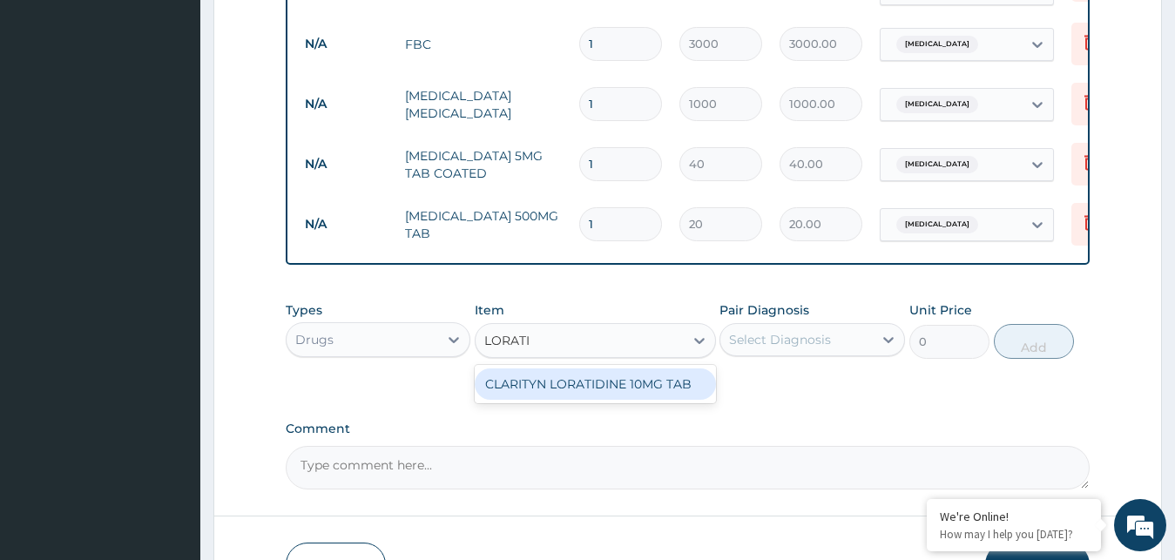
click at [562, 391] on div "CLARITYN LORATIDINE 10MG TAB" at bounding box center [595, 383] width 241 height 31
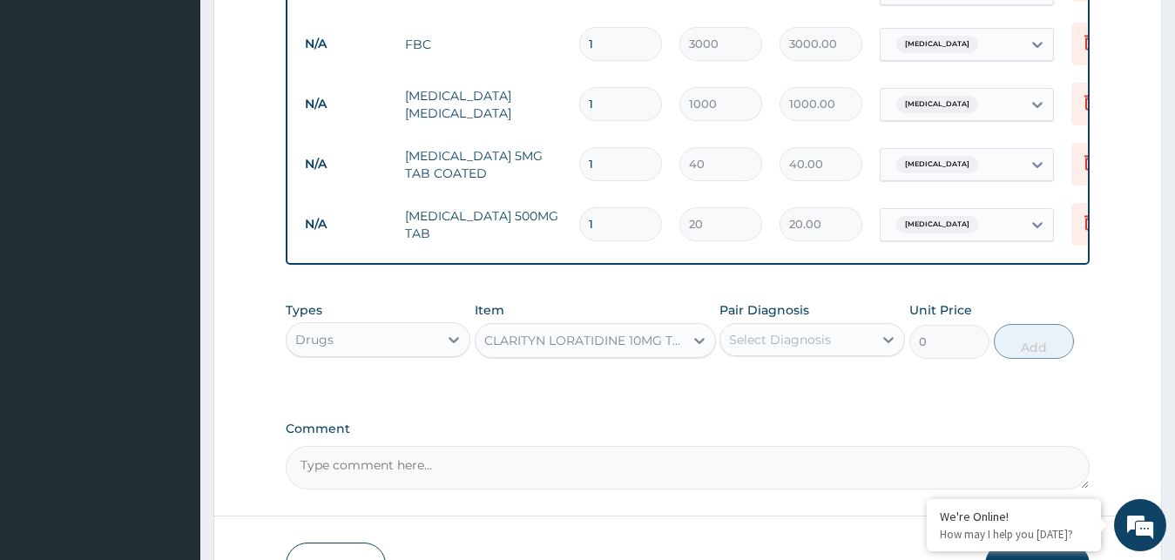
type input "70.5"
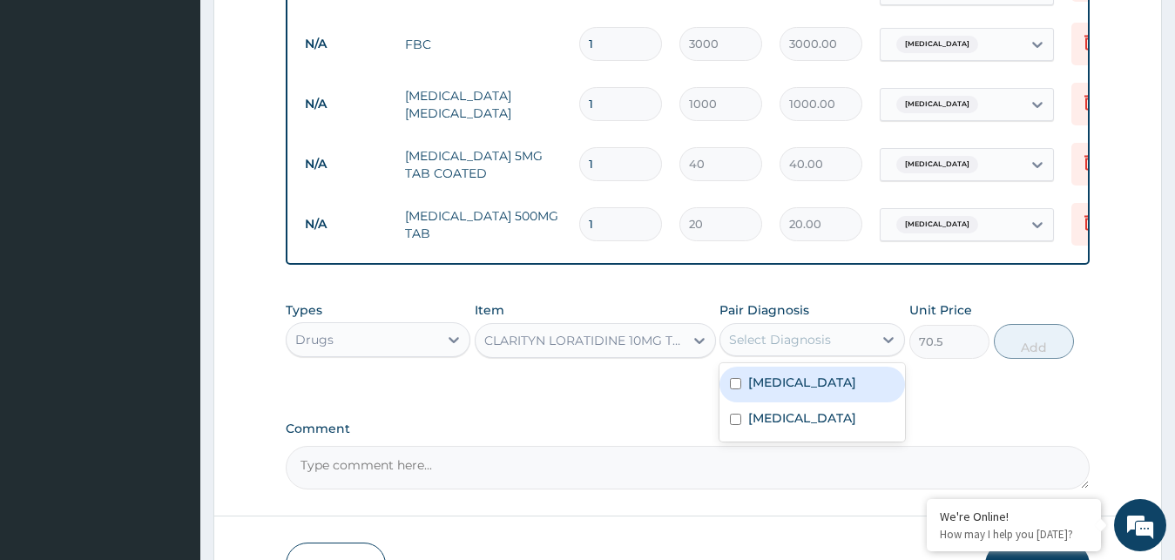
click at [749, 348] on div "Select Diagnosis" at bounding box center [780, 339] width 102 height 17
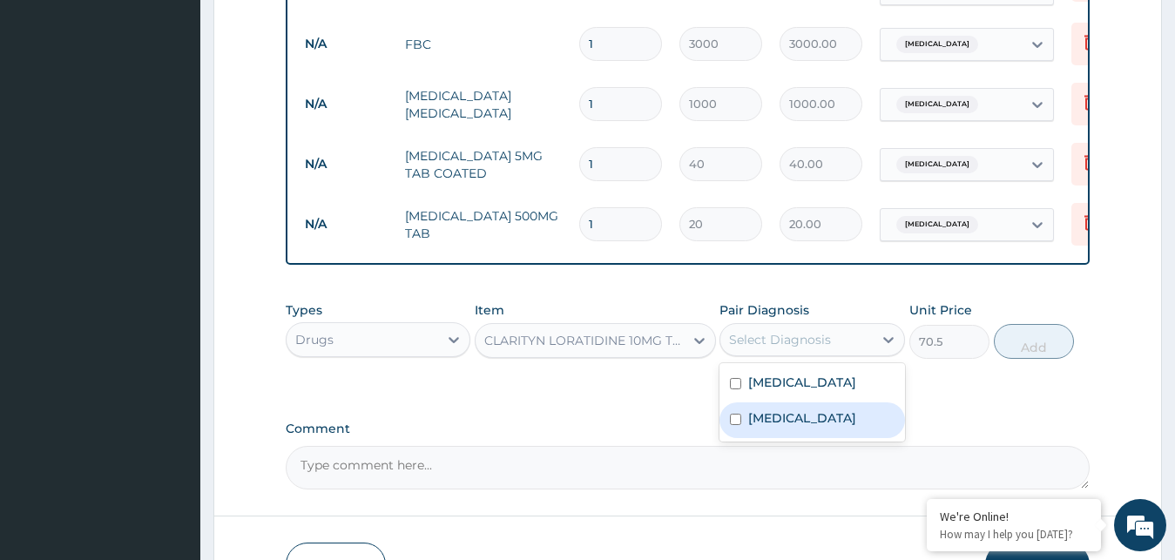
click at [769, 427] on label "Upper respiratory infection" at bounding box center [802, 417] width 108 height 17
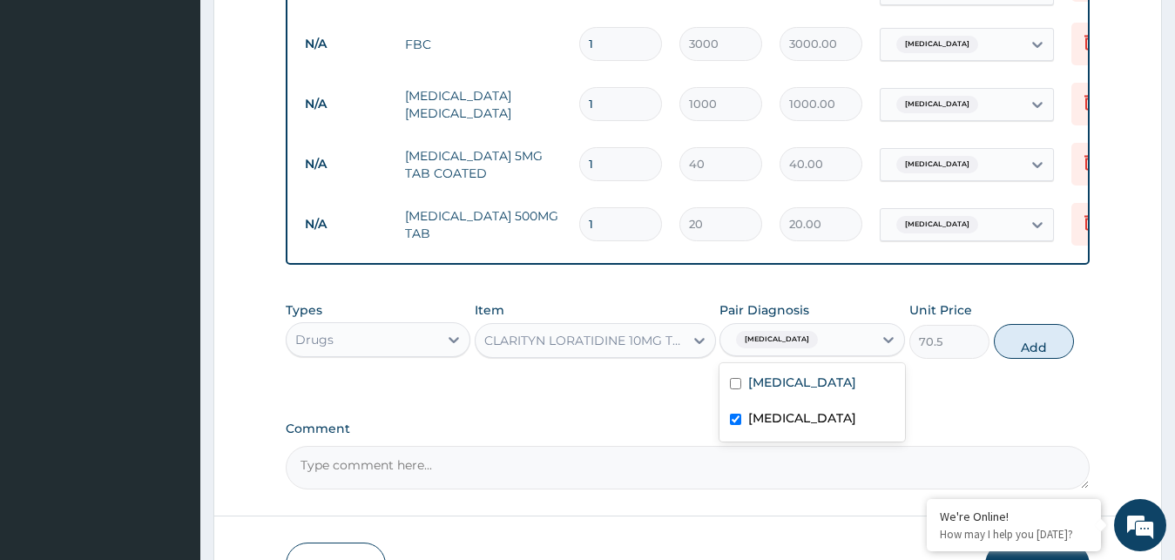
checkbox input "true"
click at [1043, 336] on button "Add" at bounding box center [1034, 341] width 80 height 35
type input "0"
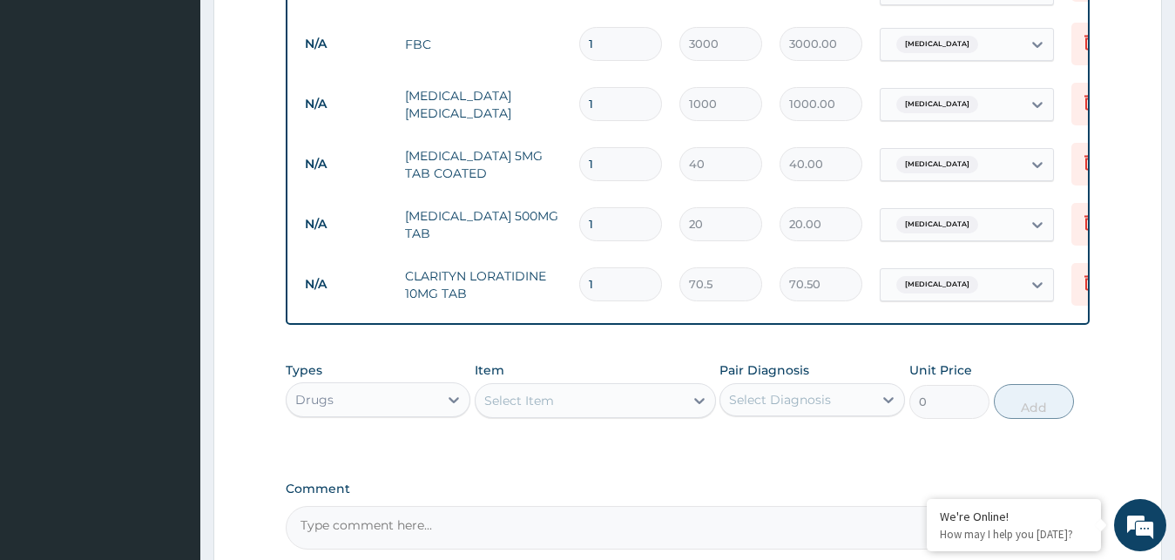
click at [529, 408] on div "Select Item" at bounding box center [519, 400] width 70 height 17
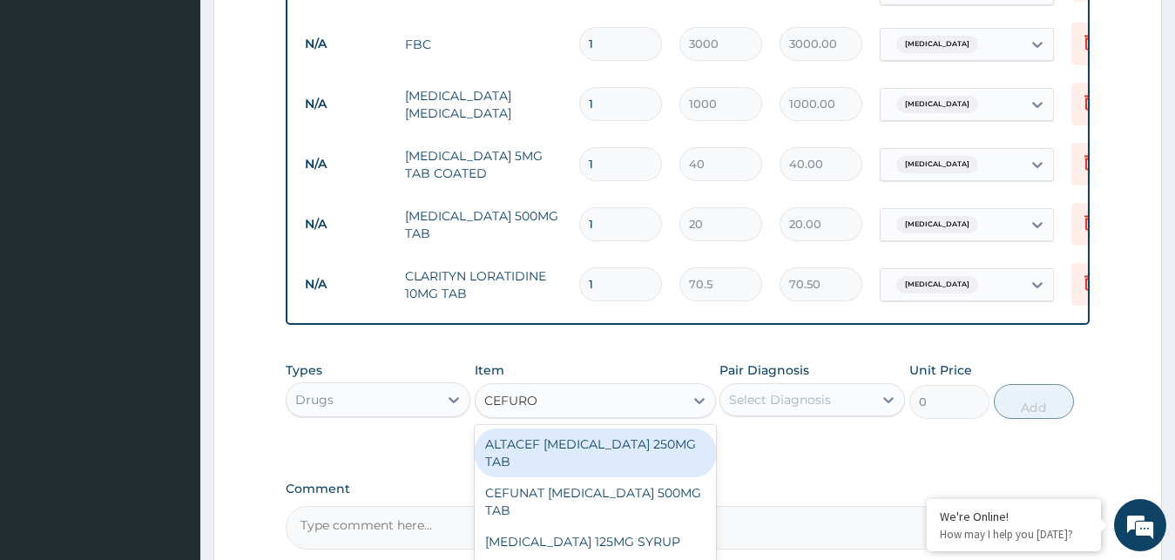
type input "CEFUROX"
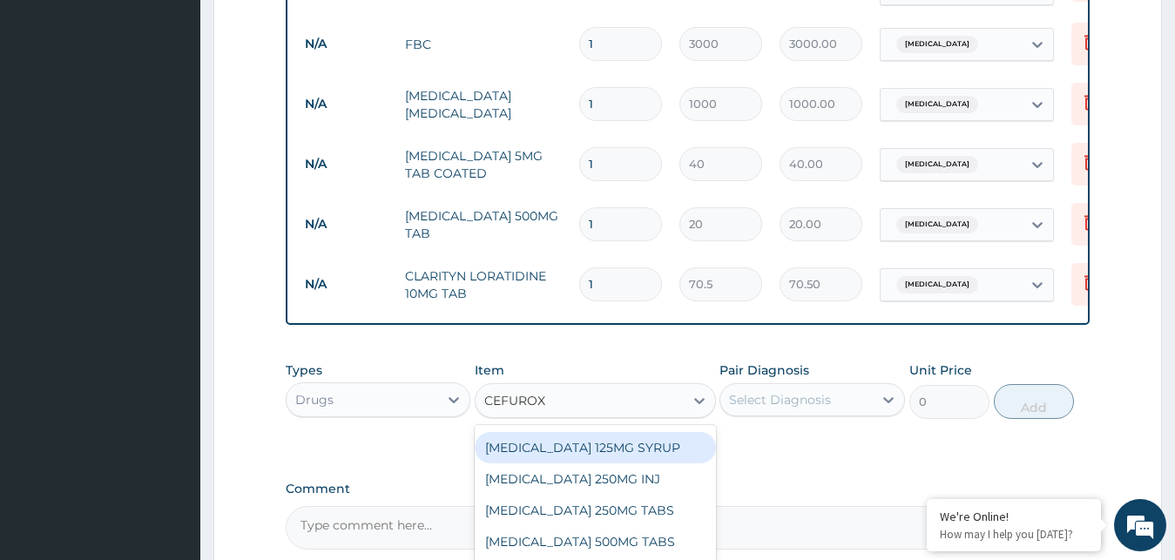
scroll to position [837, 0]
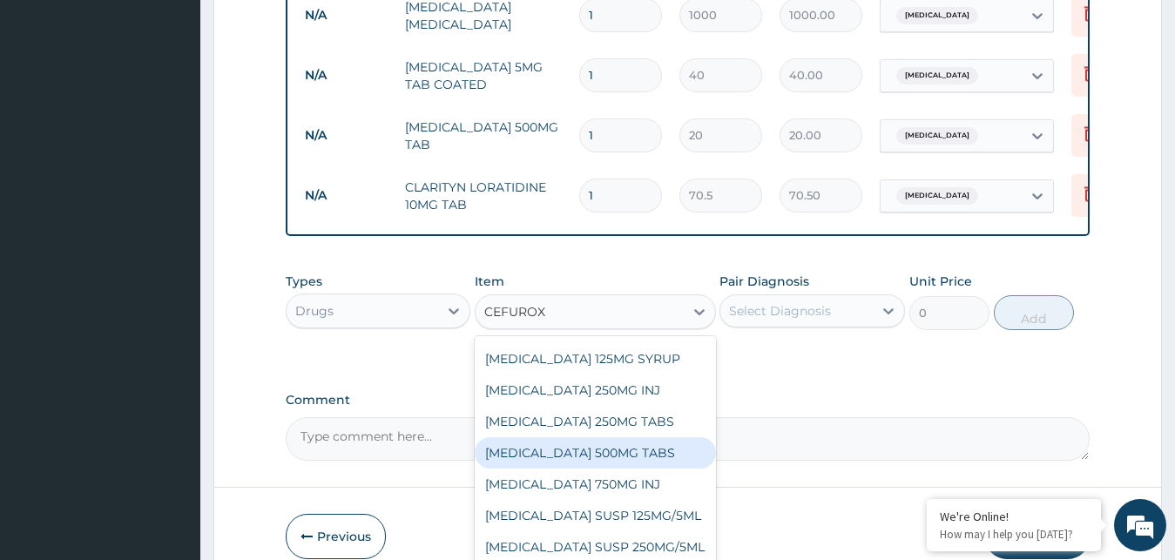
click at [584, 460] on div "CEFUROXIME 500MG TABS" at bounding box center [595, 452] width 241 height 31
type input "2250"
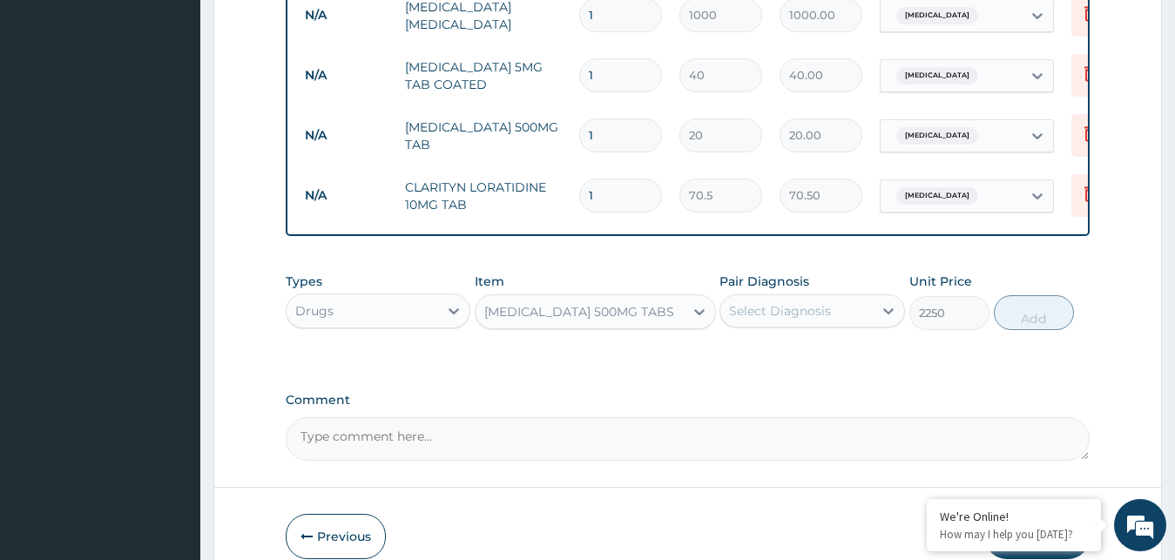
click at [745, 320] on div "Select Diagnosis" at bounding box center [780, 310] width 102 height 17
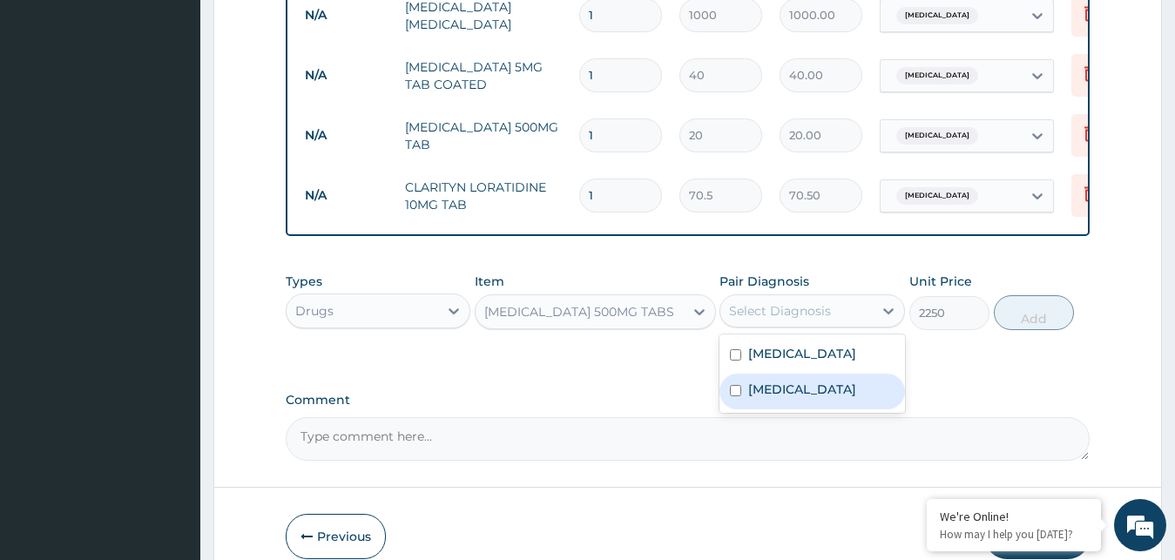
drag, startPoint x: 754, startPoint y: 400, endPoint x: 804, endPoint y: 395, distance: 49.8
click at [759, 398] on label "Upper respiratory infection" at bounding box center [802, 389] width 108 height 17
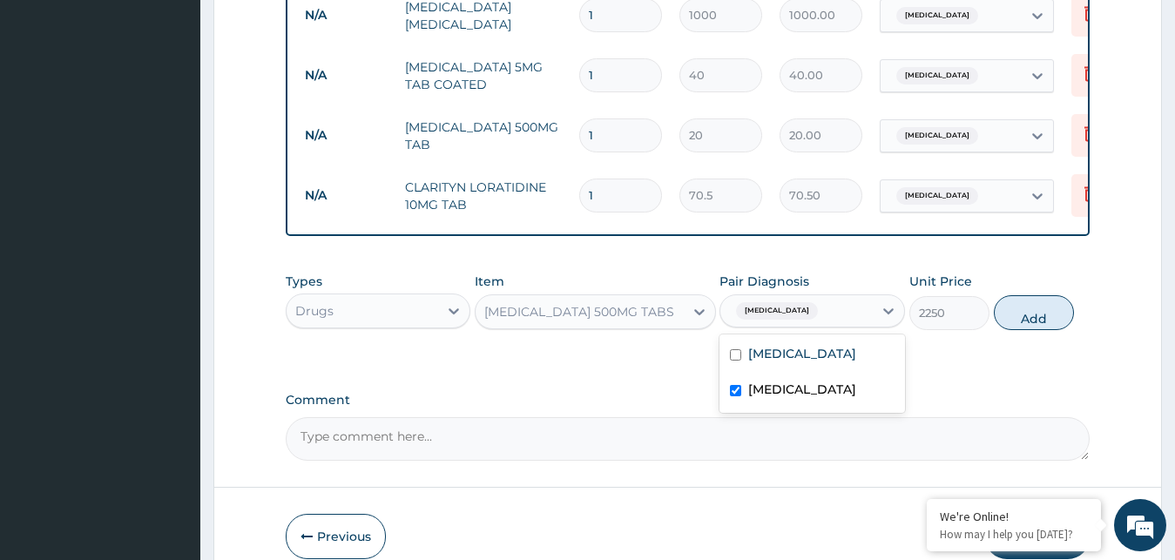
checkbox input "true"
click at [1033, 314] on button "Add" at bounding box center [1034, 312] width 80 height 35
type input "0"
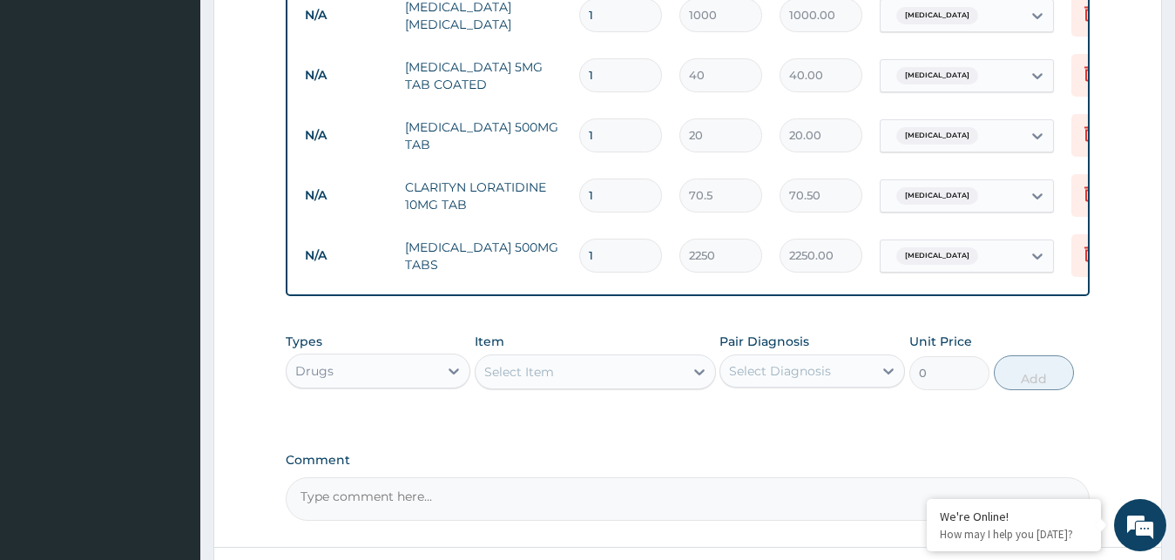
drag, startPoint x: 621, startPoint y: 186, endPoint x: 478, endPoint y: 179, distance: 143.0
click at [579, 180] on input "1" at bounding box center [620, 196] width 83 height 34
type input "5"
type input "352.50"
type input "5"
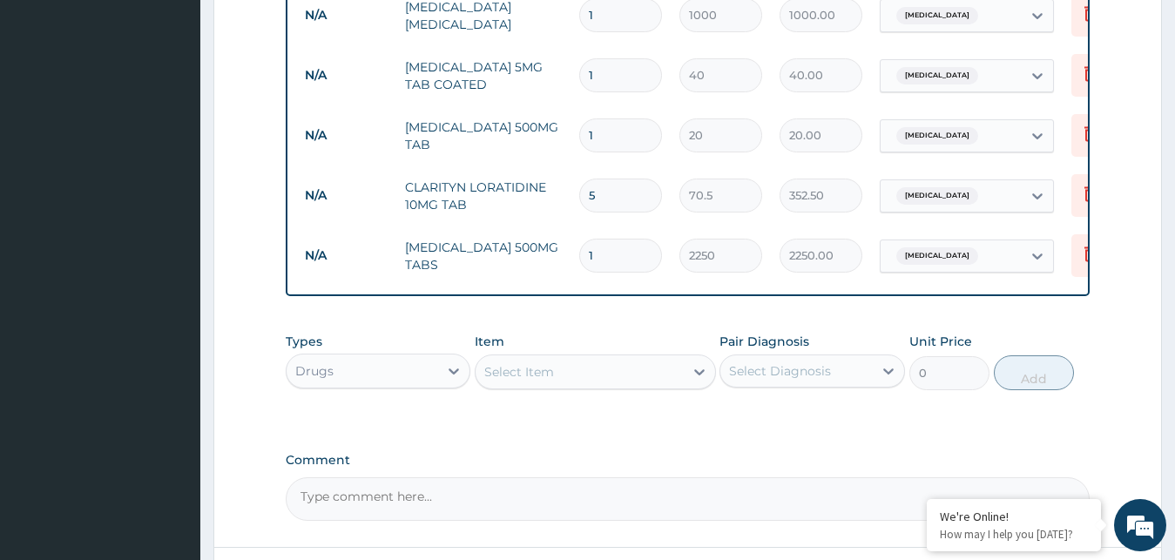
drag, startPoint x: 620, startPoint y: 129, endPoint x: 597, endPoint y: 126, distance: 22.8
click at [612, 128] on input "1" at bounding box center [620, 135] width 83 height 34
type input "18"
type input "360.00"
type input "18"
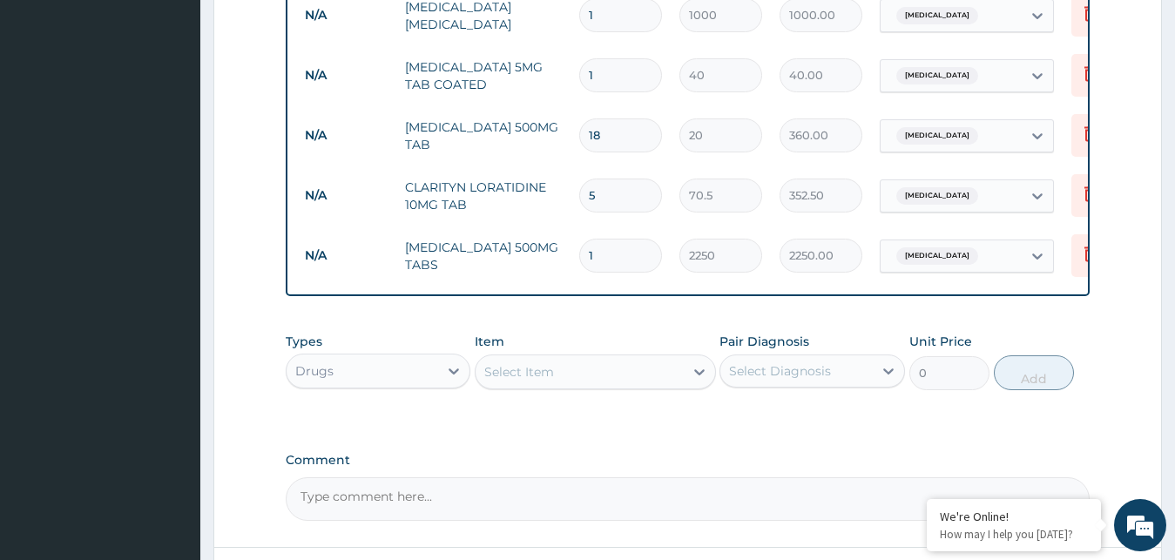
drag, startPoint x: 603, startPoint y: 67, endPoint x: 494, endPoint y: 71, distance: 109.0
click at [579, 71] on input "1" at bounding box center [620, 75] width 83 height 34
type input "2"
type input "80.00"
type input "20"
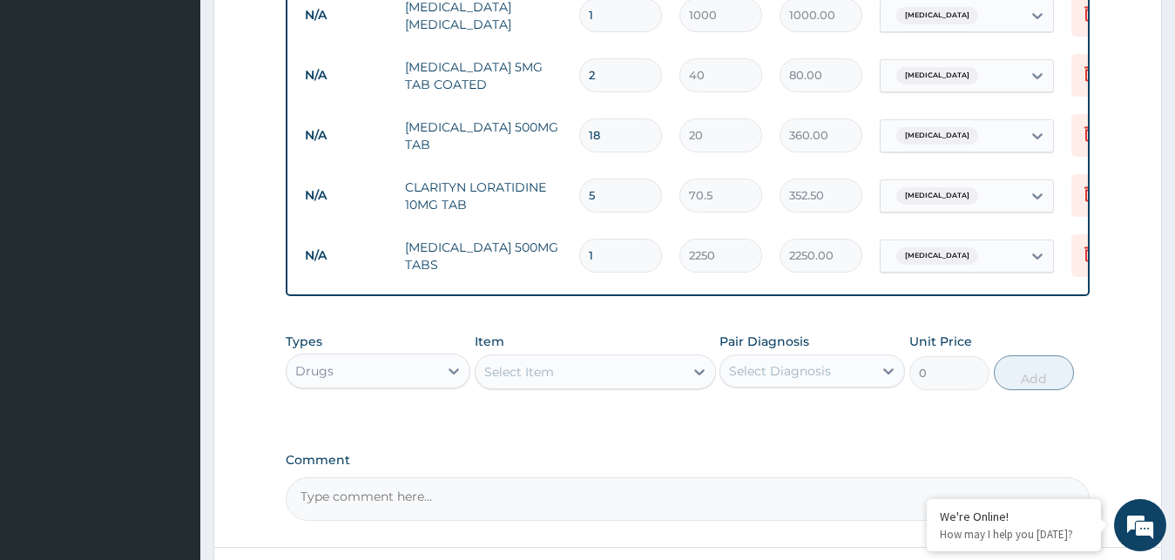
type input "800.00"
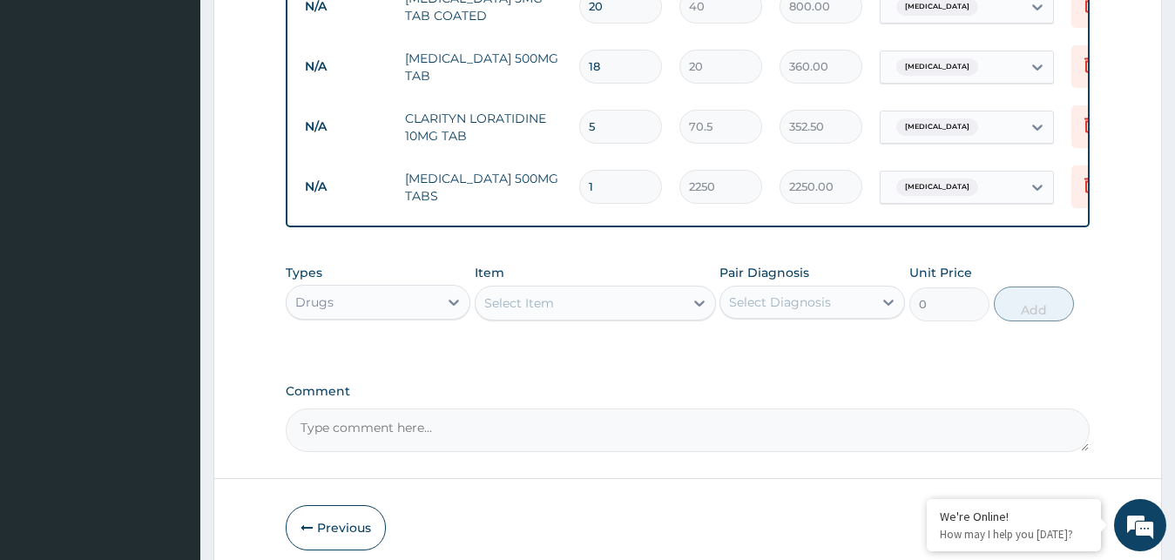
scroll to position [988, 0]
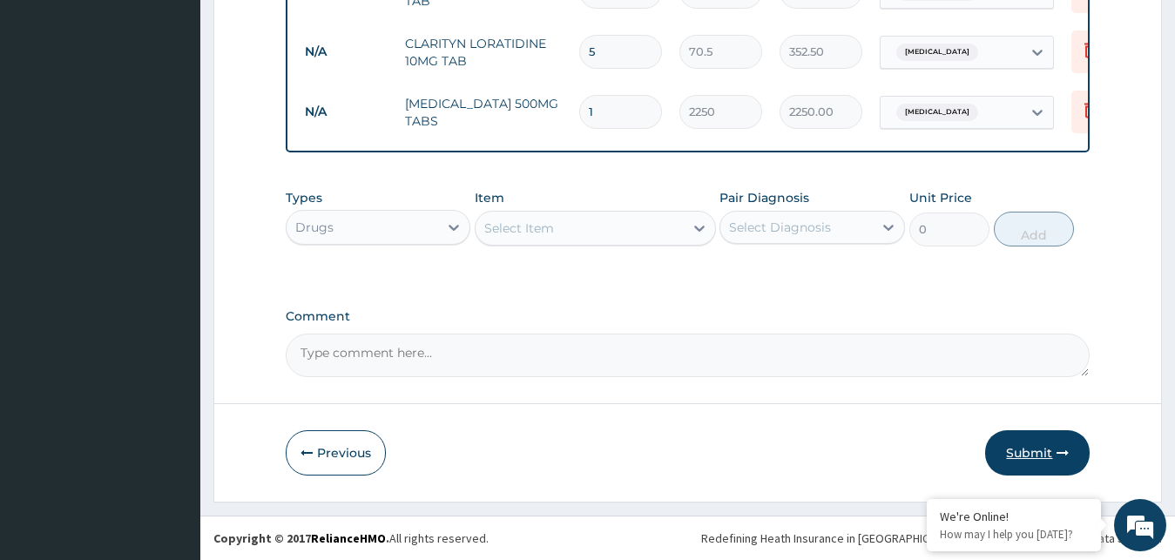
type input "20"
click at [1019, 442] on button "Submit" at bounding box center [1037, 452] width 105 height 45
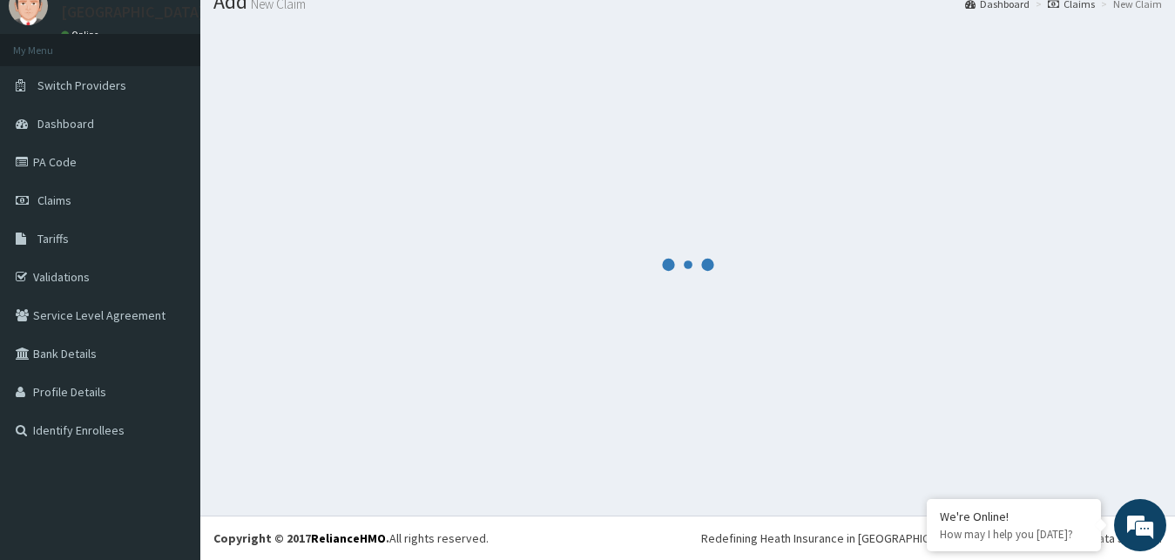
scroll to position [66, 0]
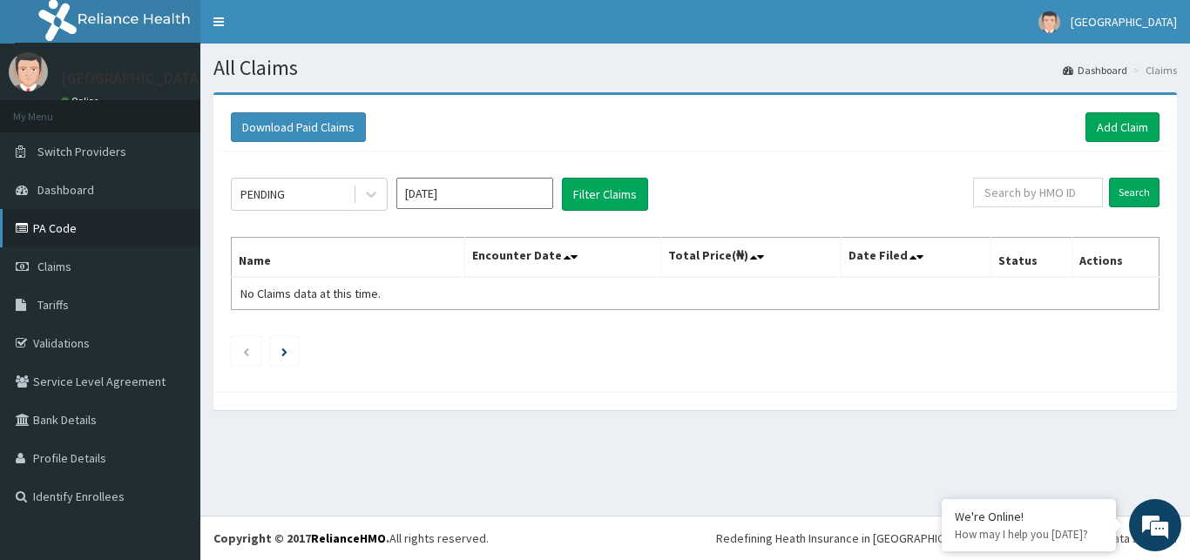
click at [52, 226] on link "PA Code" at bounding box center [100, 228] width 200 height 38
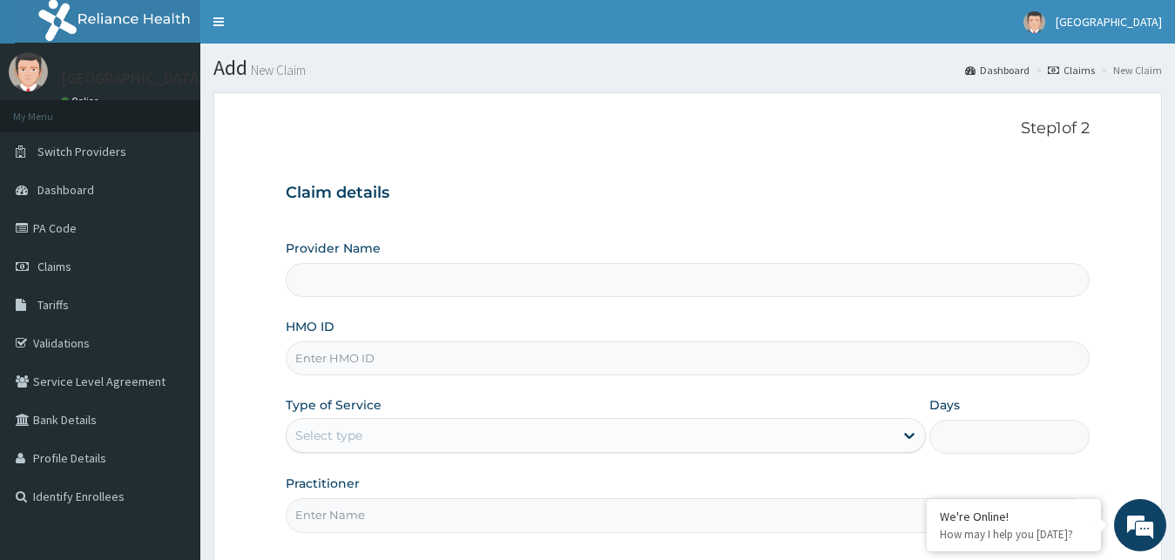
type input "[GEOGRAPHIC_DATA]"
type input "PBT/10019/B"
click at [325, 436] on div "Select type" at bounding box center [328, 435] width 67 height 17
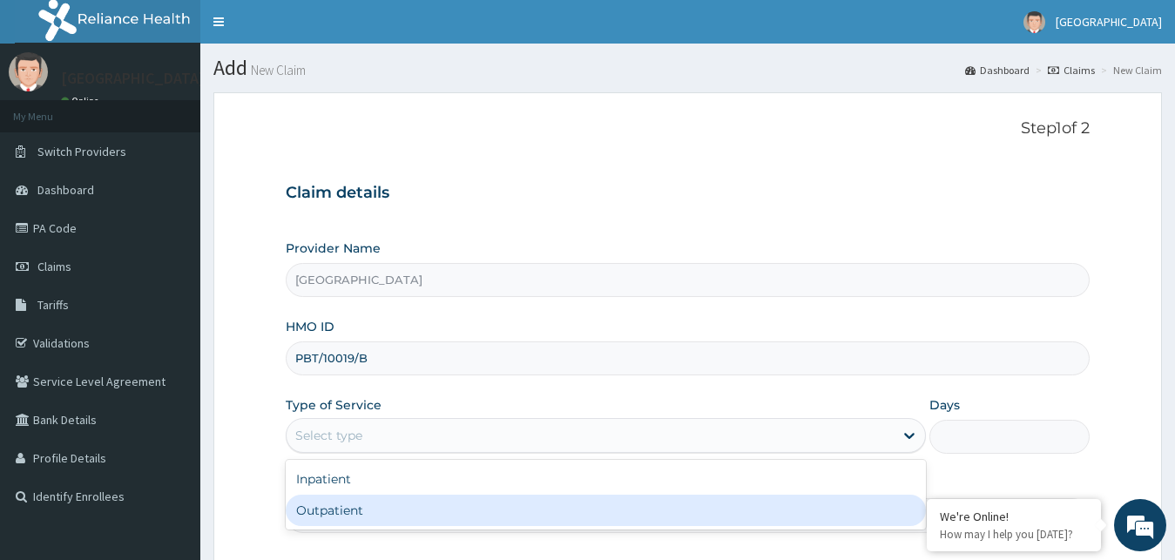
click at [337, 509] on div "Outpatient" at bounding box center [606, 510] width 641 height 31
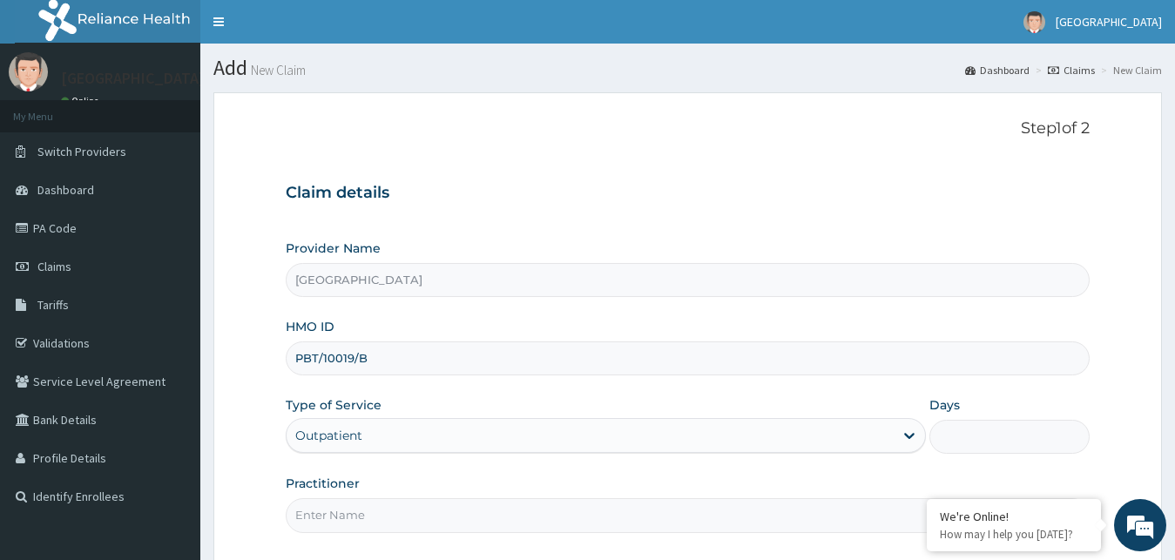
type input "1"
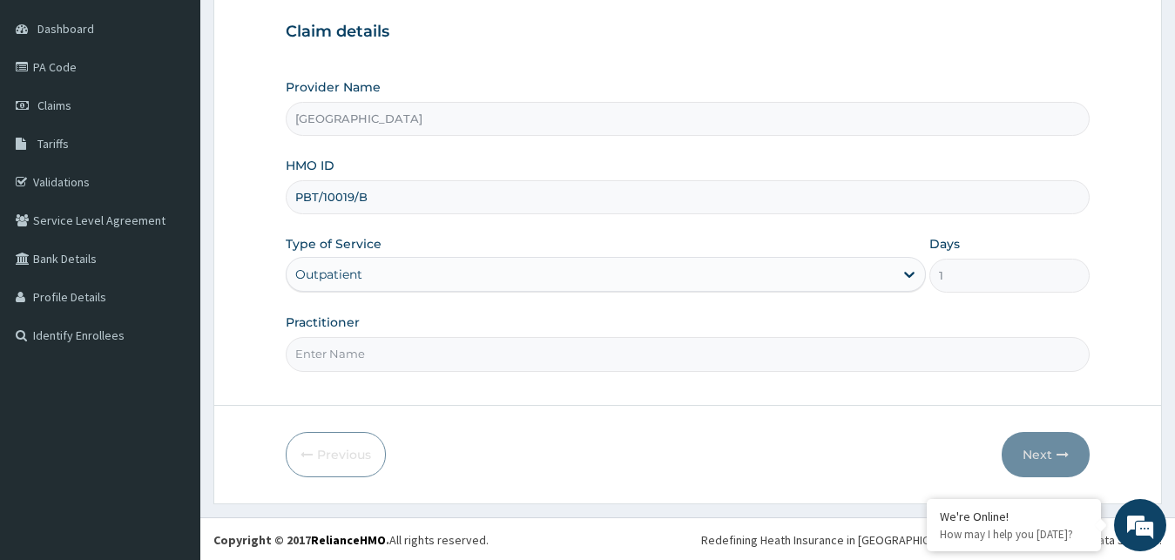
scroll to position [163, 0]
click at [582, 362] on input "Practitioner" at bounding box center [688, 352] width 805 height 34
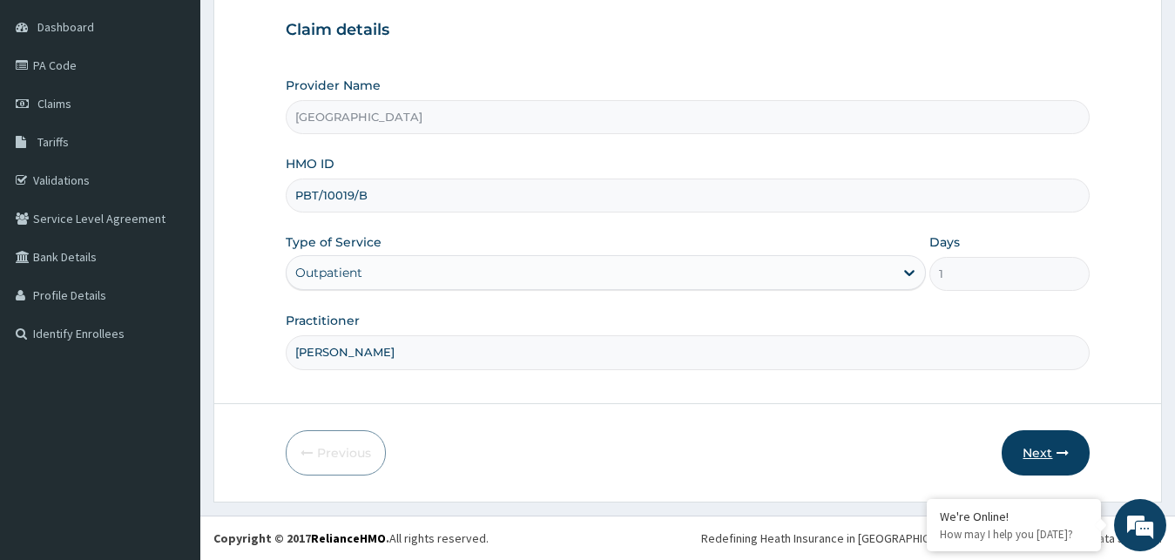
type input "[PERSON_NAME]"
click at [1037, 461] on button "Next" at bounding box center [1046, 452] width 88 height 45
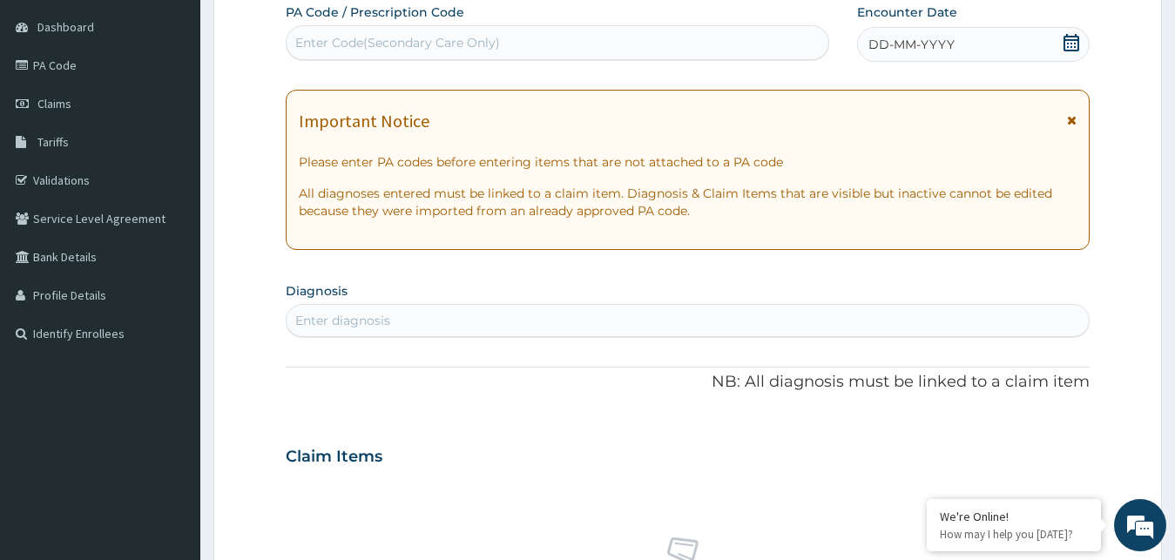
click at [744, 44] on div "Enter Code(Secondary Care Only)" at bounding box center [558, 43] width 542 height 28
paste input "PA/46671C"
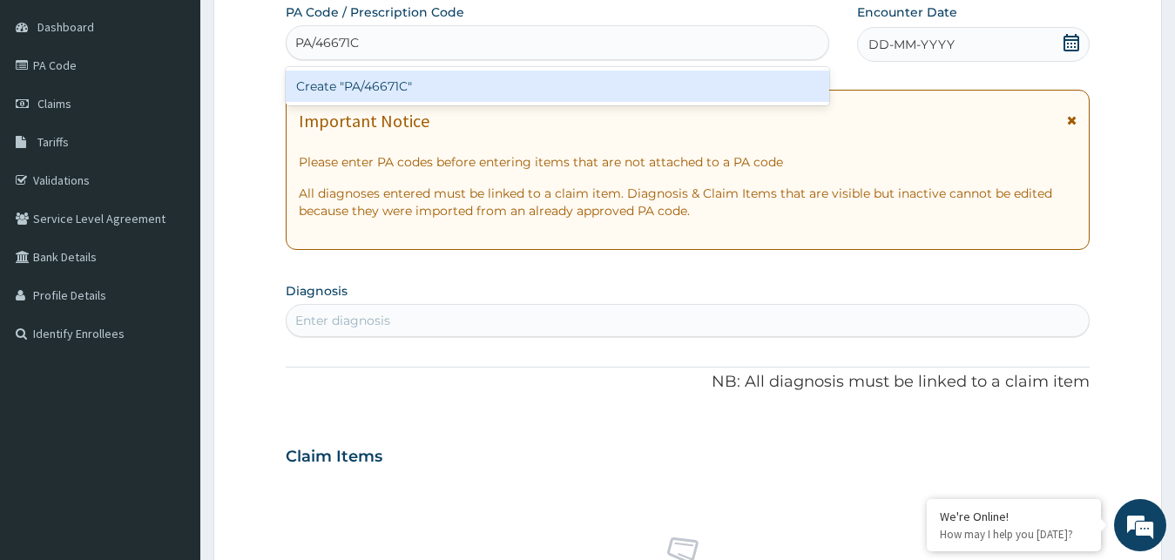
type input "PA/46671C"
click at [692, 89] on div "Create "PA/46671C"" at bounding box center [557, 86] width 543 height 31
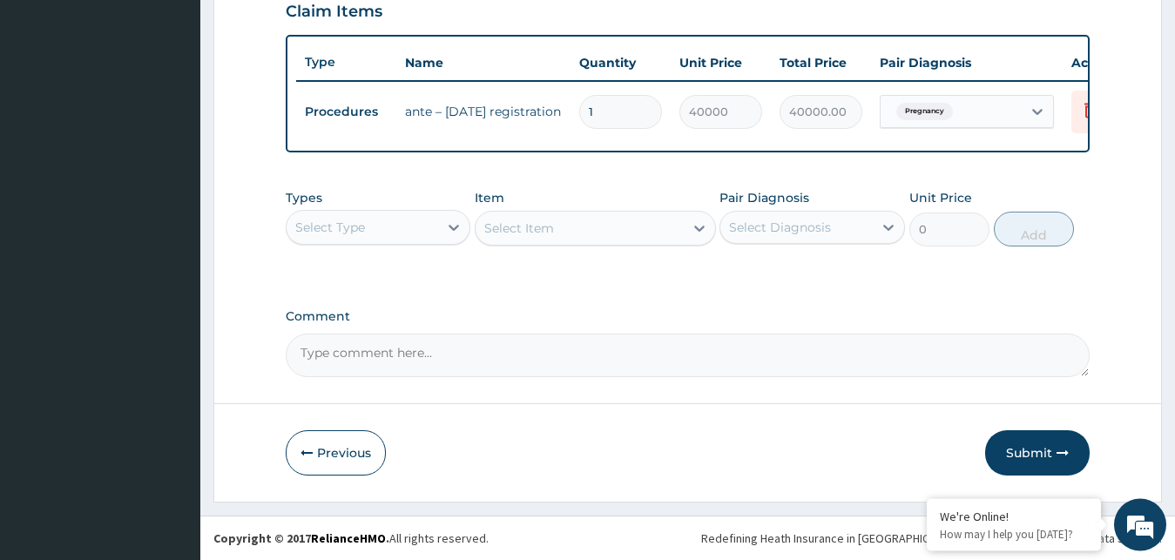
scroll to position [628, 0]
click at [1013, 453] on button "Submit" at bounding box center [1037, 452] width 105 height 45
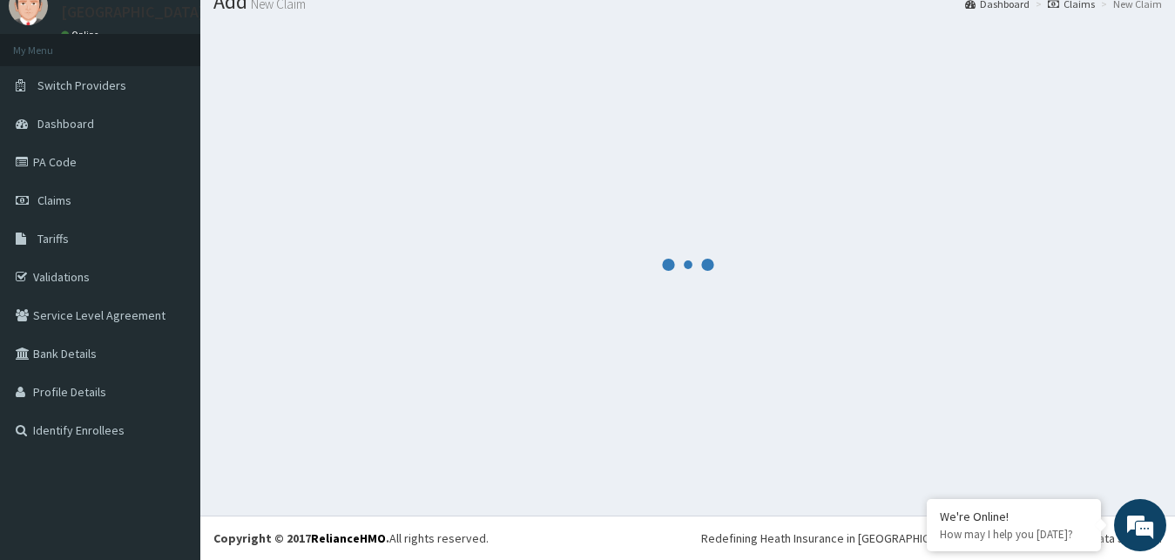
scroll to position [66, 0]
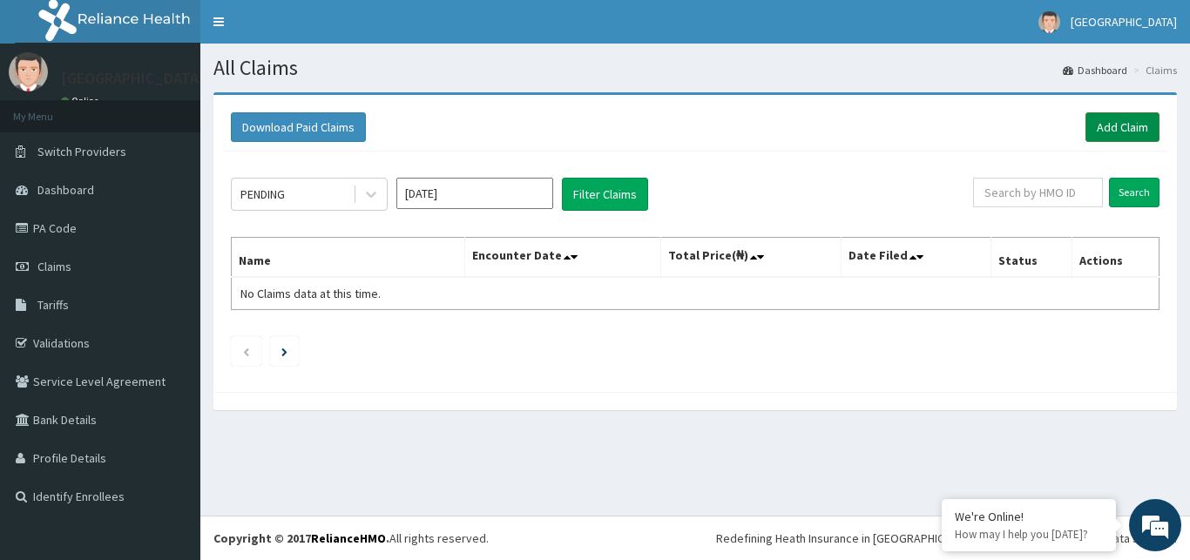
click at [1118, 137] on link "Add Claim" at bounding box center [1122, 127] width 74 height 30
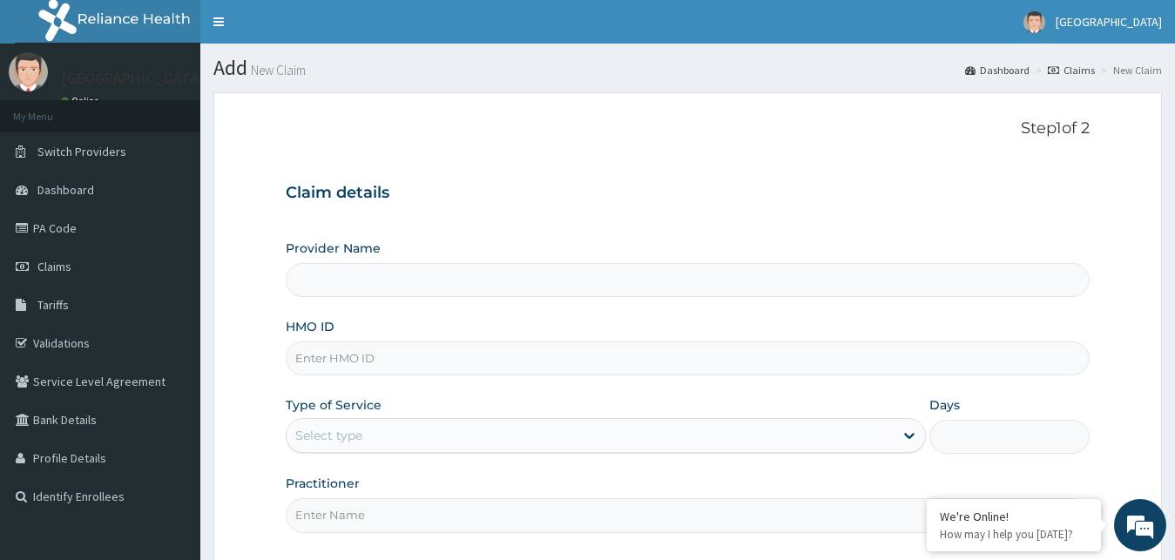
type input "[GEOGRAPHIC_DATA]"
click at [347, 367] on input "HMO ID" at bounding box center [688, 358] width 805 height 34
type input "PBT/10019/B"
click at [362, 449] on div "Select type" at bounding box center [591, 436] width 608 height 28
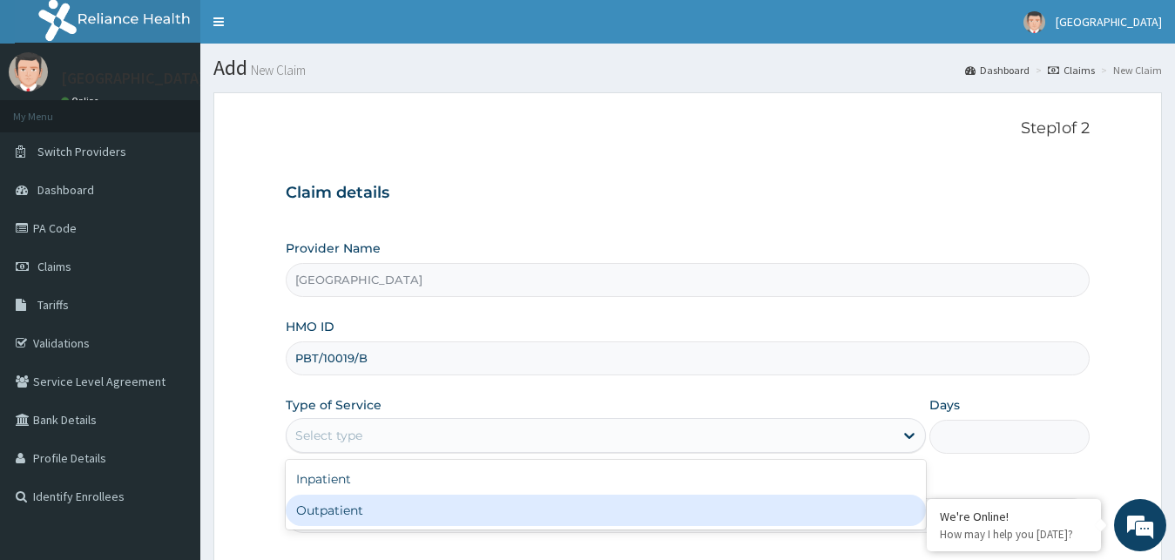
click at [353, 516] on div "Outpatient" at bounding box center [606, 510] width 641 height 31
type input "1"
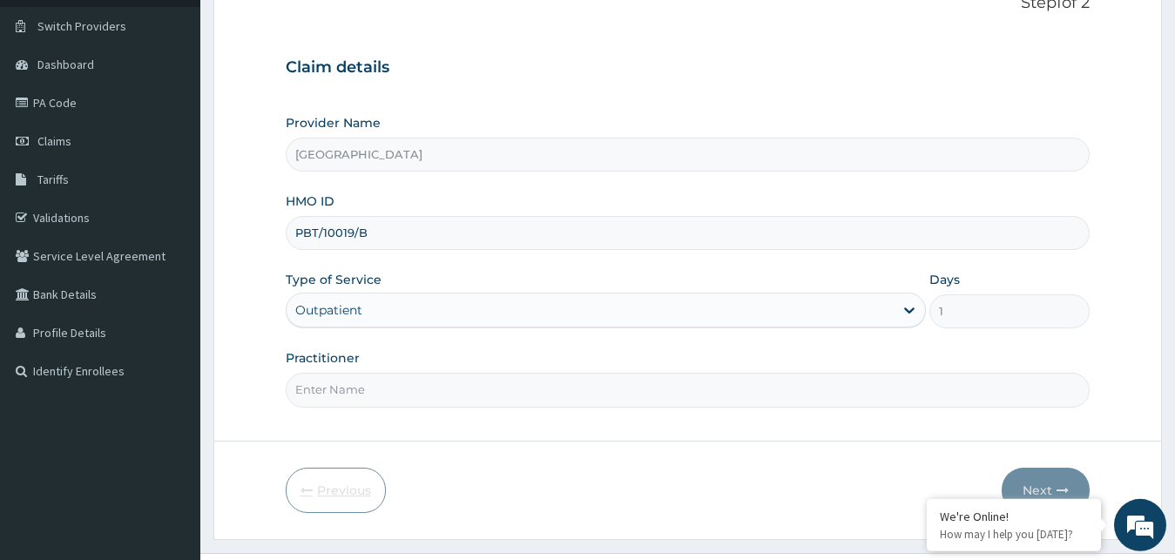
scroll to position [163, 0]
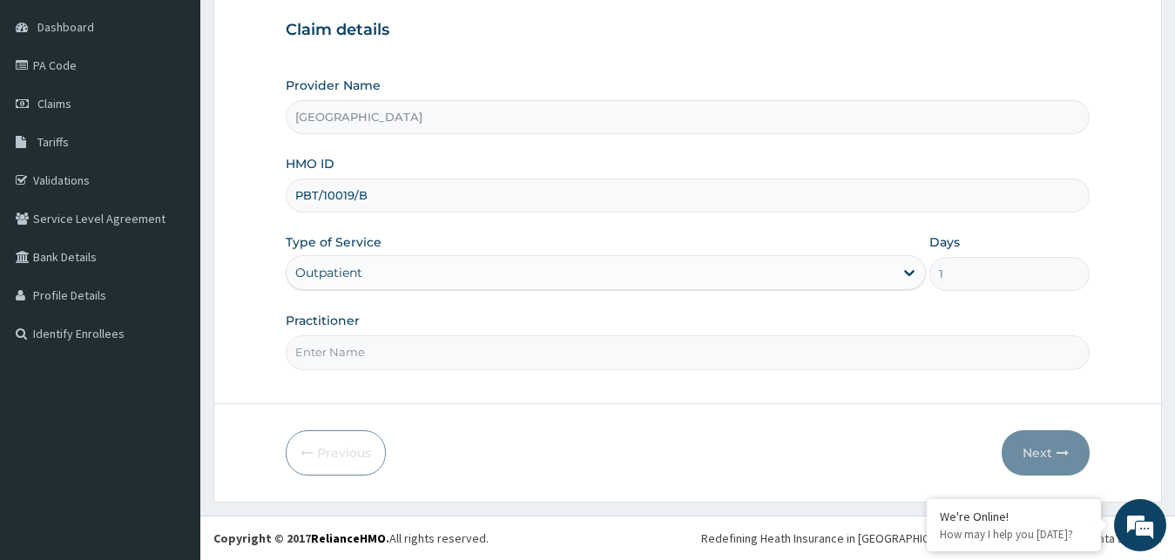
click at [336, 347] on input "Practitioner" at bounding box center [688, 352] width 805 height 34
type input "DR OKEKE"
click at [1031, 460] on button "Next" at bounding box center [1046, 452] width 88 height 45
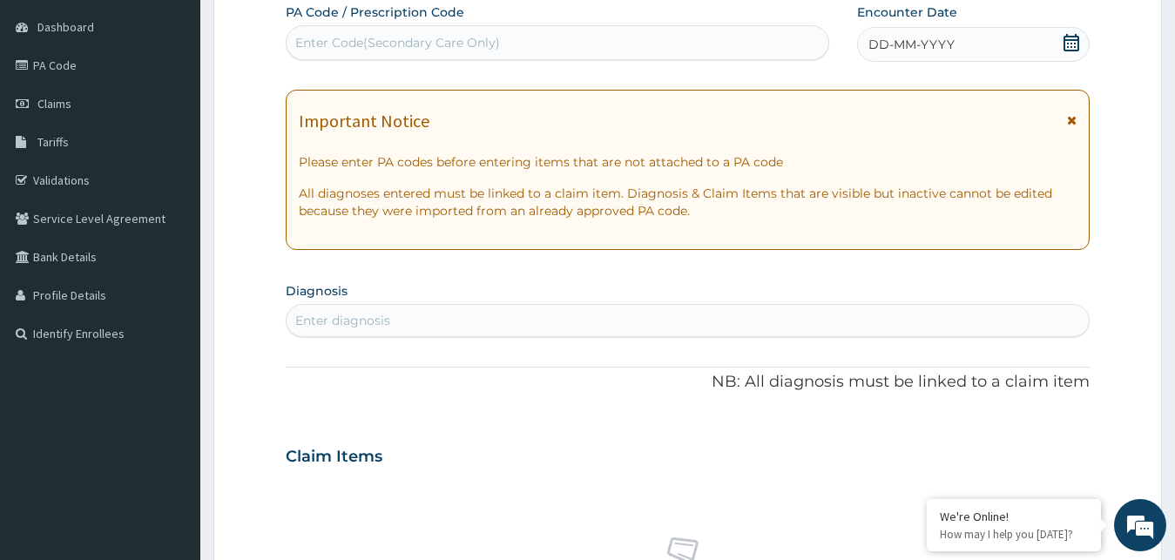
click at [365, 48] on div "Enter Code(Secondary Care Only)" at bounding box center [397, 42] width 205 height 17
type input "PA/3812F0"
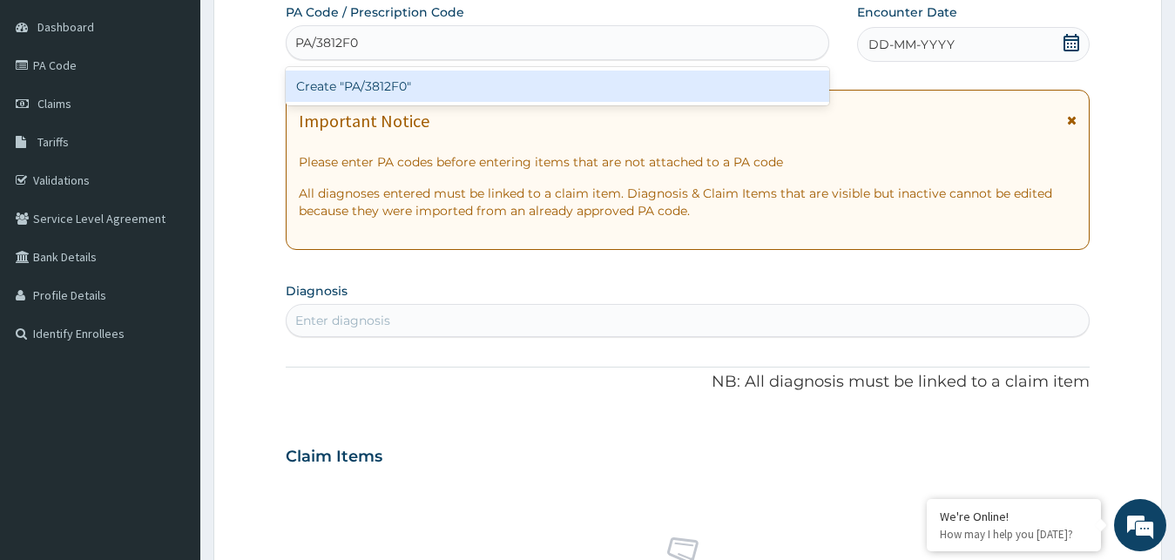
click at [388, 79] on div "Create "PA/3812F0"" at bounding box center [557, 86] width 543 height 31
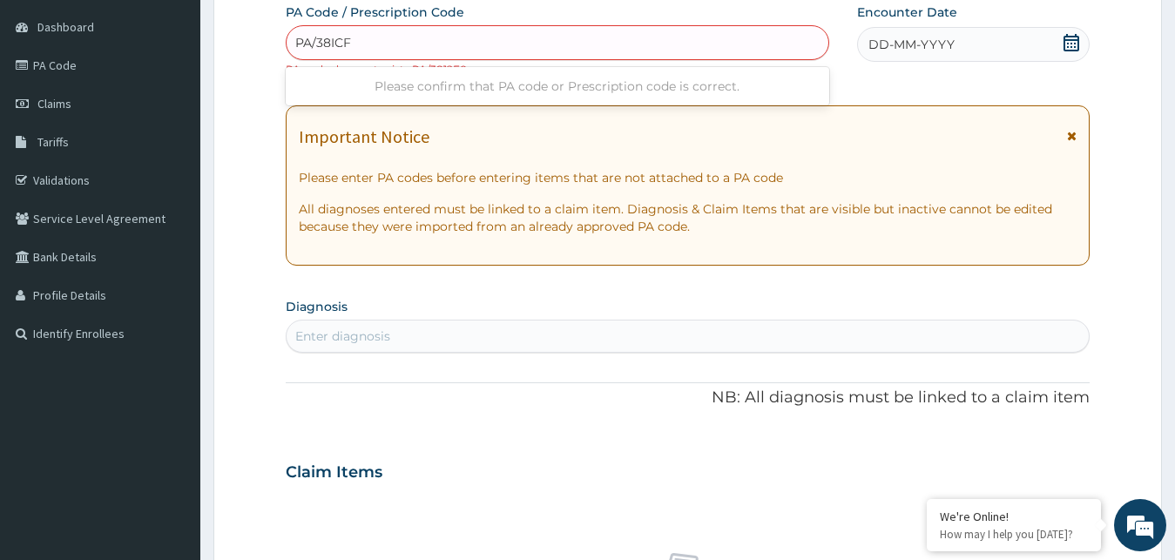
type input "PA/38ICF0"
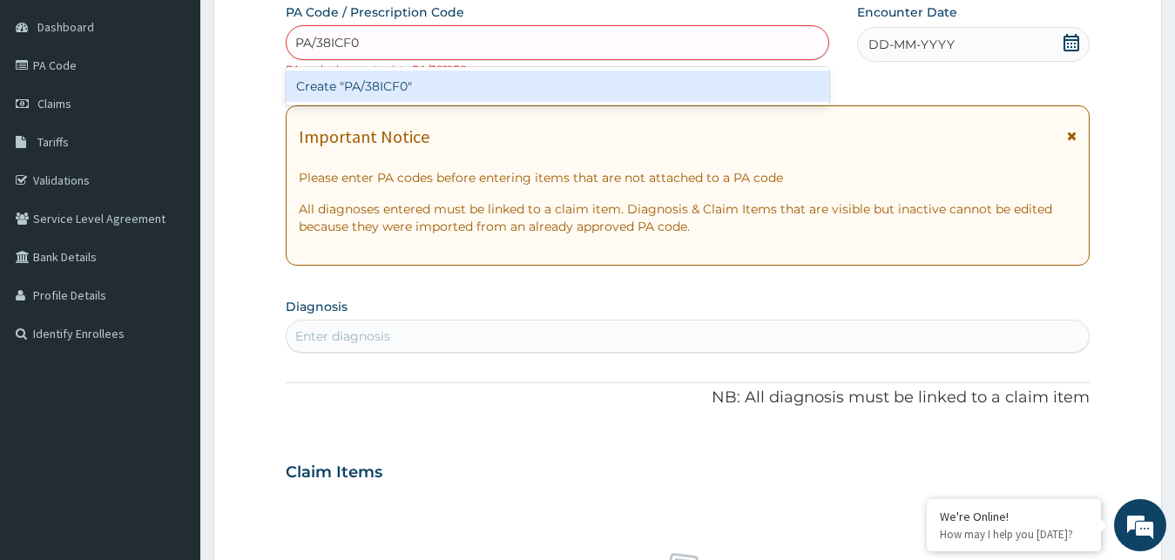
click at [451, 85] on div "Create "PA/38ICF0"" at bounding box center [557, 86] width 543 height 31
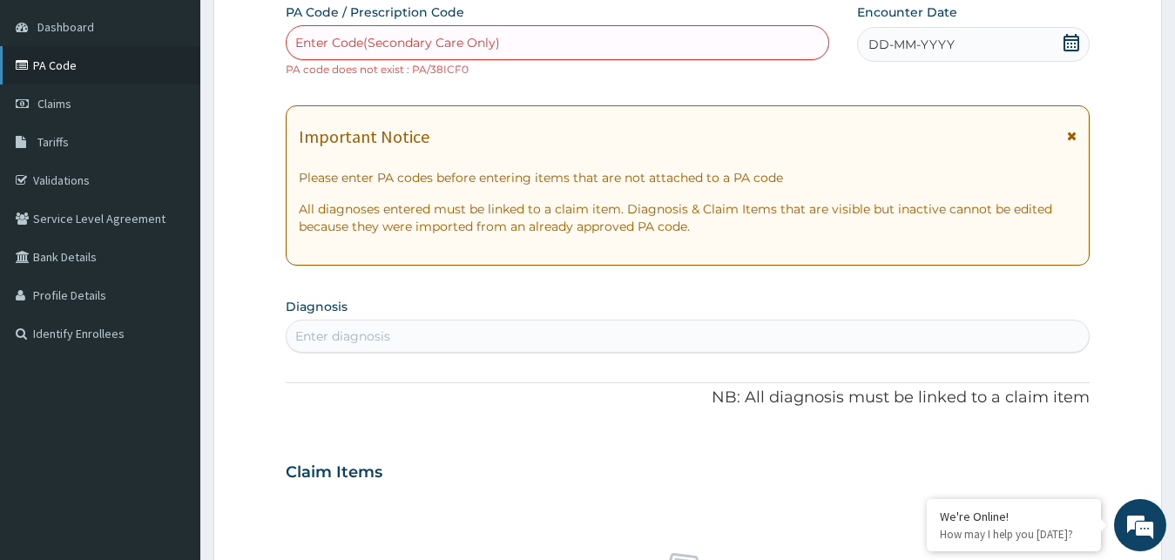
click at [94, 71] on link "PA Code" at bounding box center [100, 65] width 200 height 38
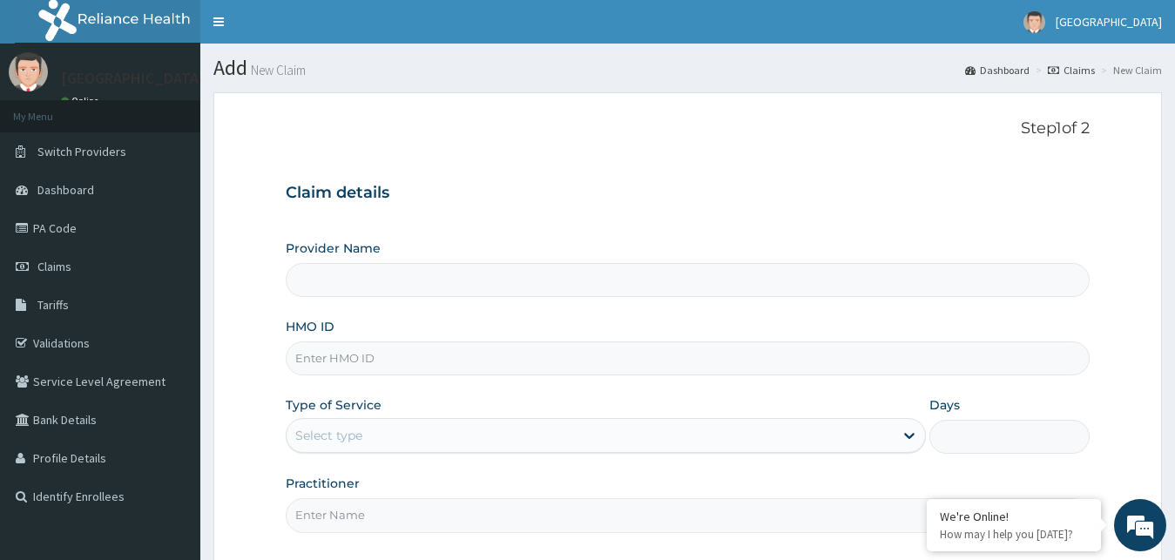
click at [374, 361] on input "HMO ID" at bounding box center [688, 358] width 805 height 34
type input "[GEOGRAPHIC_DATA]"
type input "PBT/10019/B"
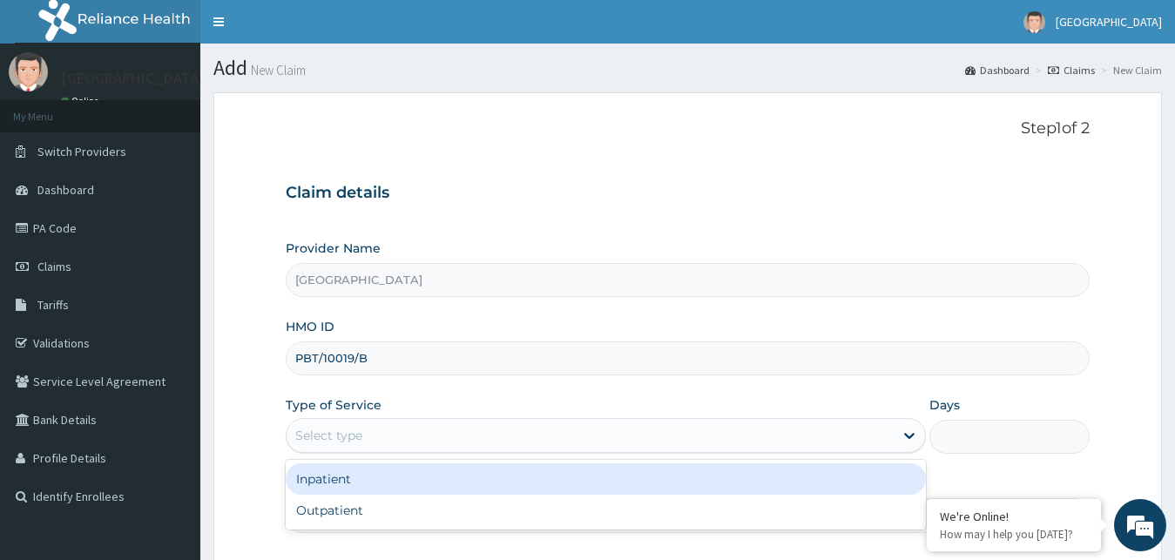
click at [341, 443] on div "Select type" at bounding box center [328, 435] width 67 height 17
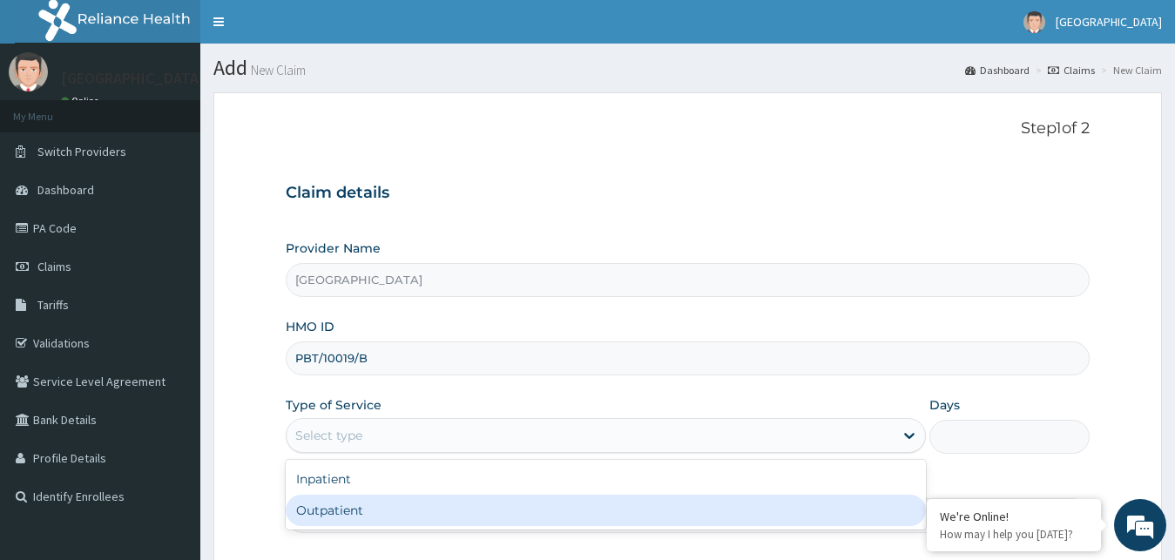
click at [340, 508] on div "Outpatient" at bounding box center [606, 510] width 641 height 31
type input "1"
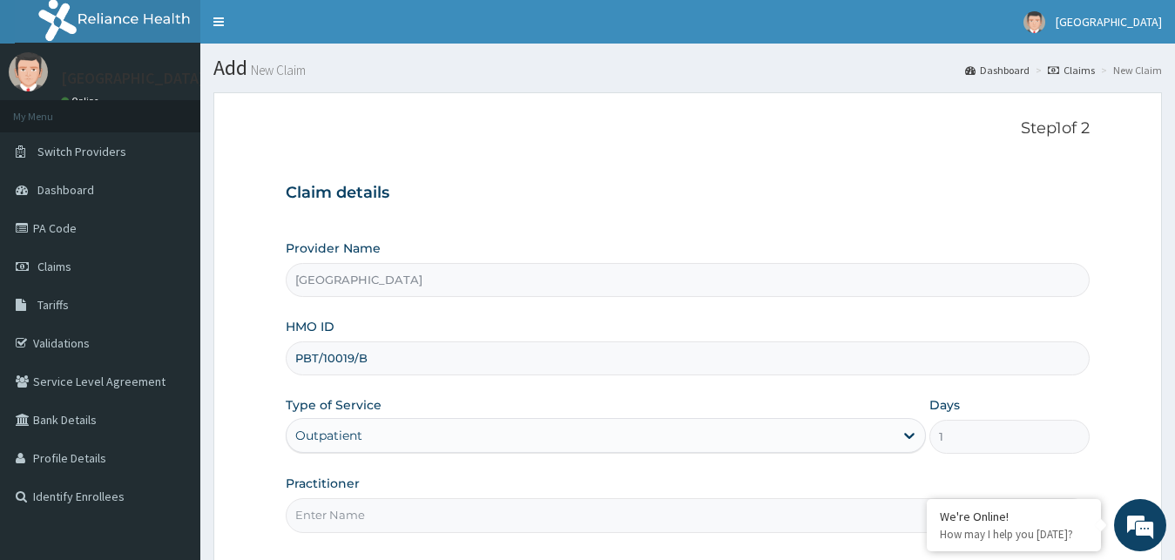
click at [338, 518] on input "Practitioner" at bounding box center [688, 515] width 805 height 34
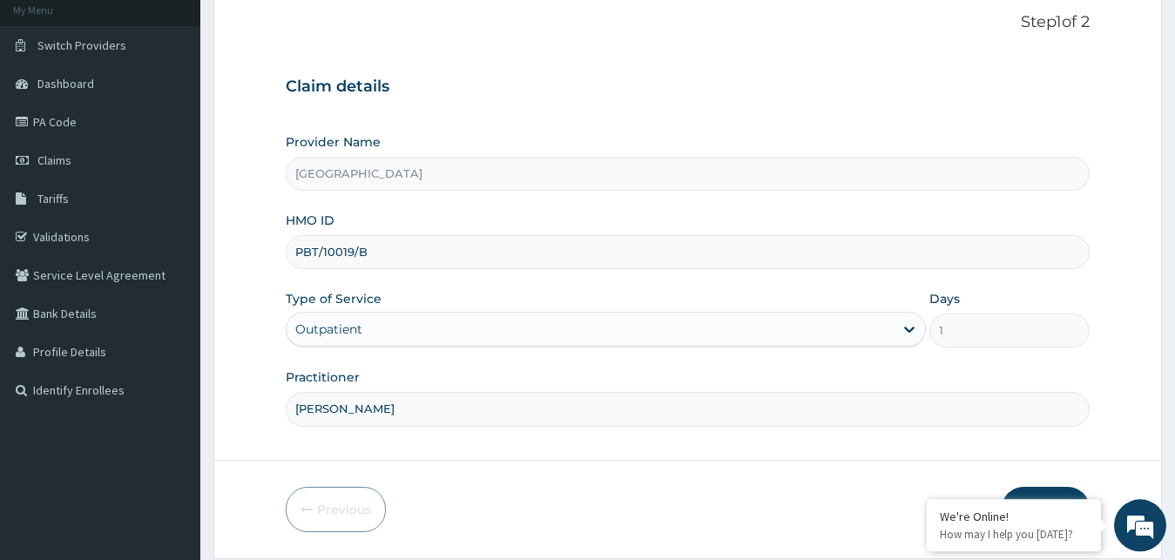
scroll to position [163, 0]
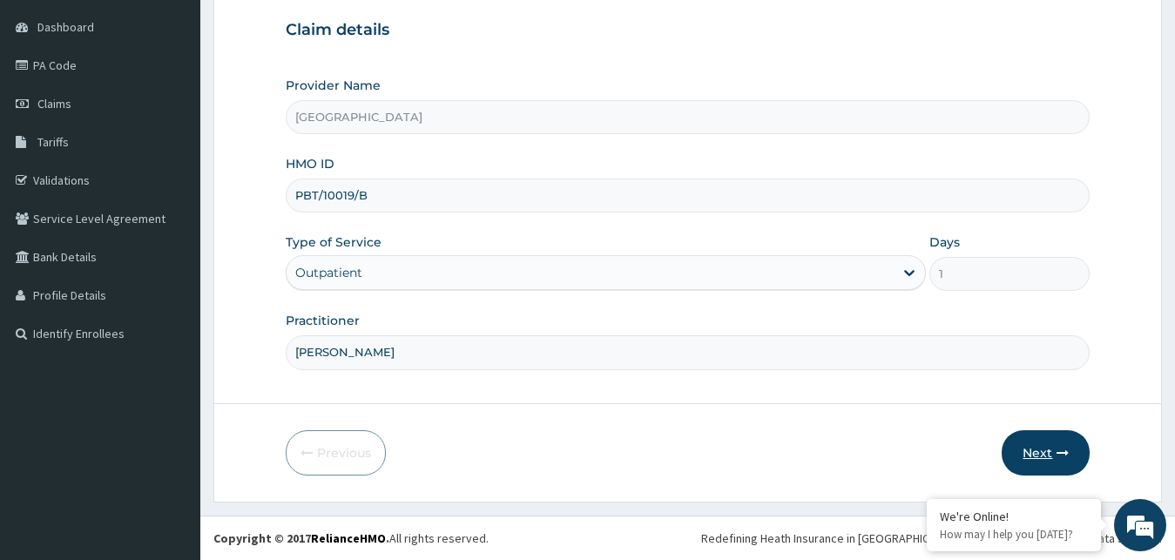
type input "[PERSON_NAME]"
click at [1043, 449] on button "Next" at bounding box center [1046, 452] width 88 height 45
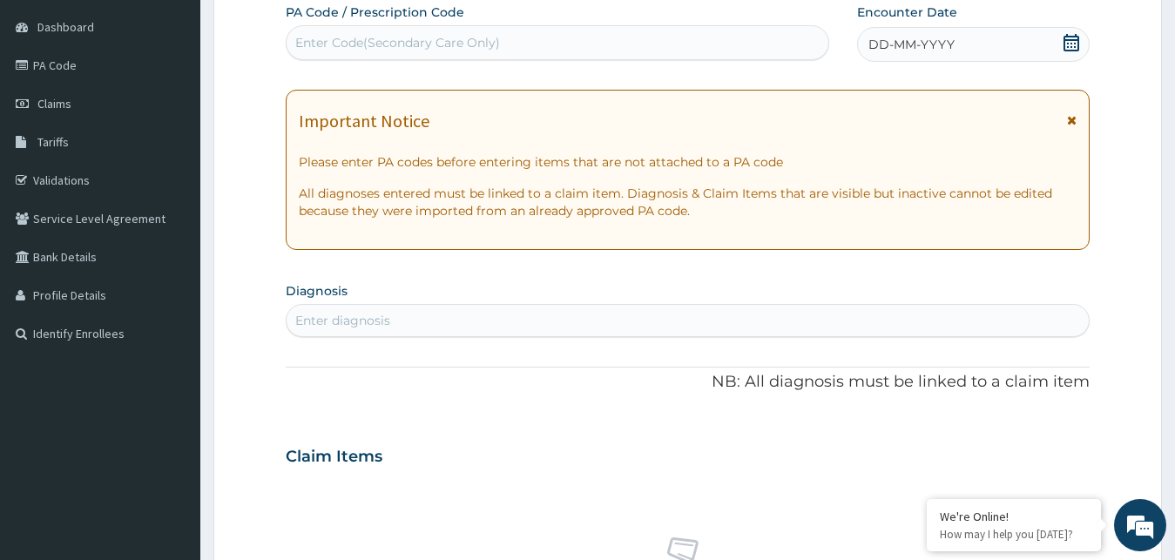
click at [651, 42] on div "Enter Code(Secondary Care Only)" at bounding box center [558, 43] width 542 height 28
paste input "PA/381CF0"
type input "PA/381CF0"
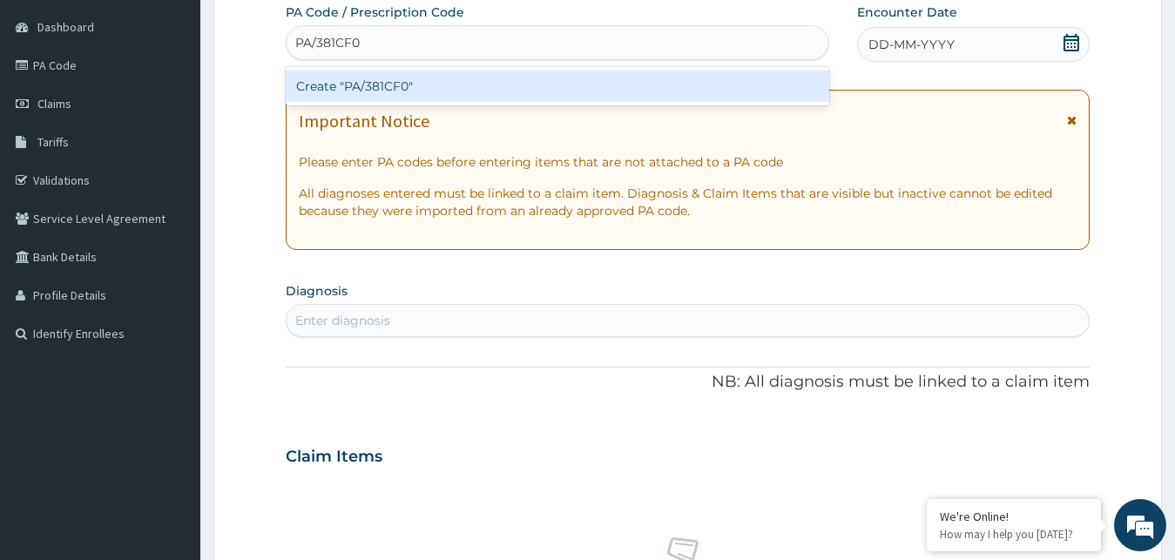
click at [596, 91] on div "Create "PA/381CF0"" at bounding box center [557, 86] width 543 height 31
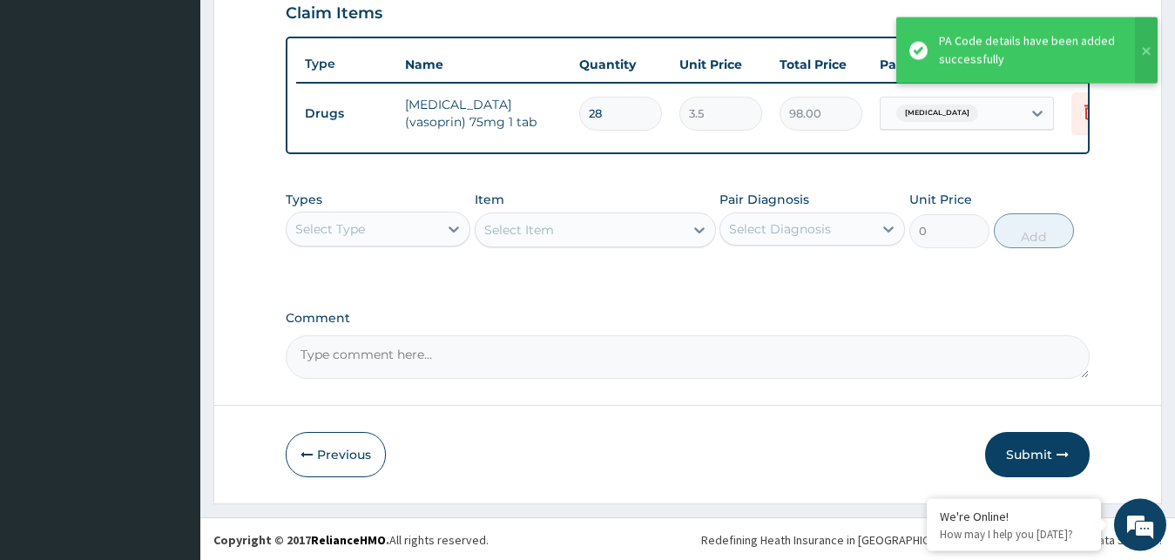
scroll to position [628, 0]
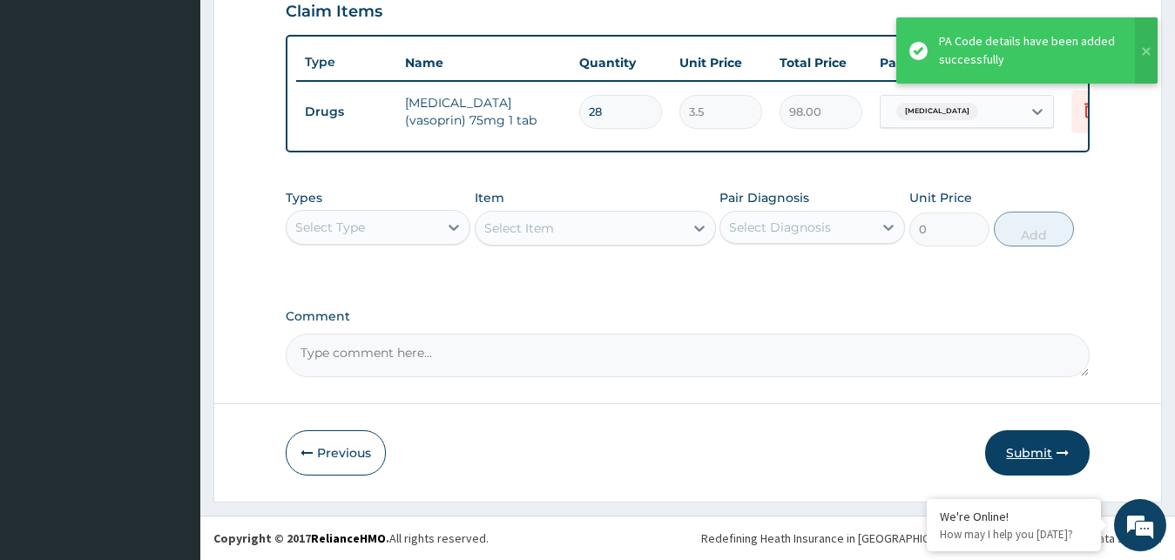
click at [1029, 452] on button "Submit" at bounding box center [1037, 452] width 105 height 45
